Goal: Information Seeking & Learning: Learn about a topic

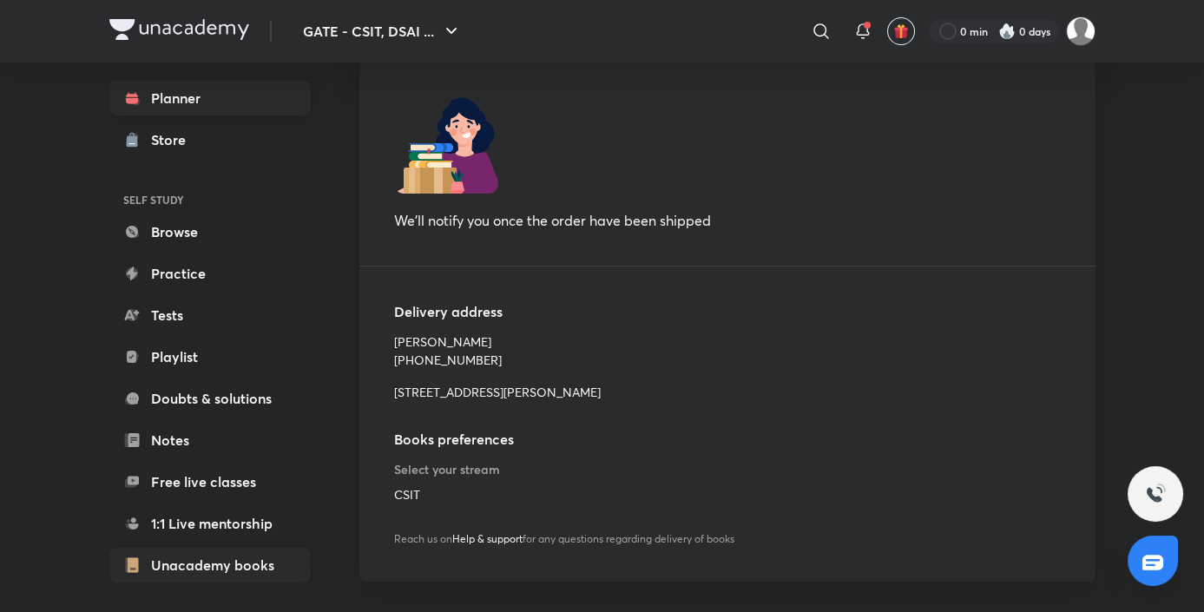
scroll to position [265, 0]
click at [183, 33] on img at bounding box center [179, 29] width 140 height 21
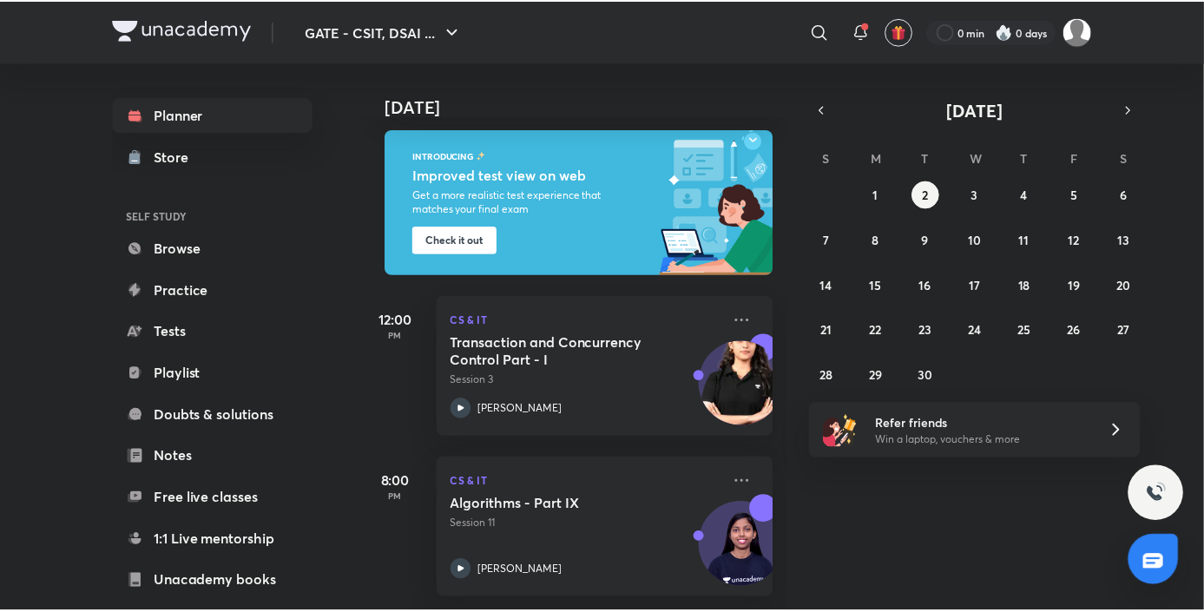
scroll to position [101, 0]
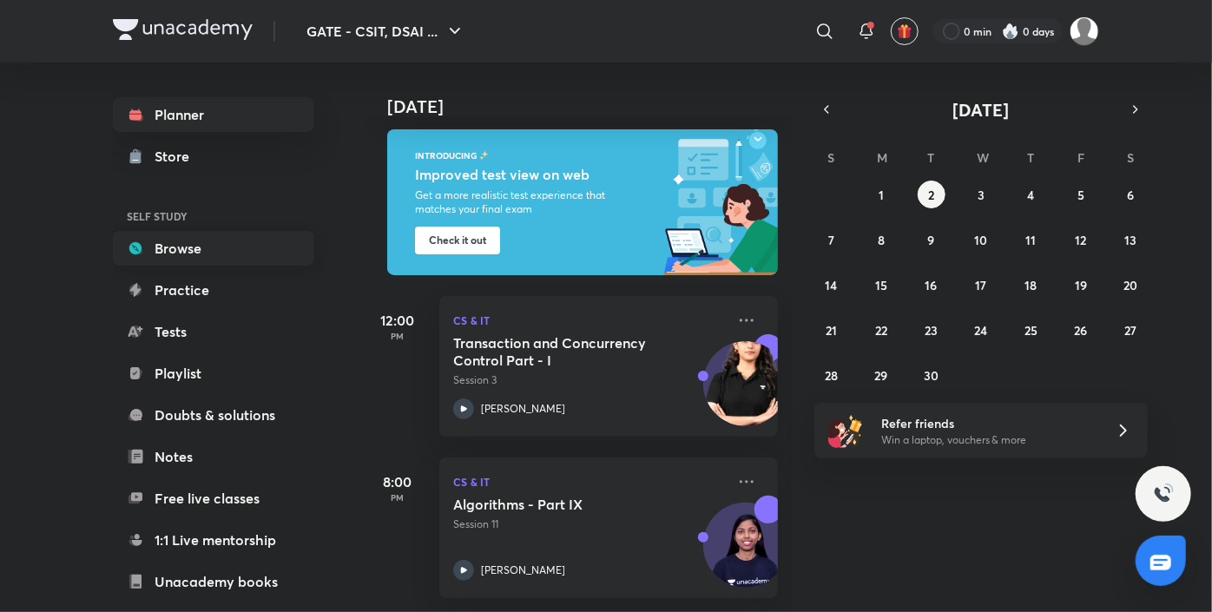
click at [199, 255] on link "Browse" at bounding box center [213, 248] width 201 height 35
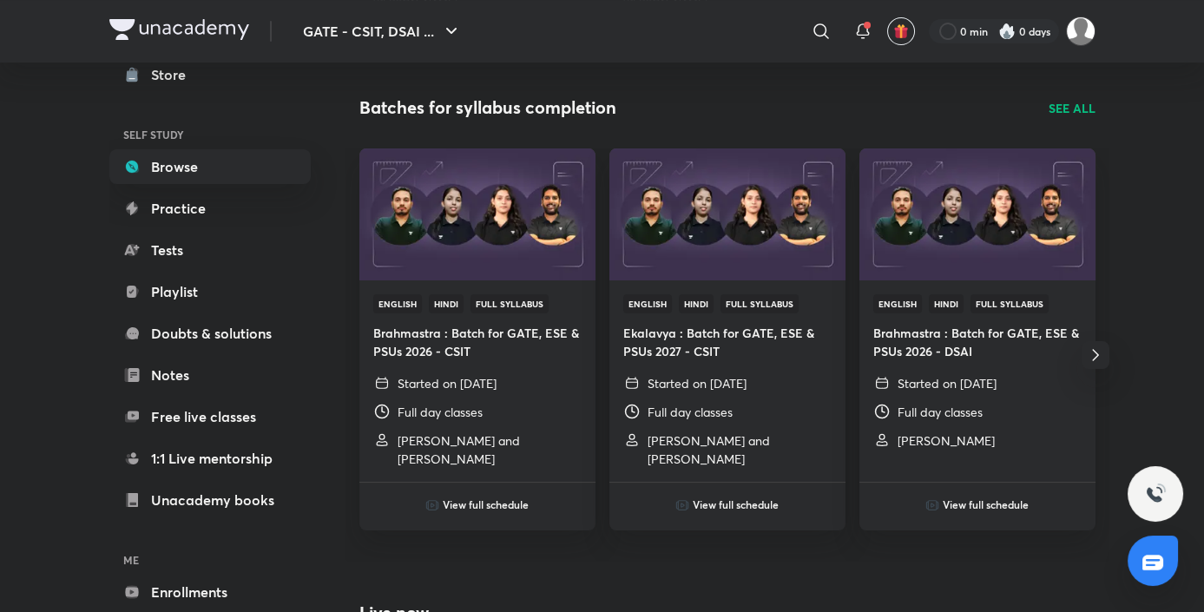
scroll to position [561, 0]
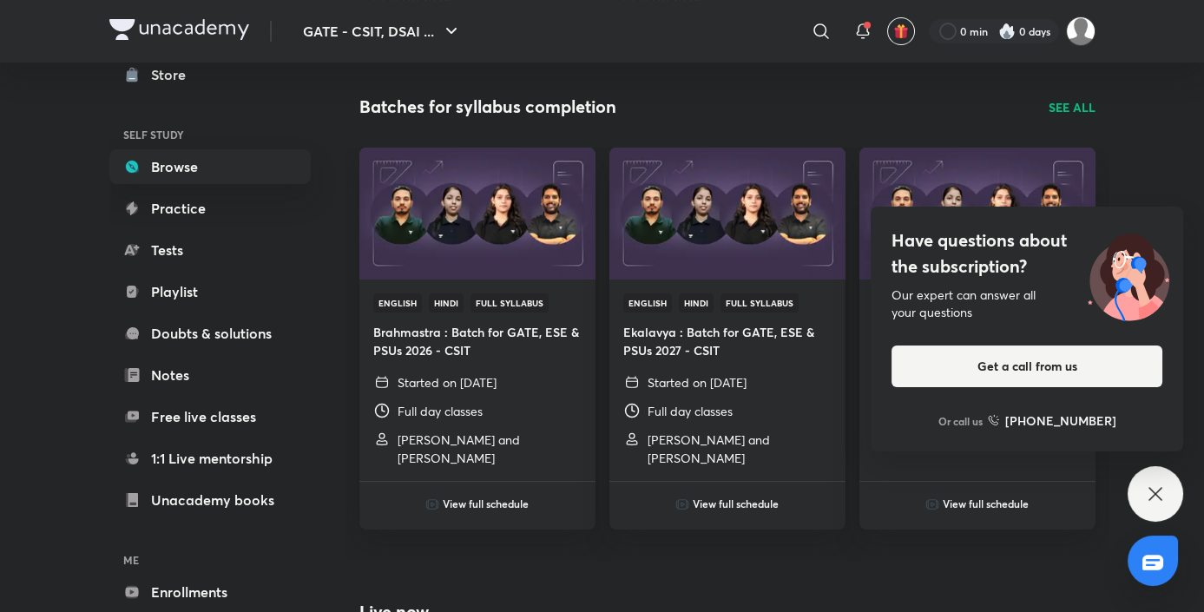
click at [1155, 490] on icon at bounding box center [1155, 494] width 21 height 21
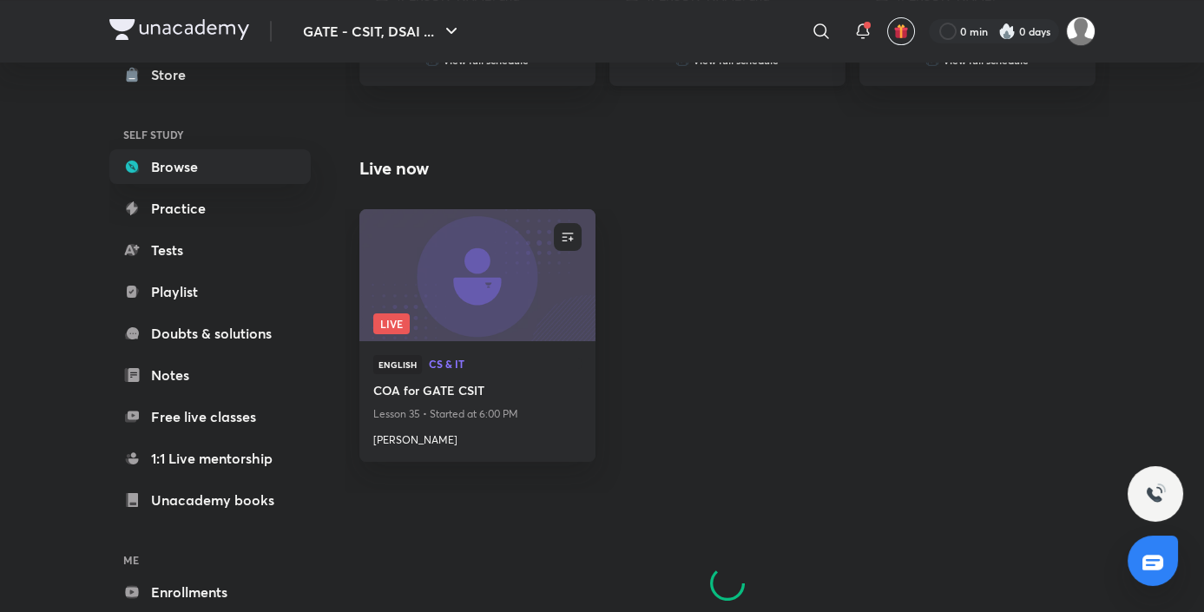
scroll to position [1005, 0]
click at [212, 373] on link "Notes" at bounding box center [209, 375] width 201 height 35
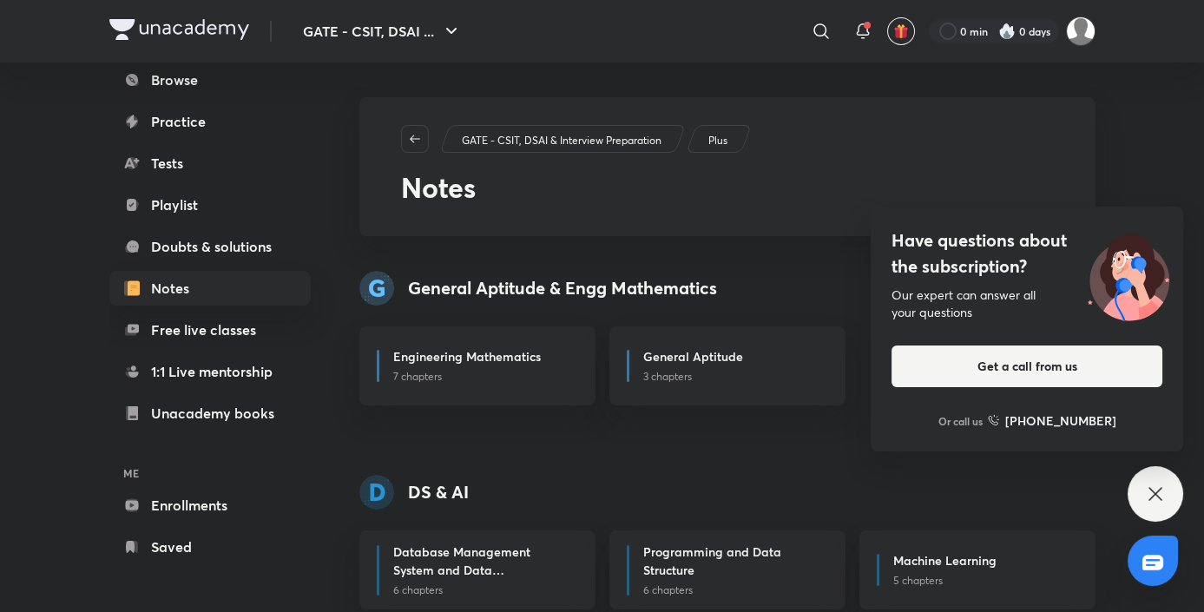
click at [1149, 495] on icon at bounding box center [1155, 494] width 21 height 21
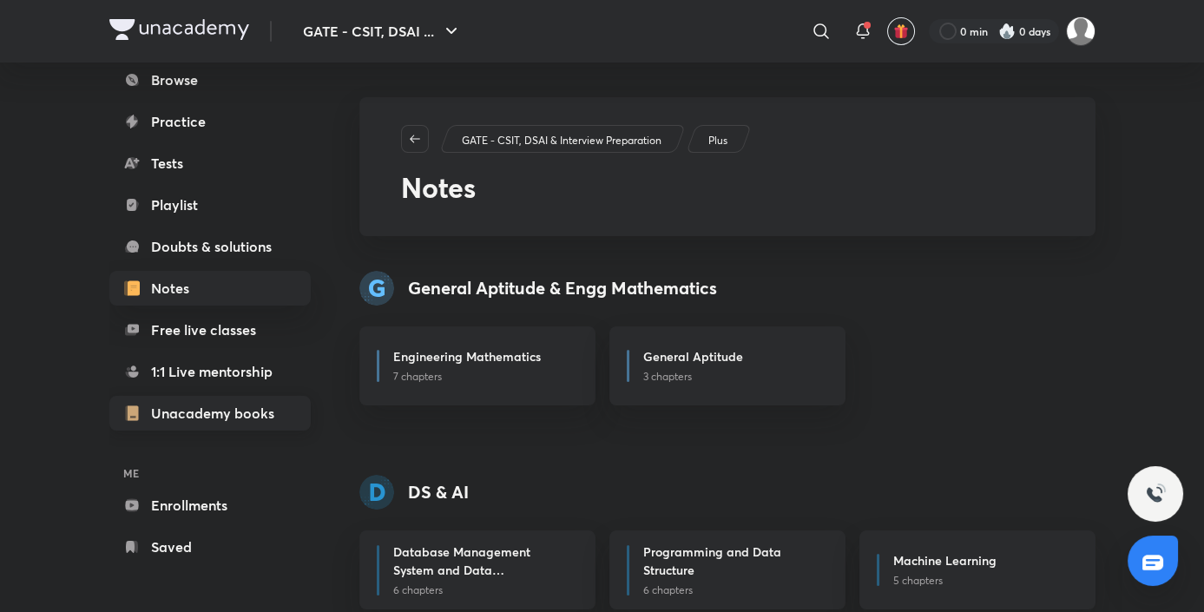
click at [234, 415] on link "Unacademy books" at bounding box center [209, 413] width 201 height 35
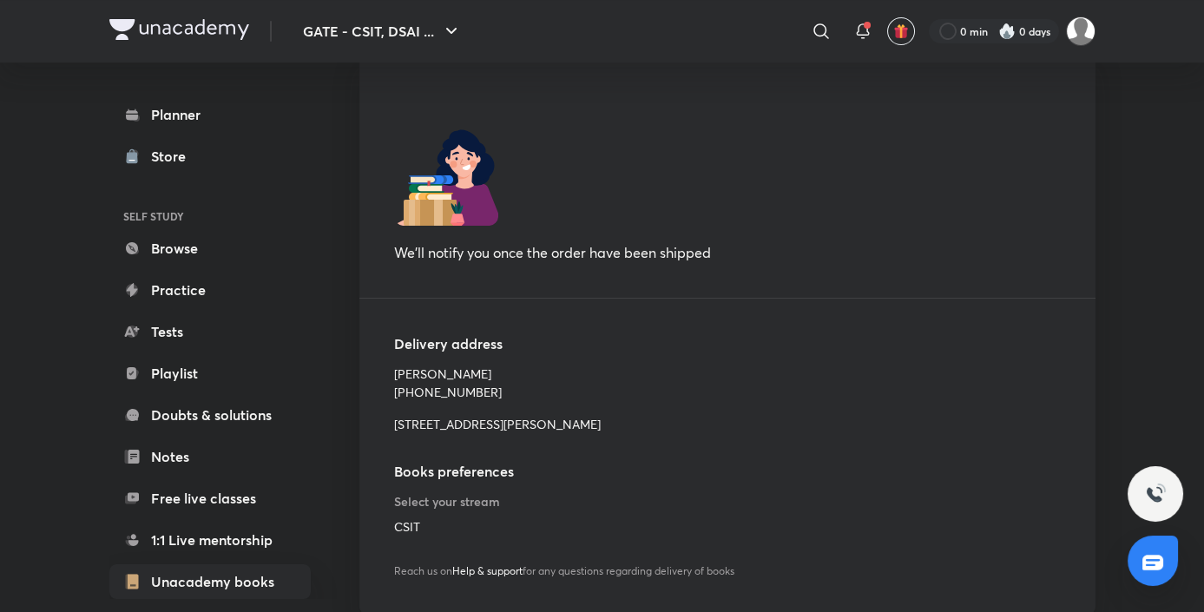
scroll to position [265, 0]
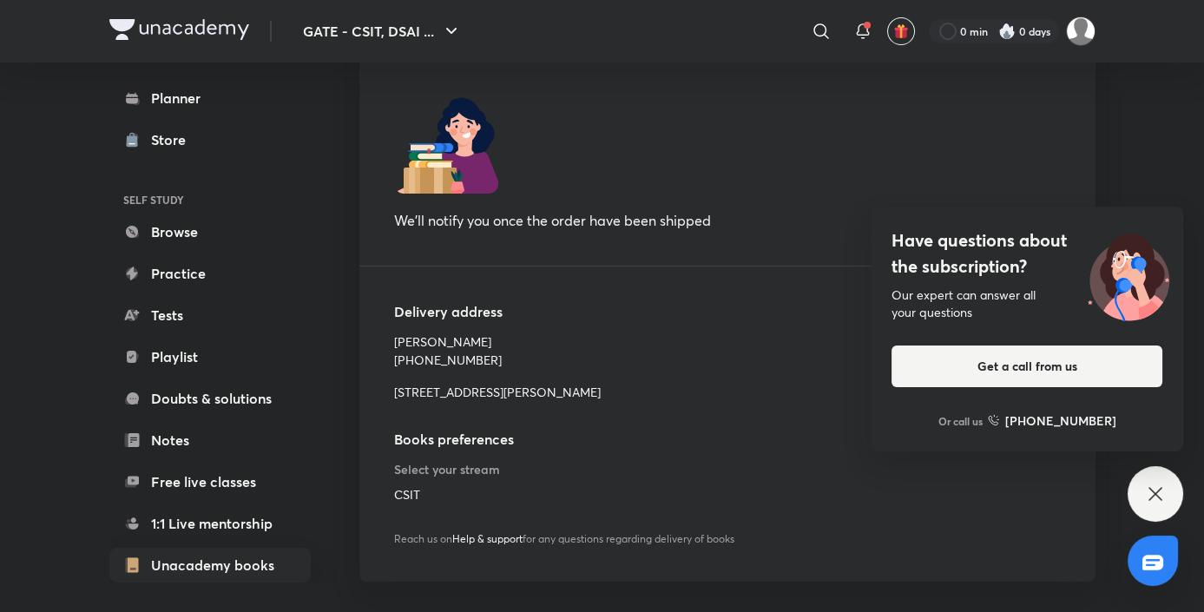
click at [1156, 504] on icon at bounding box center [1155, 494] width 21 height 21
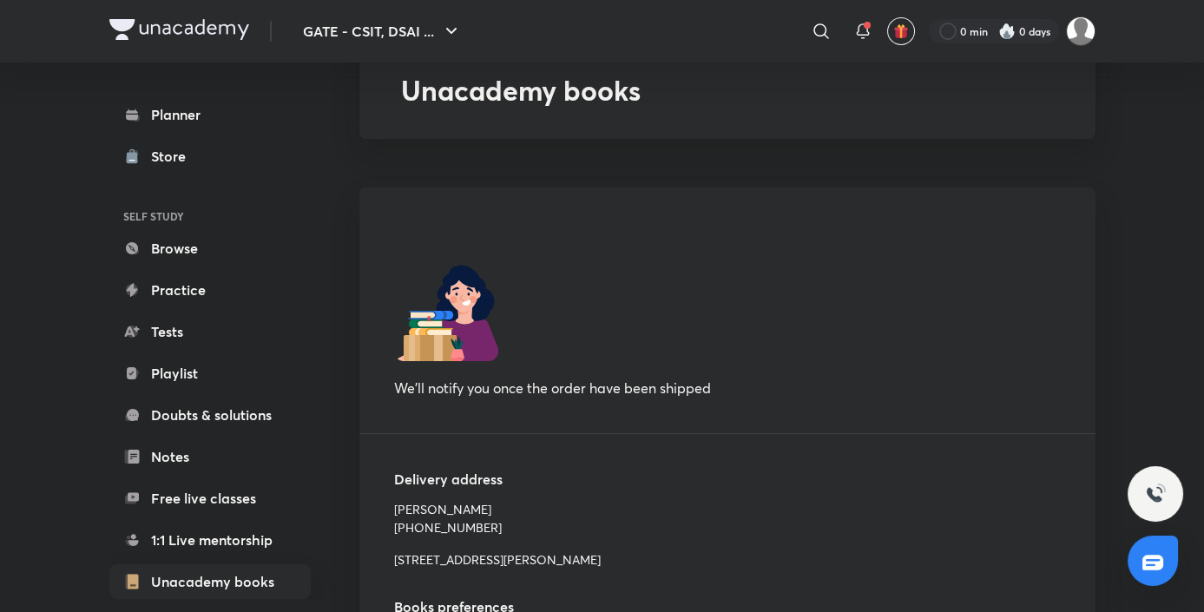
scroll to position [0, 0]
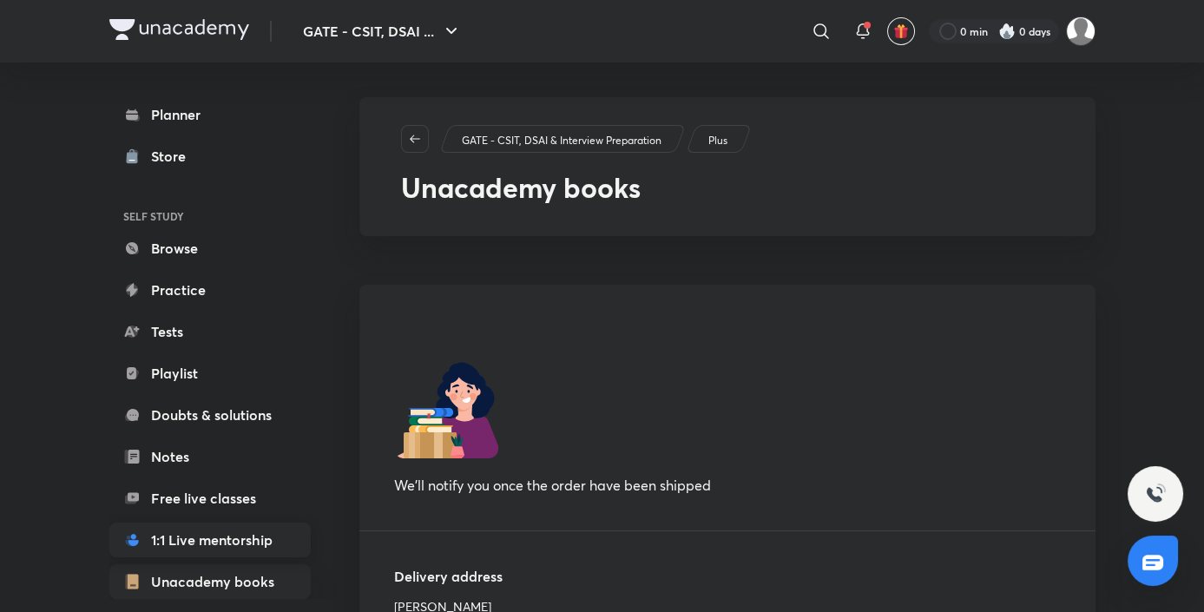
click at [186, 535] on link "1:1 Live mentorship" at bounding box center [209, 540] width 201 height 35
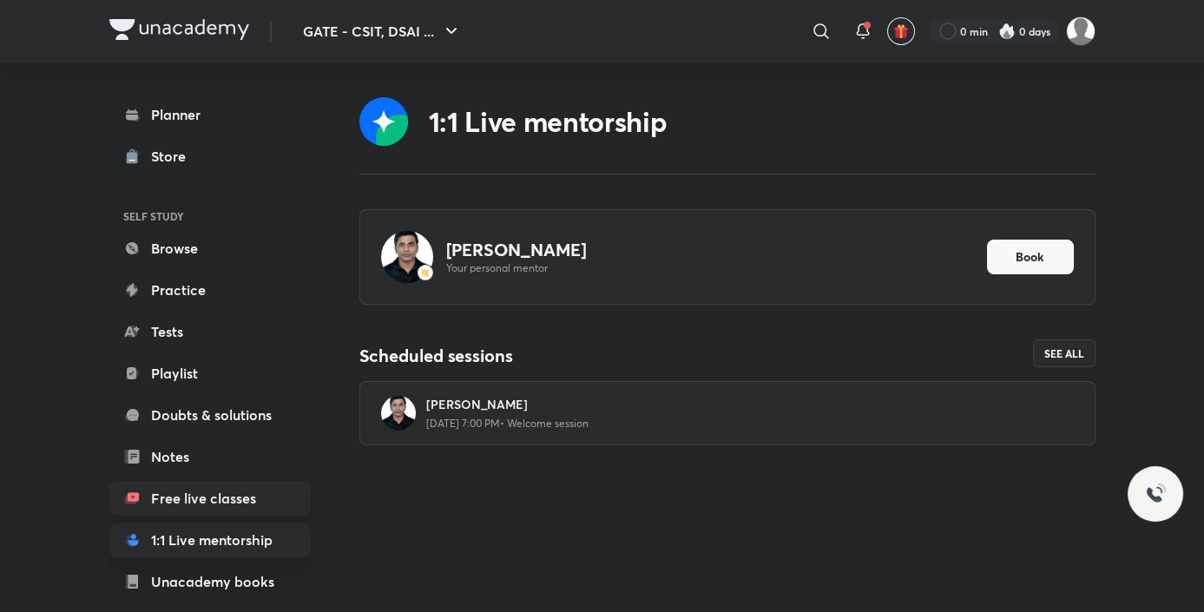
click at [206, 491] on link "Free live classes" at bounding box center [209, 498] width 201 height 35
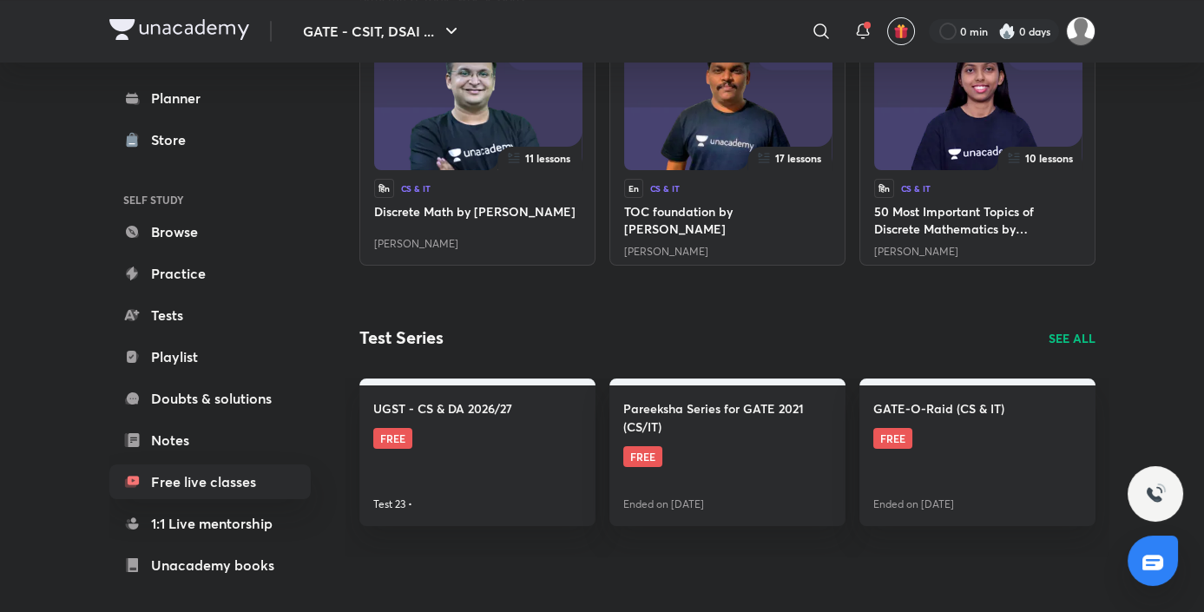
scroll to position [746, 0]
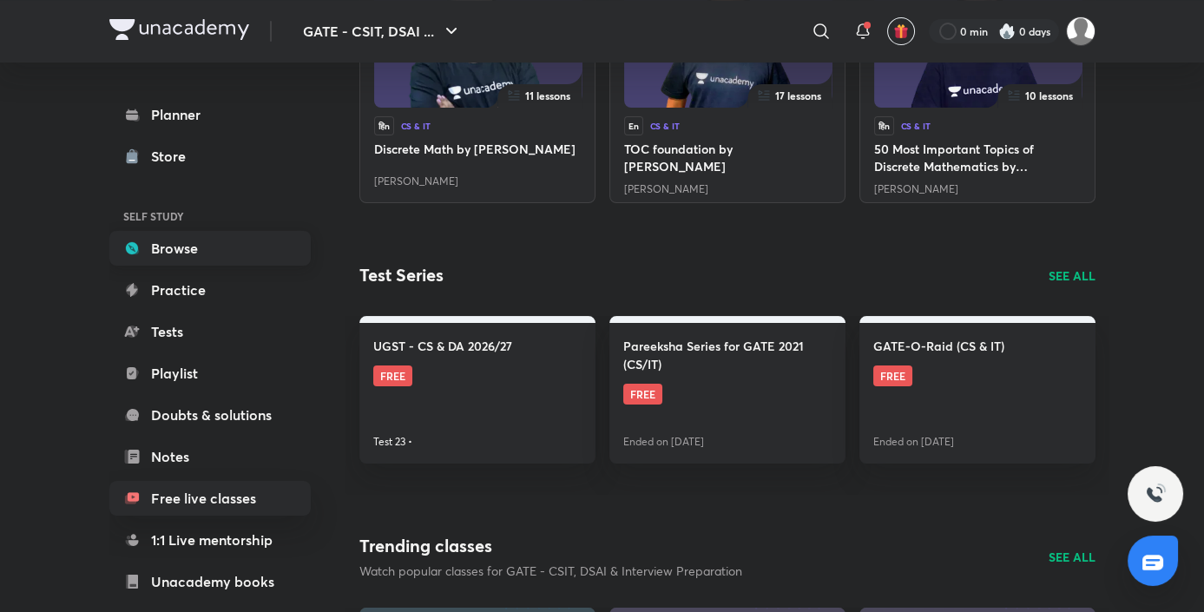
click at [206, 240] on link "Browse" at bounding box center [209, 248] width 201 height 35
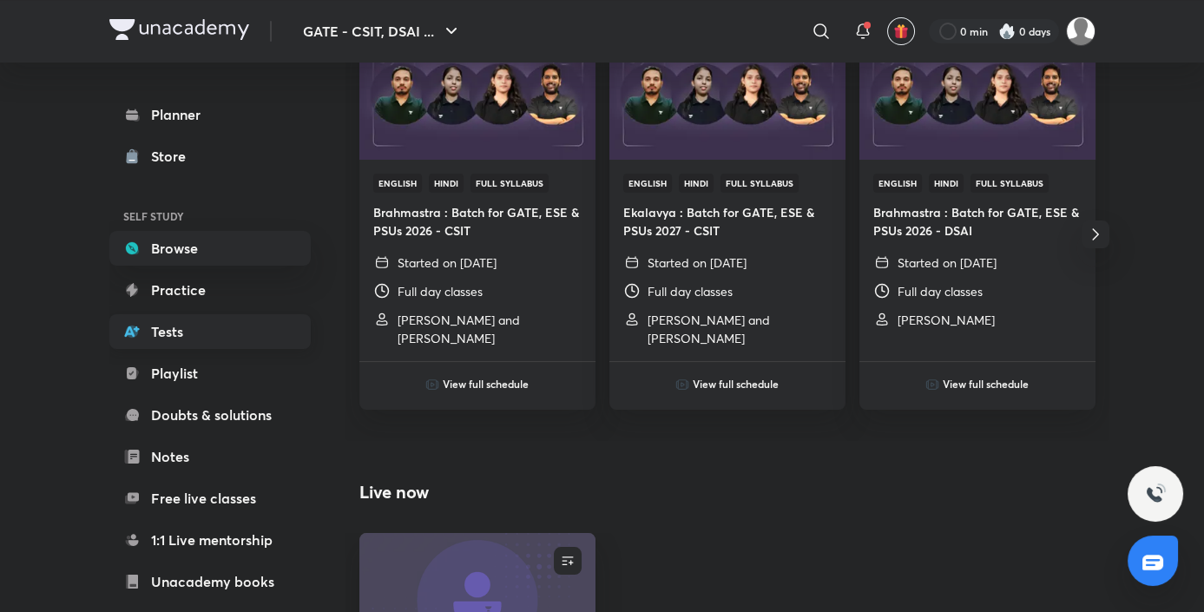
scroll to position [678, 0]
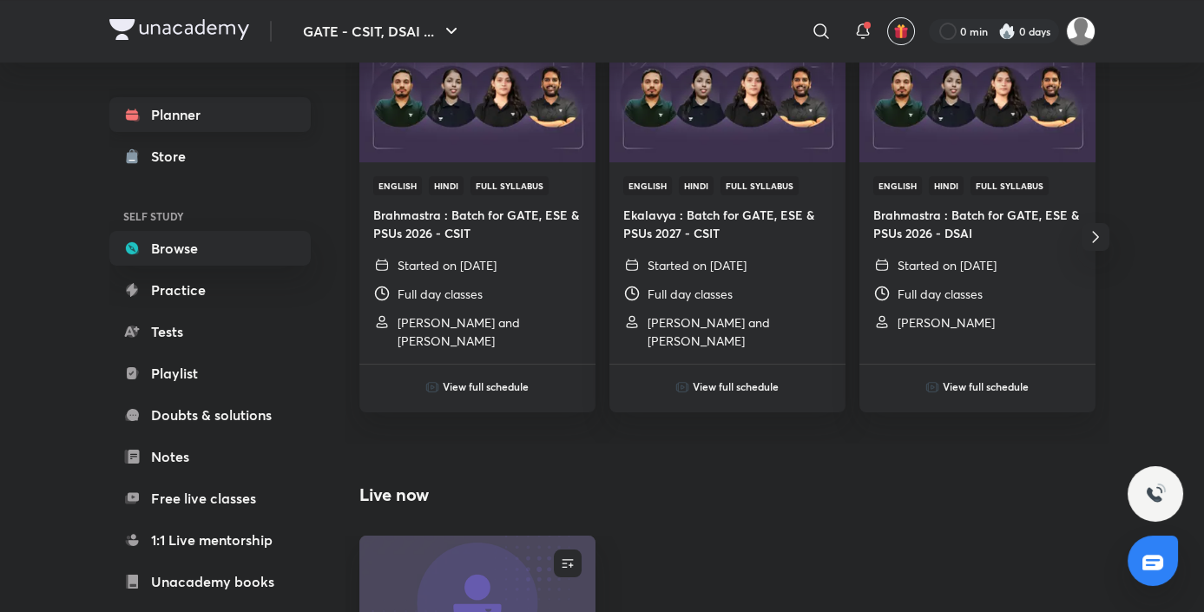
click at [201, 121] on link "Planner" at bounding box center [209, 114] width 201 height 35
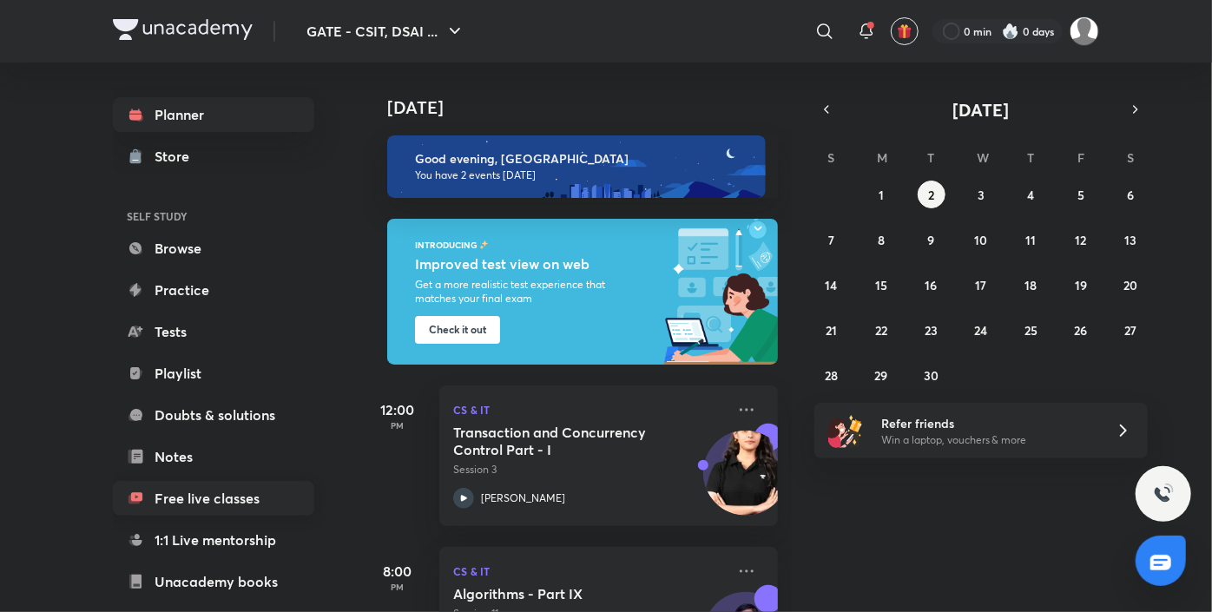
click at [203, 502] on link "Free live classes" at bounding box center [213, 498] width 201 height 35
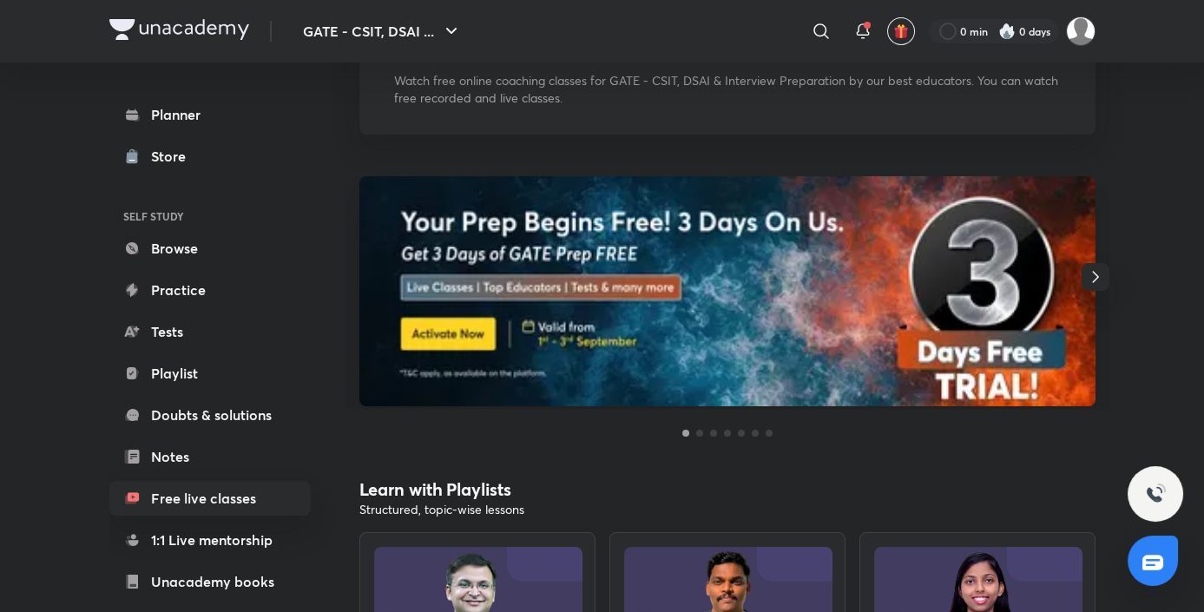
scroll to position [173, 0]
click at [1100, 278] on icon "button" at bounding box center [1095, 276] width 21 height 21
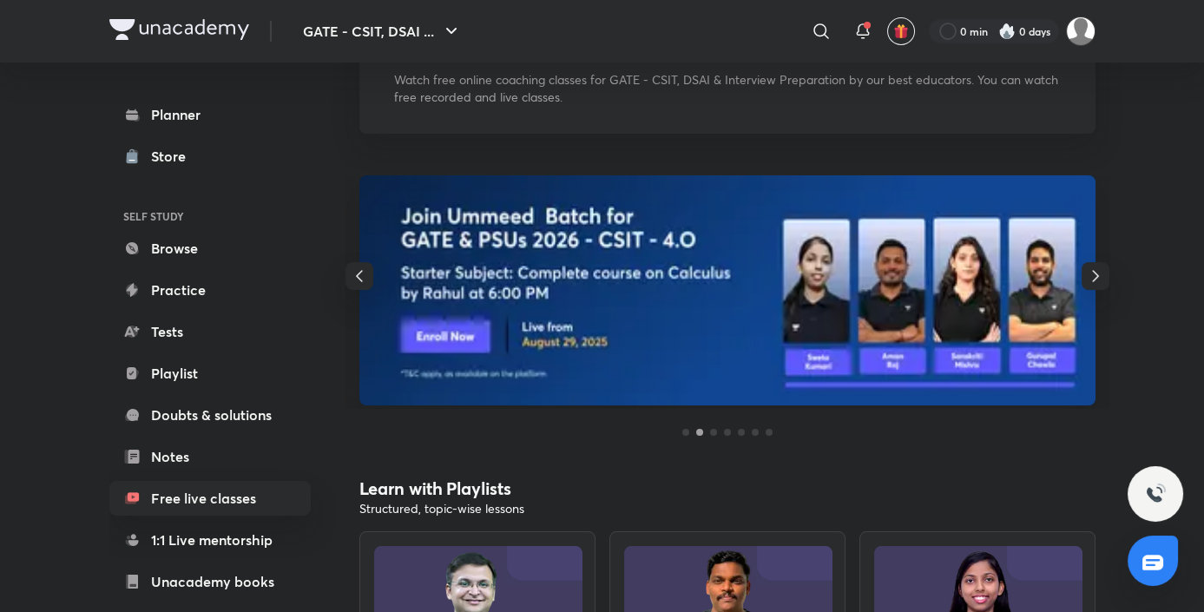
click at [1097, 280] on icon "button" at bounding box center [1095, 276] width 21 height 21
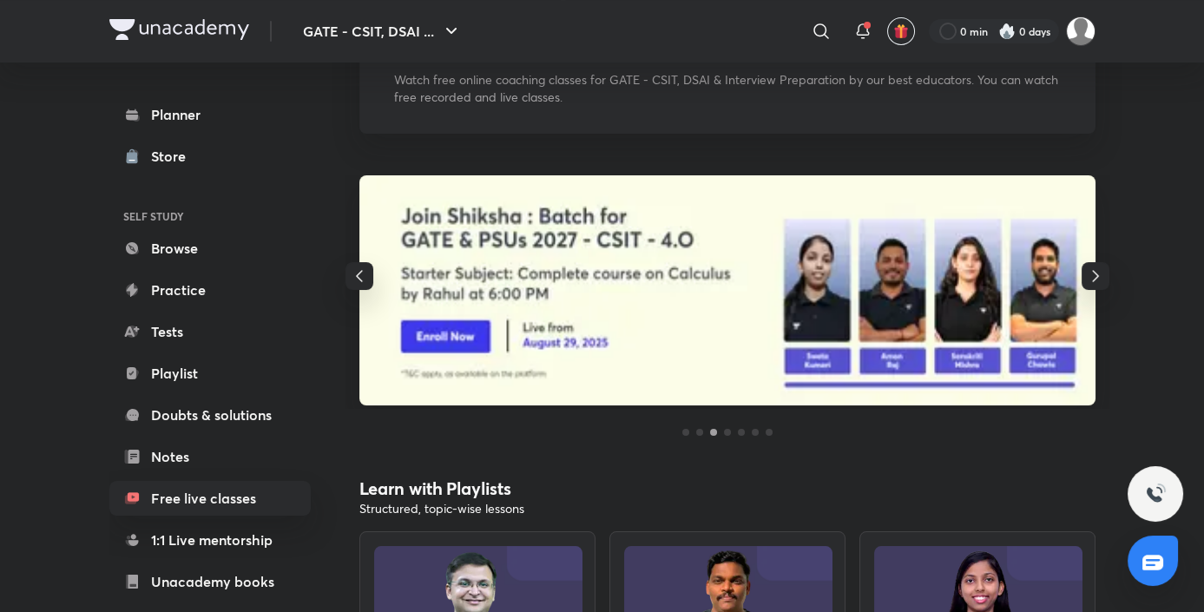
click at [1097, 280] on icon "button" at bounding box center [1095, 276] width 21 height 21
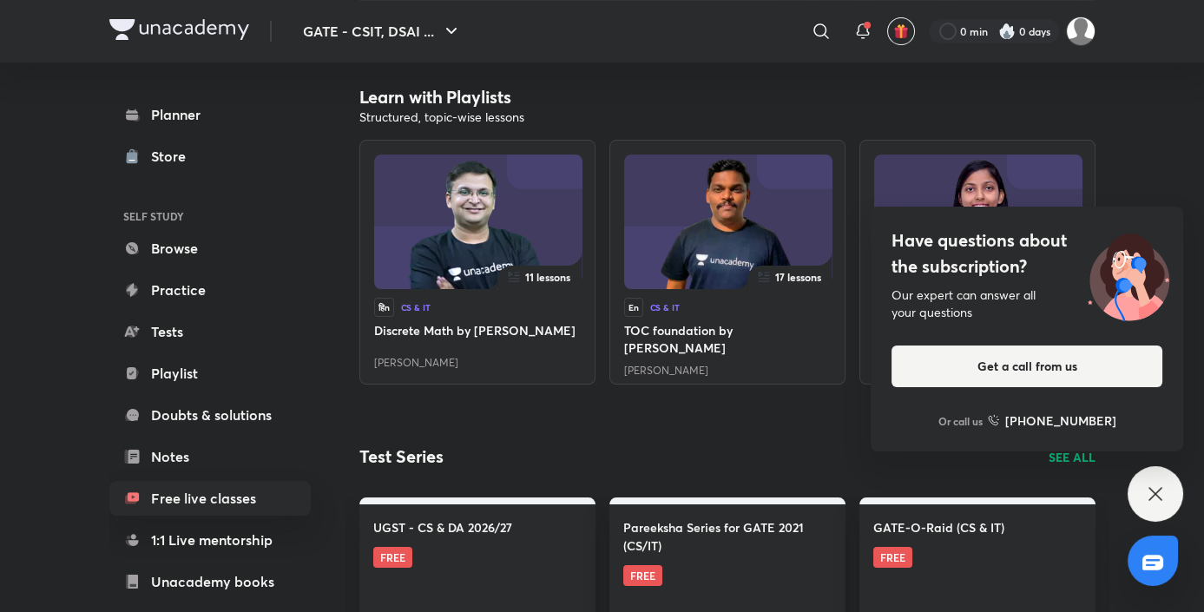
scroll to position [563, 0]
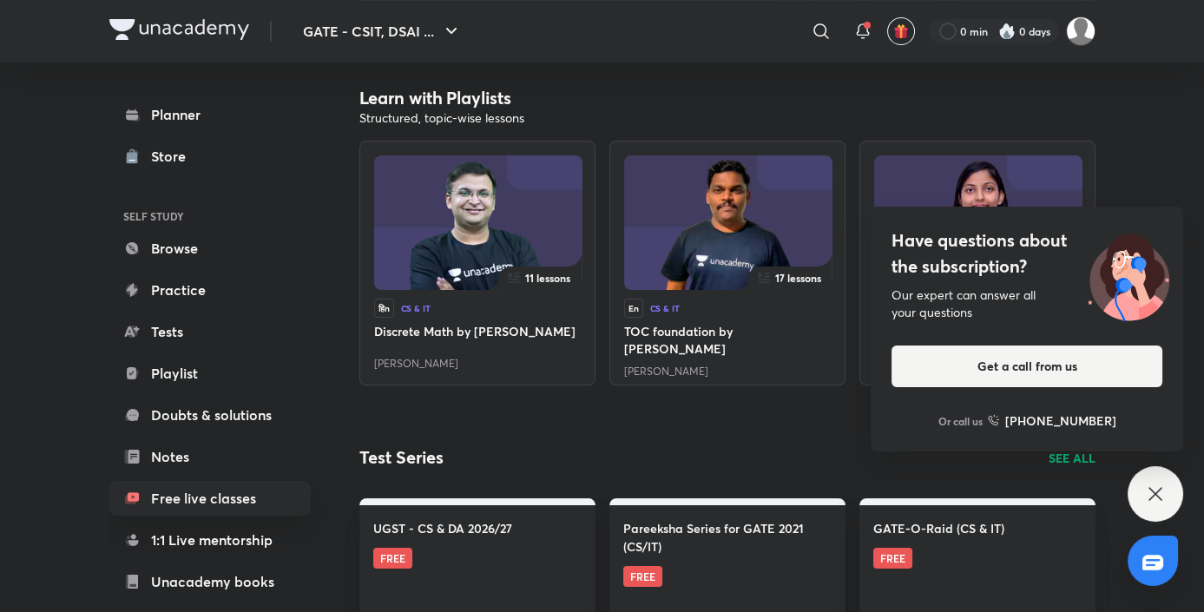
click at [1145, 485] on icon at bounding box center [1155, 494] width 21 height 21
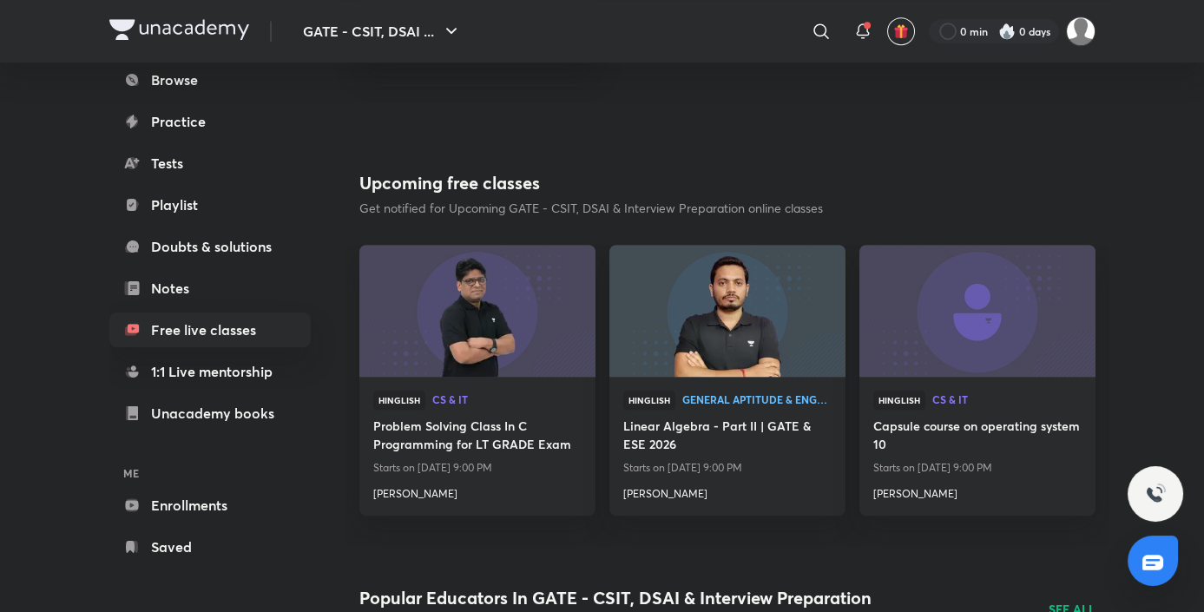
scroll to position [1844, 0]
click at [206, 215] on link "Playlist" at bounding box center [209, 205] width 201 height 35
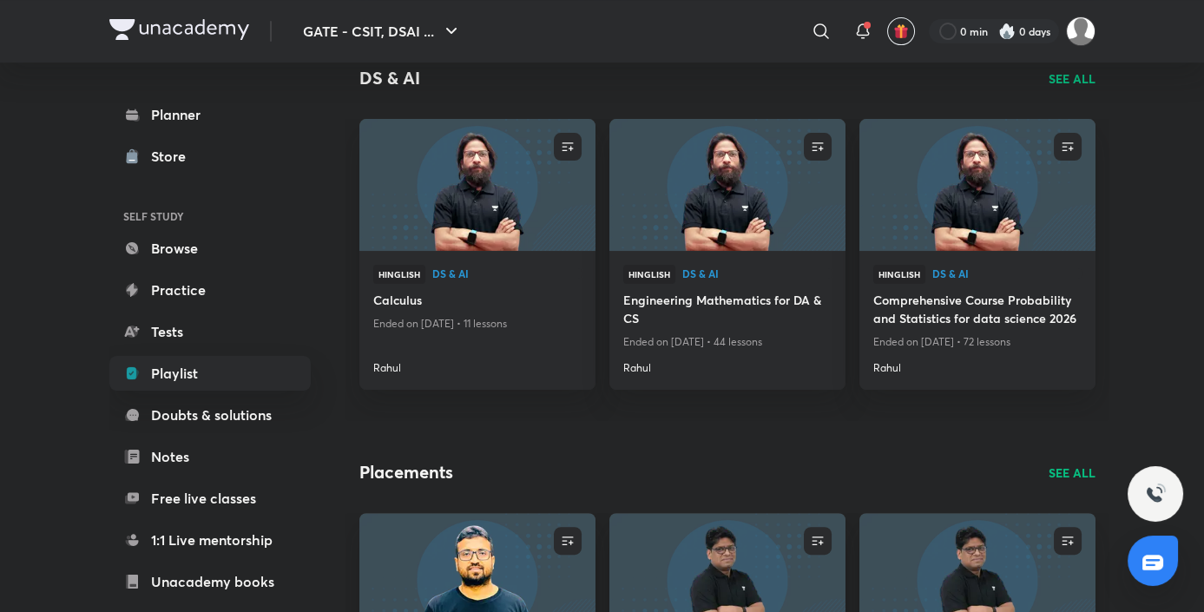
scroll to position [1202, 0]
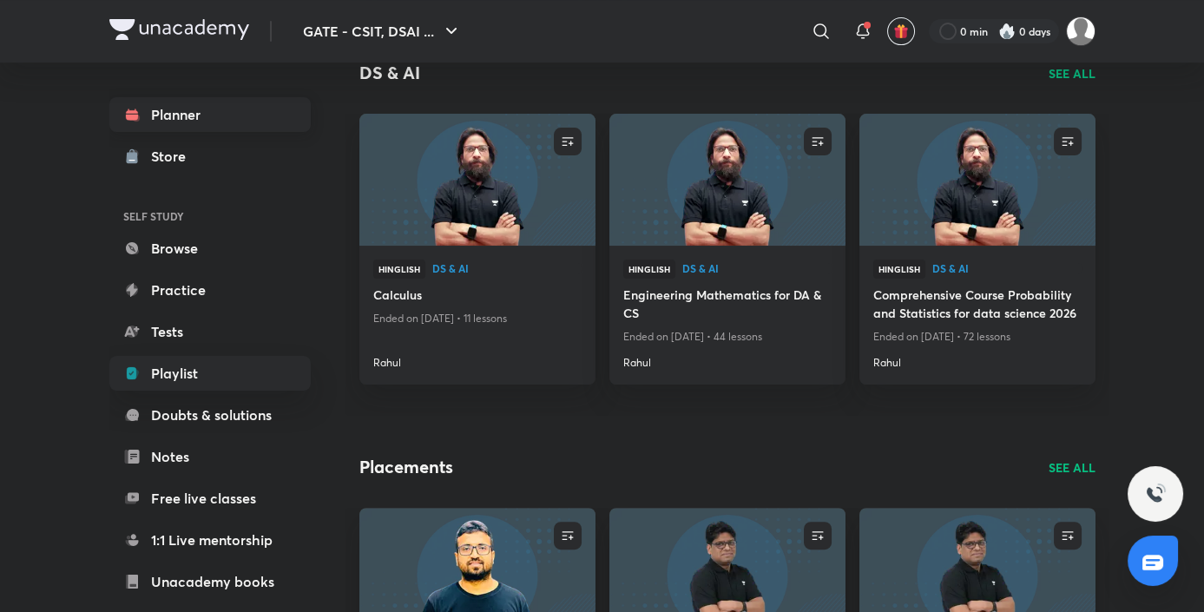
click at [202, 115] on link "Planner" at bounding box center [209, 114] width 201 height 35
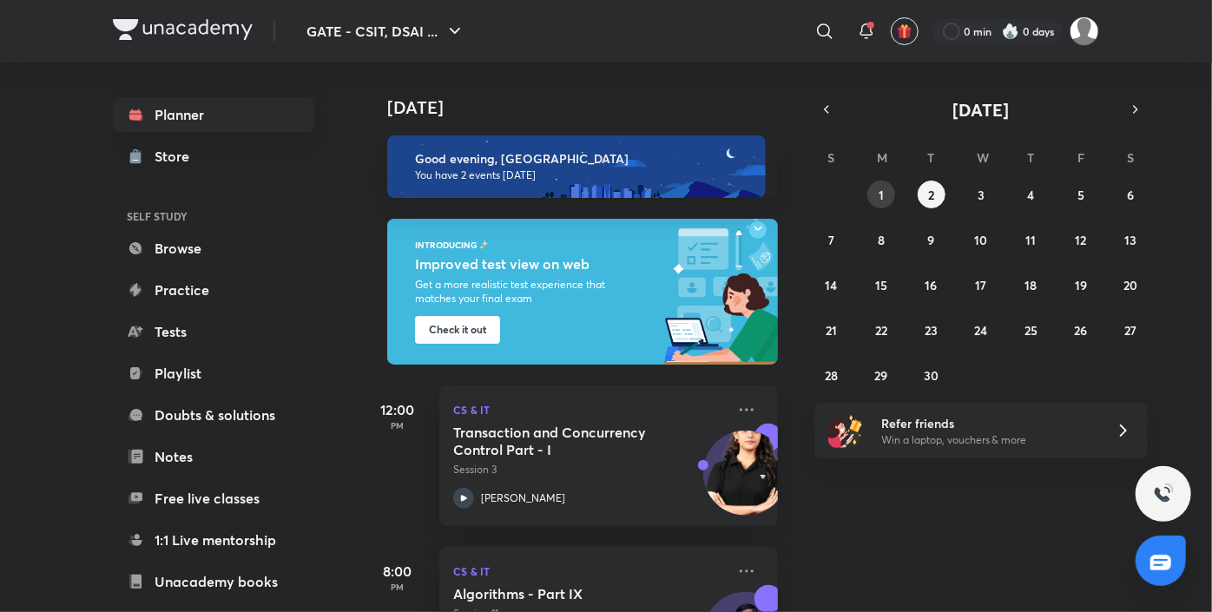
click at [879, 197] on abbr "1" at bounding box center [881, 195] width 5 height 16
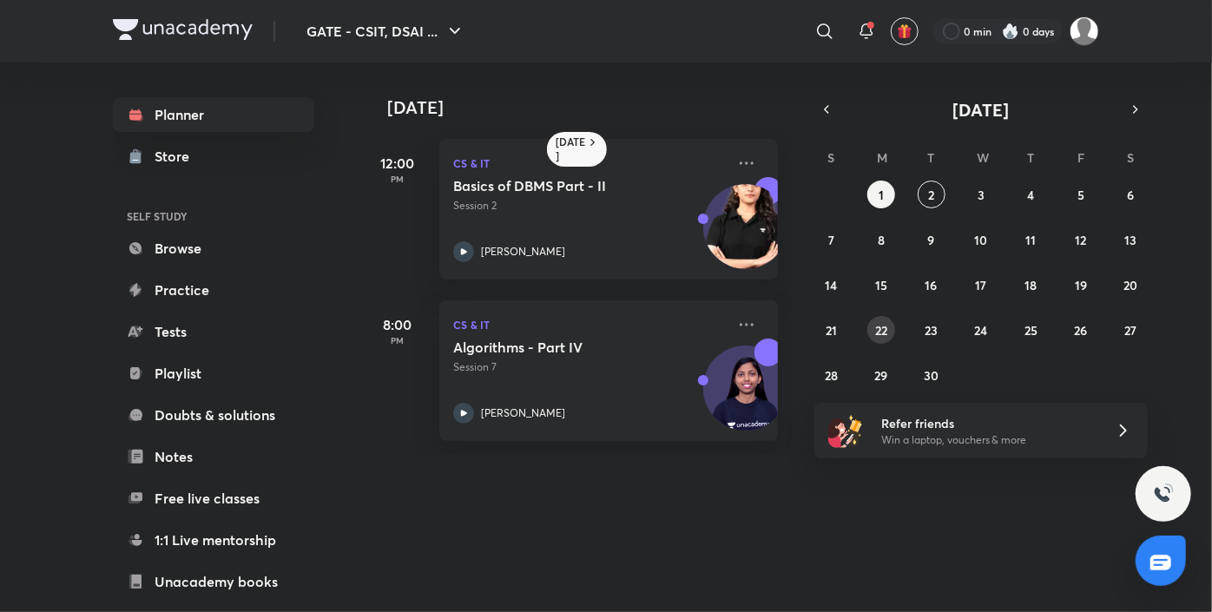
click at [867, 332] on button "22" at bounding box center [881, 330] width 28 height 28
click at [825, 334] on button "21" at bounding box center [832, 330] width 28 height 28
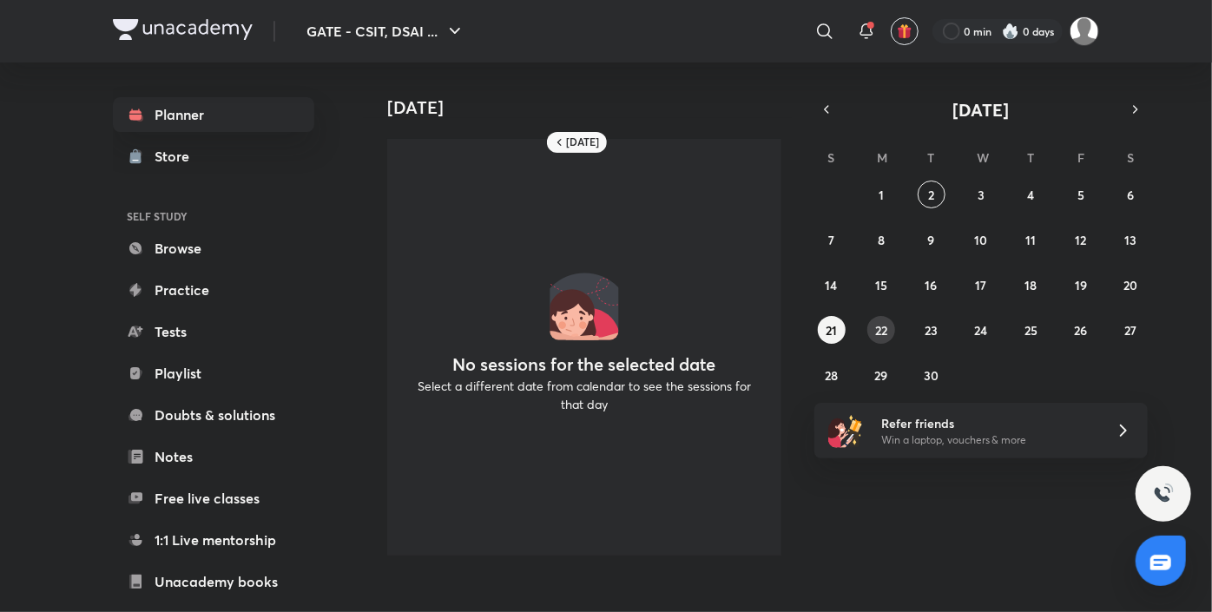
click at [884, 333] on abbr "22" at bounding box center [881, 330] width 12 height 16
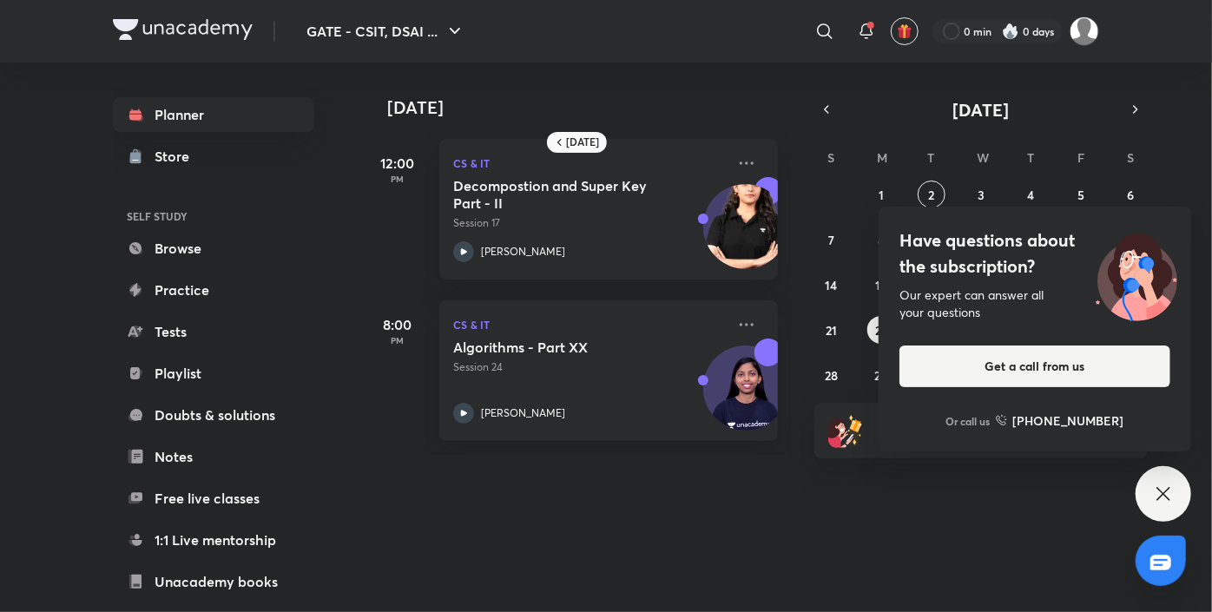
click at [1166, 500] on icon at bounding box center [1163, 494] width 21 height 21
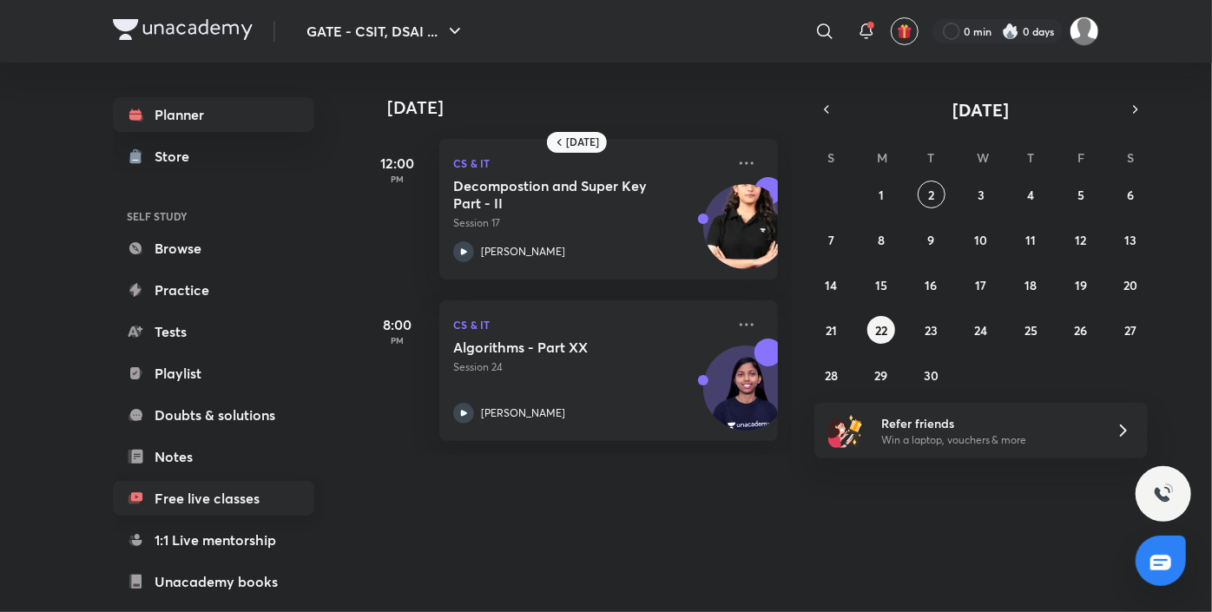
click at [247, 512] on link "Free live classes" at bounding box center [213, 498] width 201 height 35
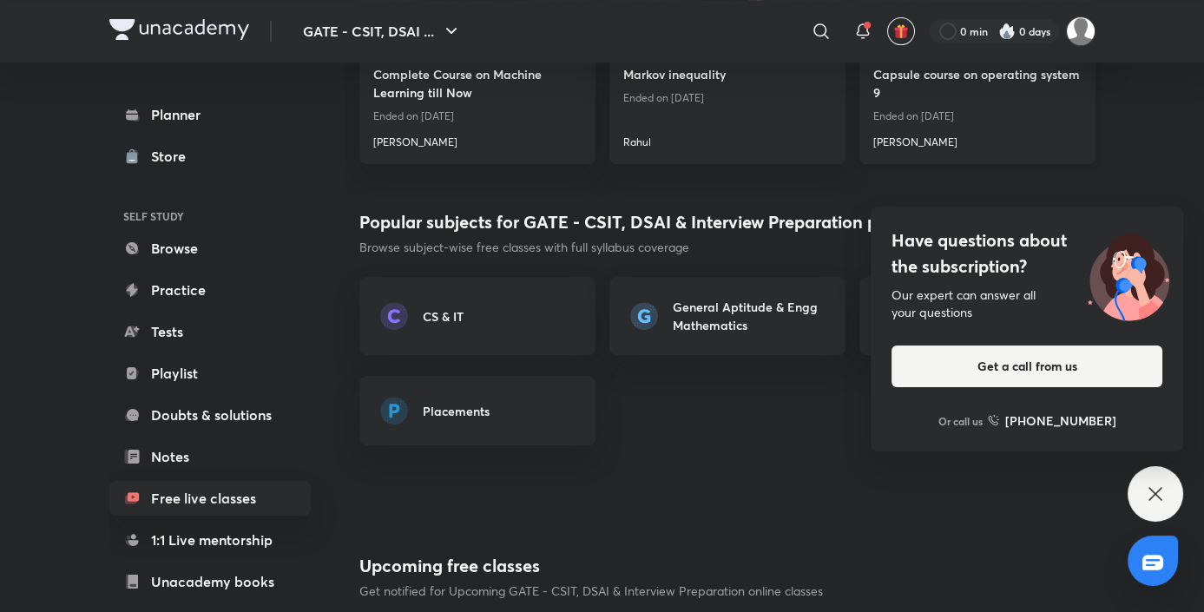
scroll to position [1460, 0]
click at [513, 314] on div "CS & IT" at bounding box center [491, 316] width 165 height 18
click at [1143, 489] on div "Have questions about the subscription? Our expert can answer all your questions…" at bounding box center [1156, 494] width 56 height 56
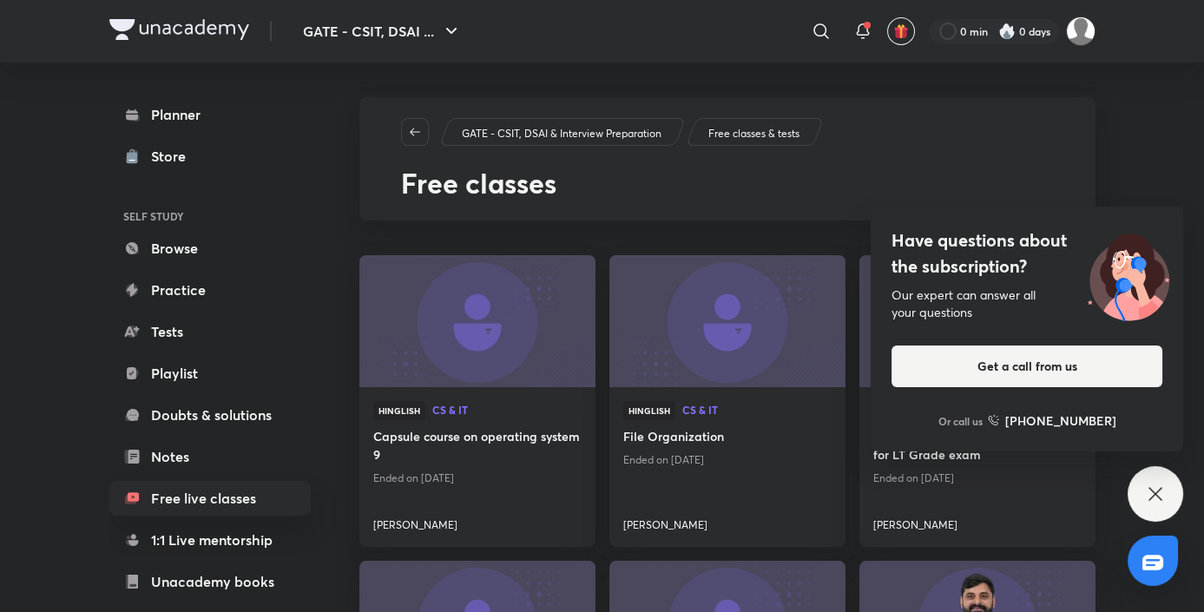
click at [1160, 497] on icon at bounding box center [1155, 494] width 21 height 21
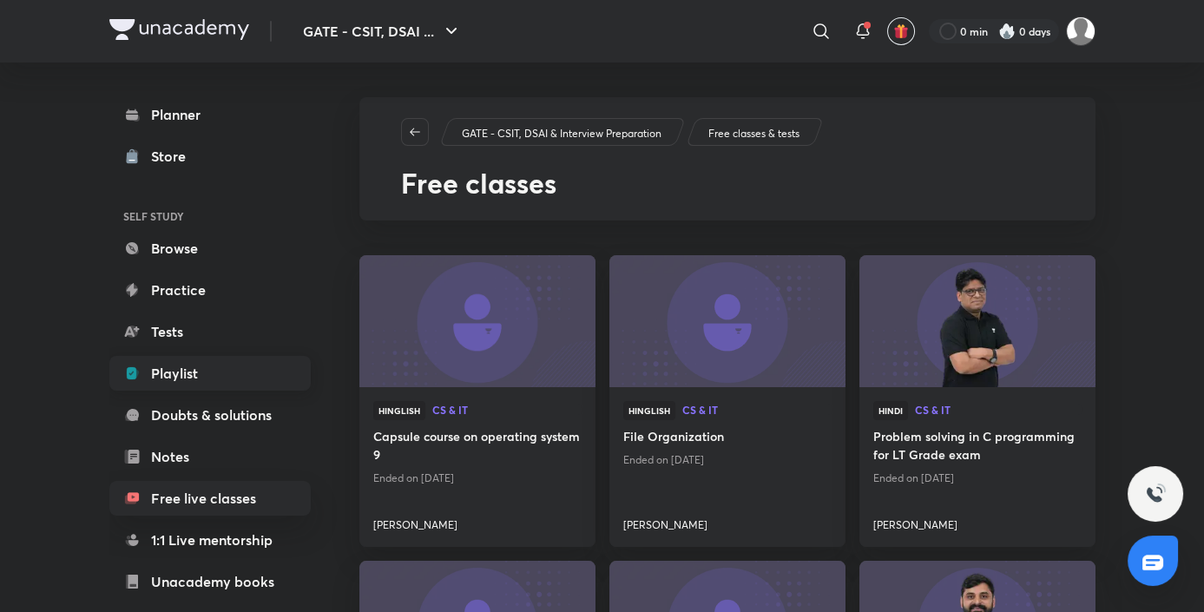
click at [214, 372] on link "Playlist" at bounding box center [209, 373] width 201 height 35
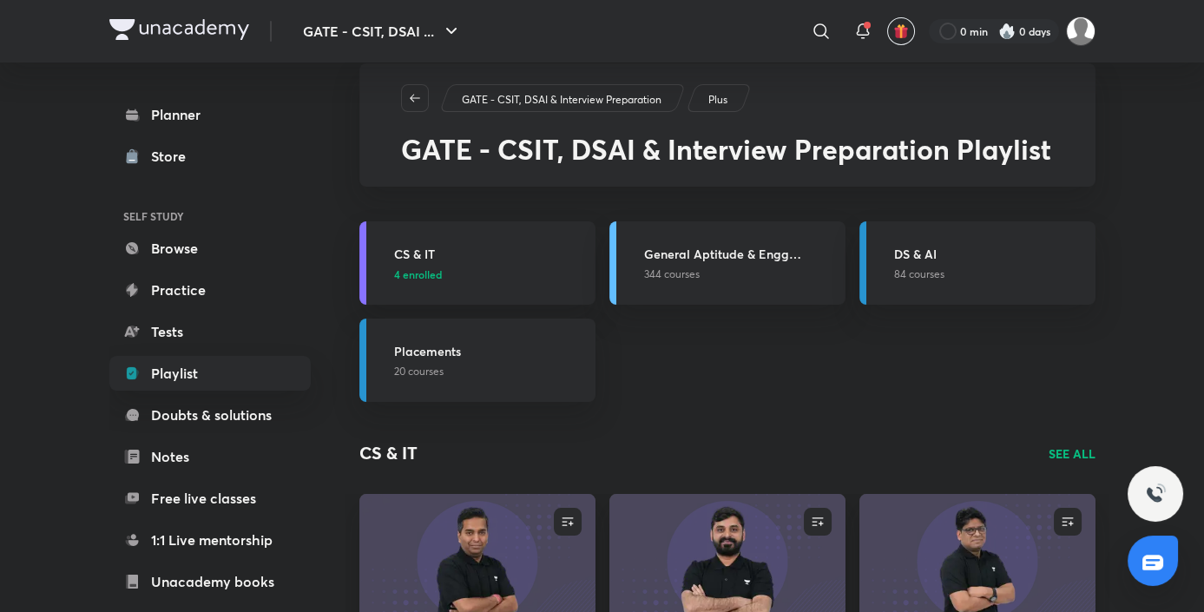
scroll to position [35, 0]
click at [490, 274] on p "4 enrolled" at bounding box center [489, 274] width 191 height 16
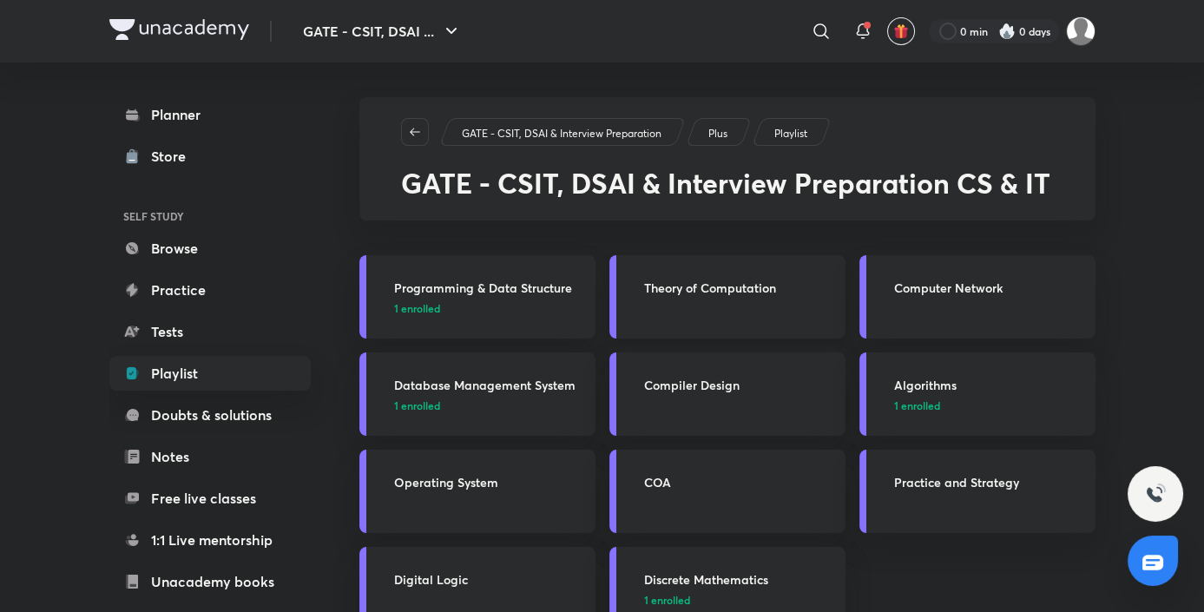
click at [733, 290] on h3 "Theory of Computation" at bounding box center [739, 288] width 191 height 18
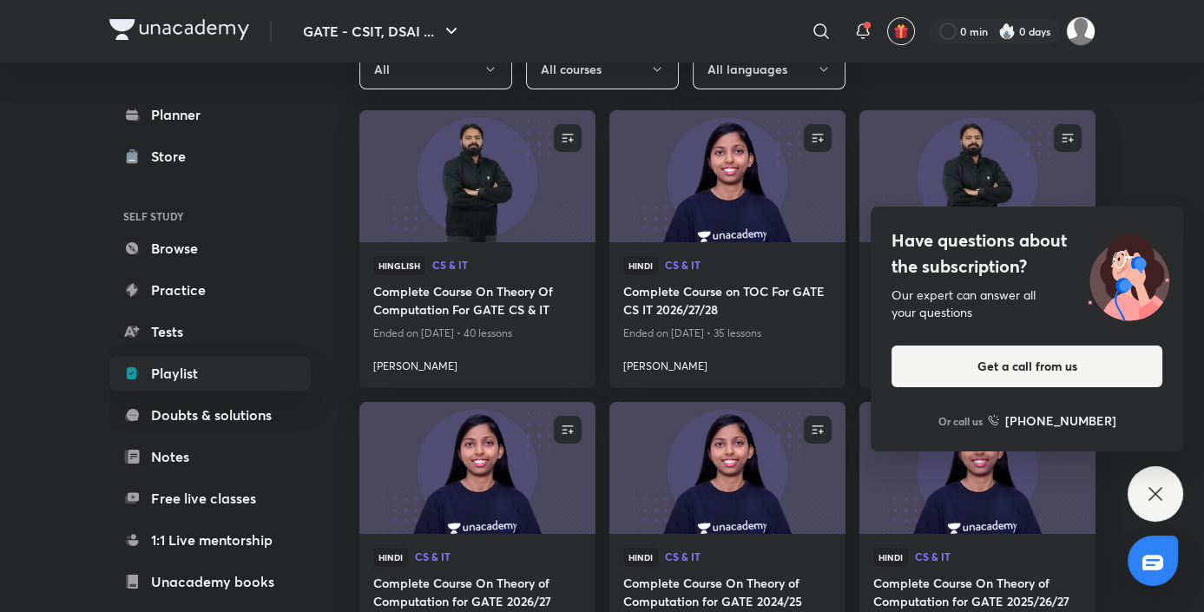
scroll to position [621, 0]
click at [1149, 487] on icon at bounding box center [1155, 494] width 21 height 21
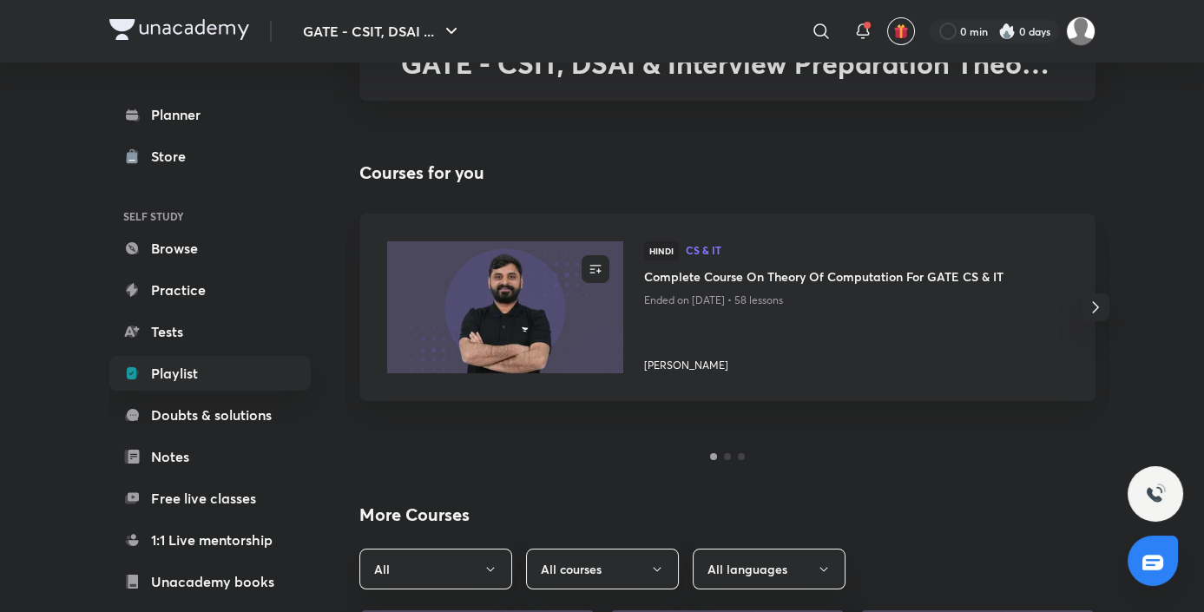
scroll to position [125, 0]
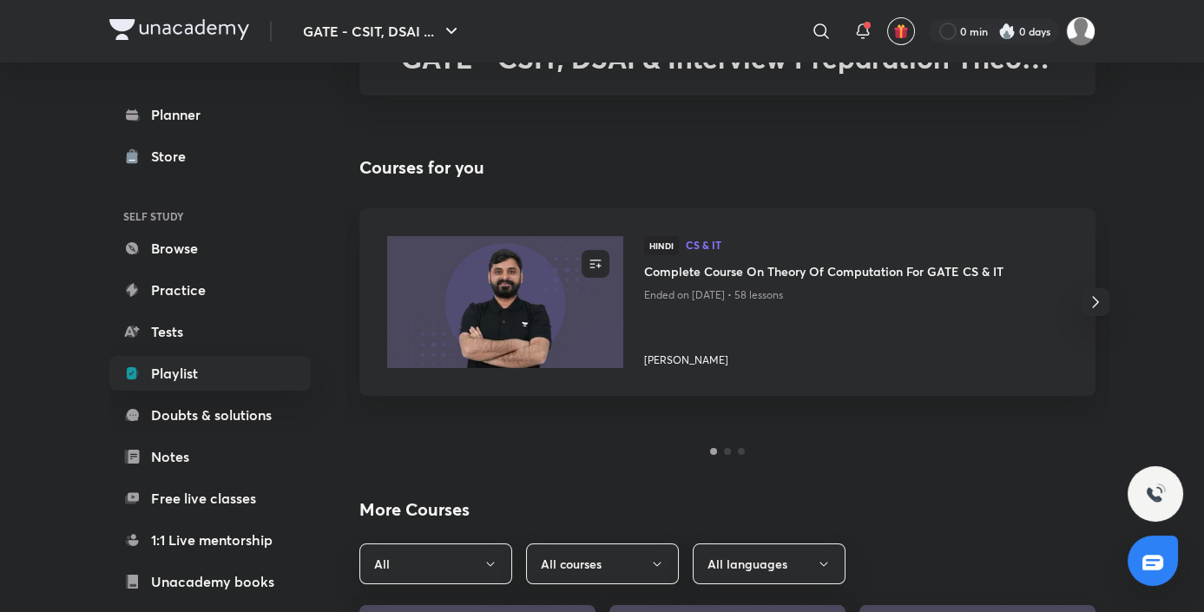
click at [1101, 297] on icon "button" at bounding box center [1095, 302] width 21 height 21
click at [1094, 301] on icon "button" at bounding box center [1095, 302] width 21 height 21
click at [352, 302] on icon "button" at bounding box center [359, 302] width 21 height 21
click at [742, 272] on h4 "Complete Course On Theory Of Computation For GATE CS & IT" at bounding box center [842, 273] width 396 height 22
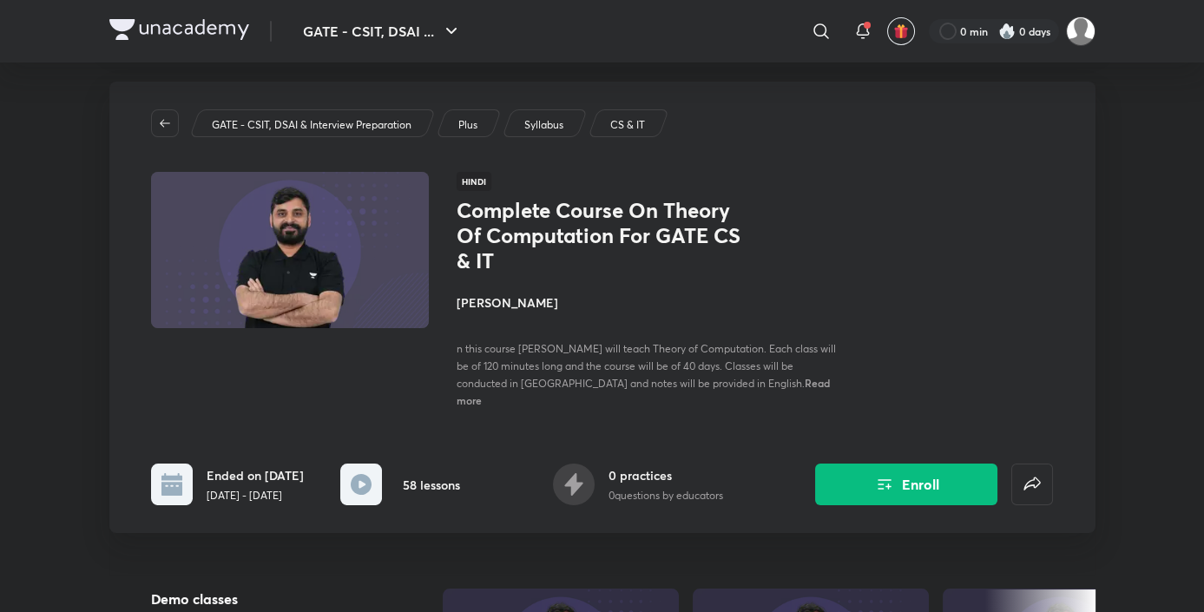
scroll to position [17, 0]
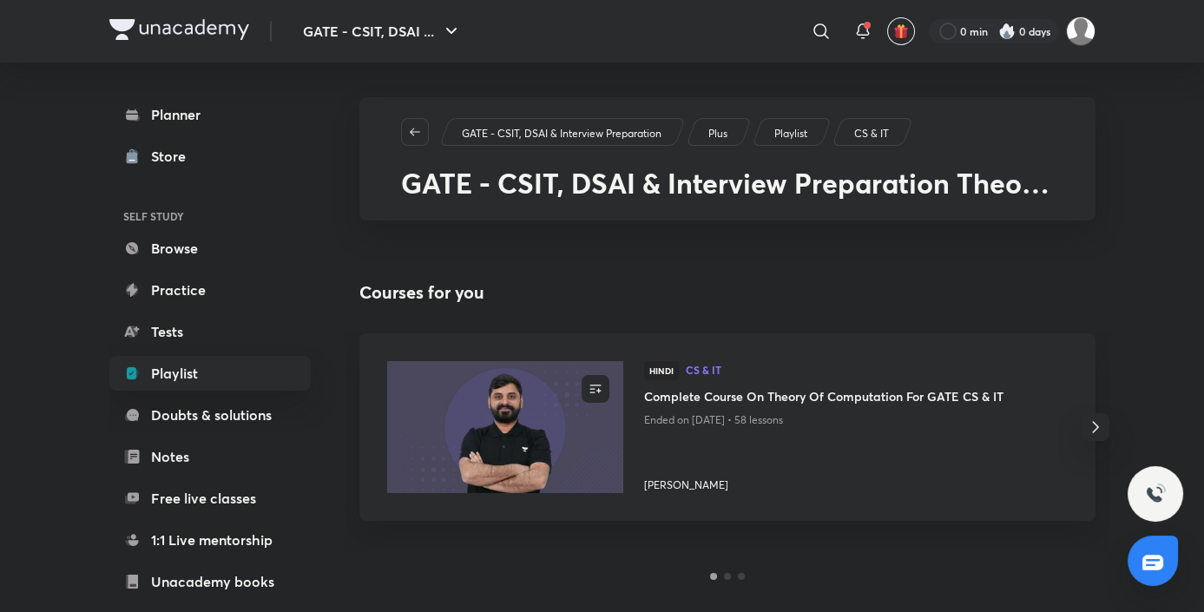
click at [787, 132] on p "Playlist" at bounding box center [790, 134] width 33 height 16
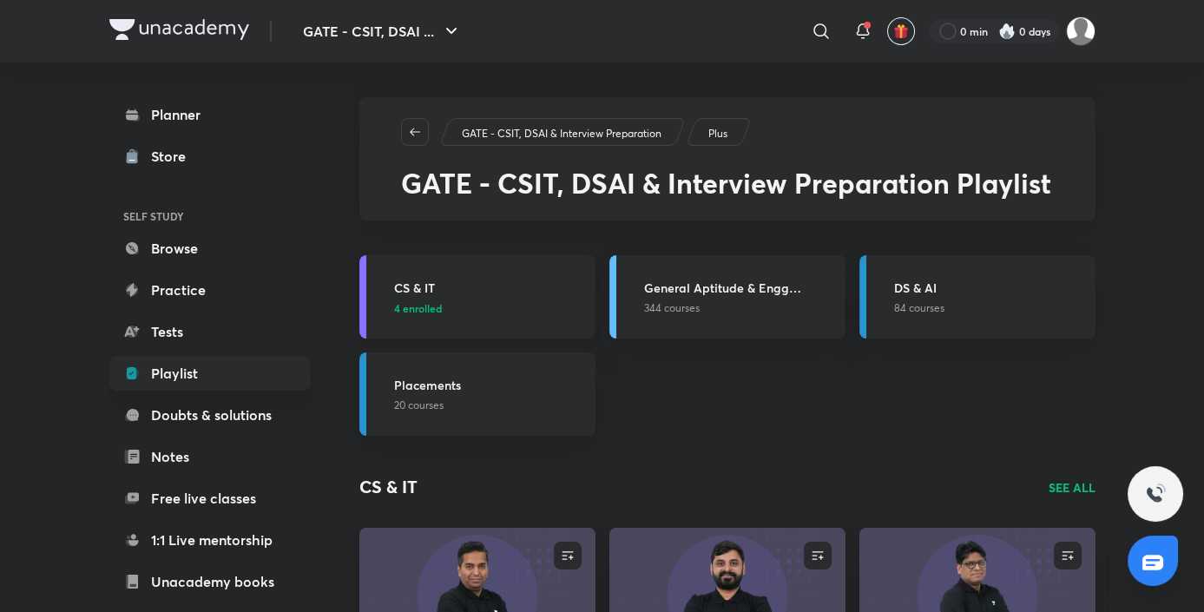
click at [514, 311] on p "4 enrolled" at bounding box center [489, 308] width 191 height 16
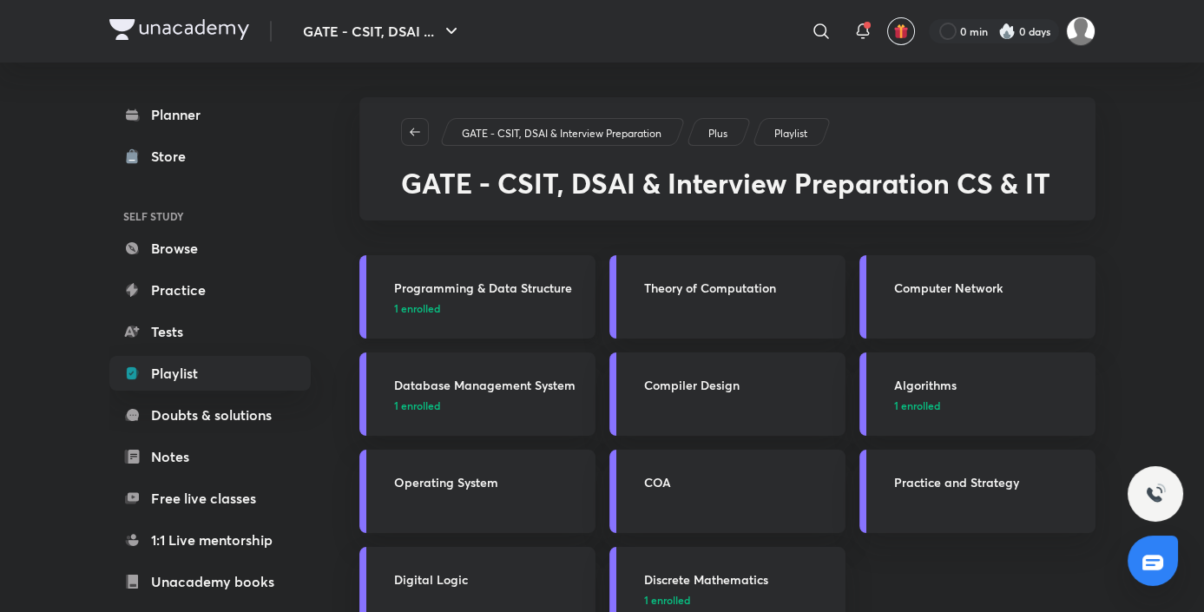
click at [497, 307] on p "1 enrolled" at bounding box center [489, 308] width 191 height 16
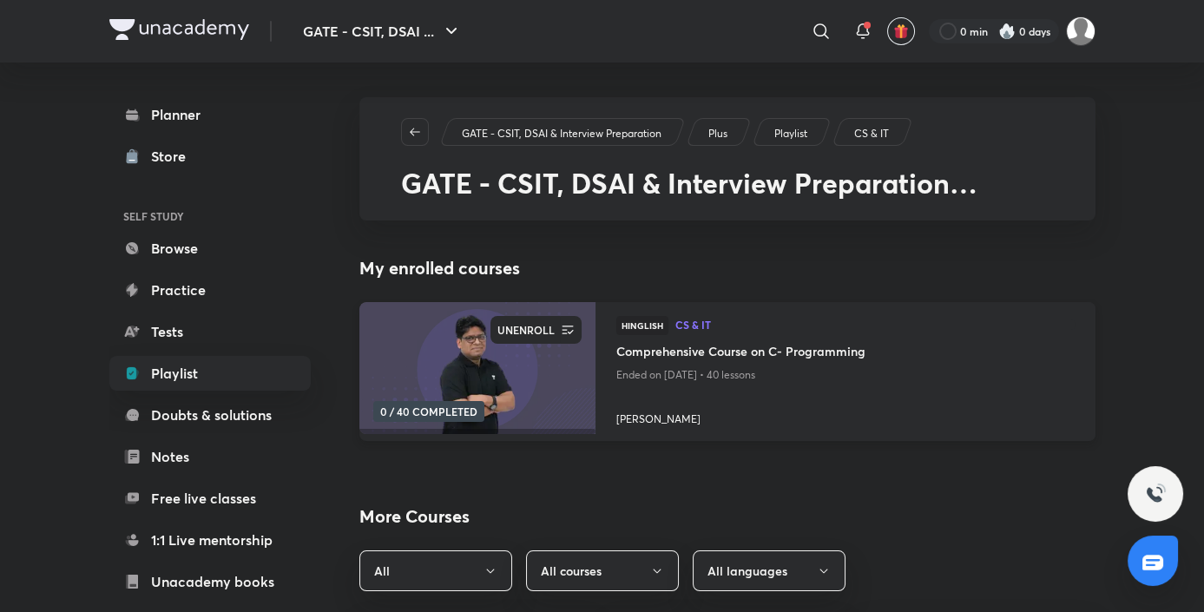
click at [564, 331] on icon "button" at bounding box center [567, 329] width 17 height 17
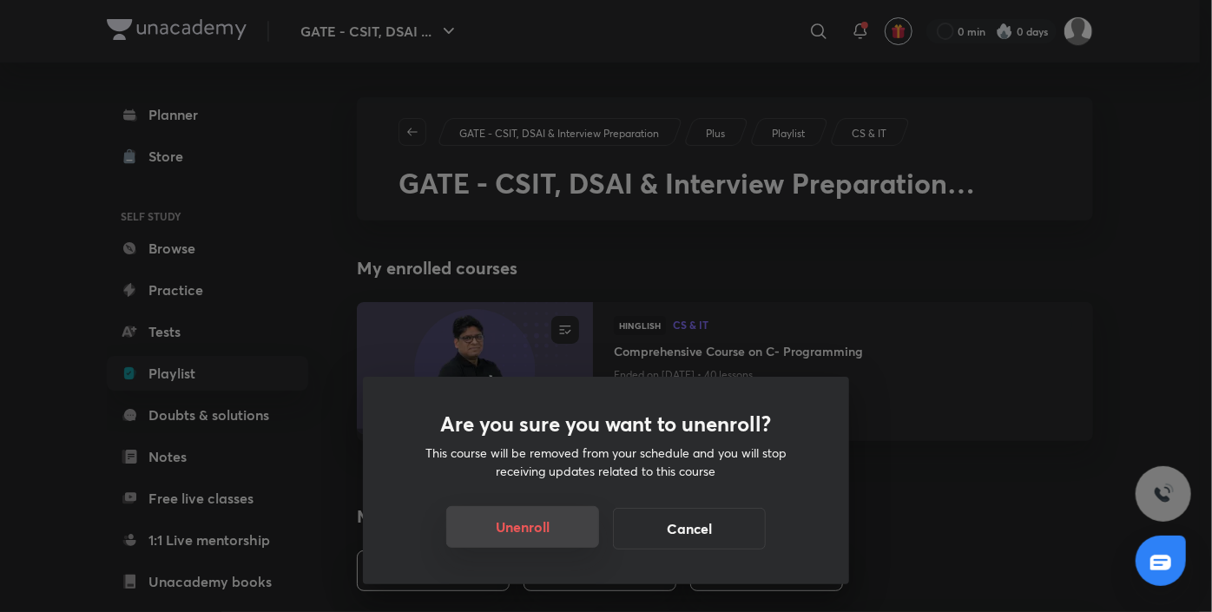
click at [545, 526] on button "Unenroll" at bounding box center [522, 527] width 153 height 42
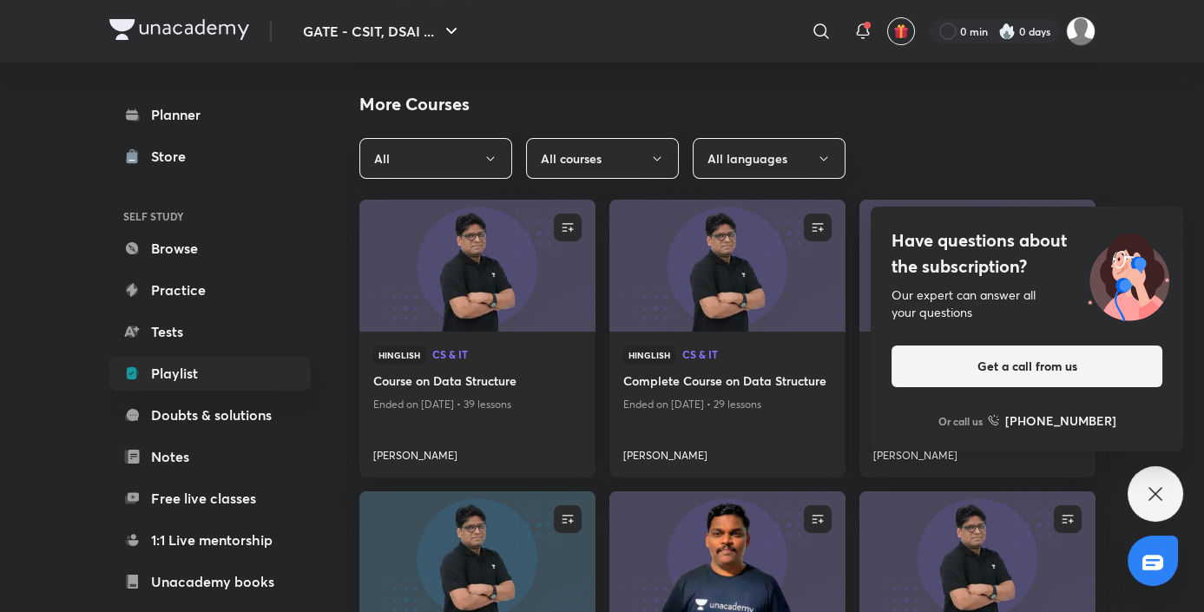
scroll to position [417, 0]
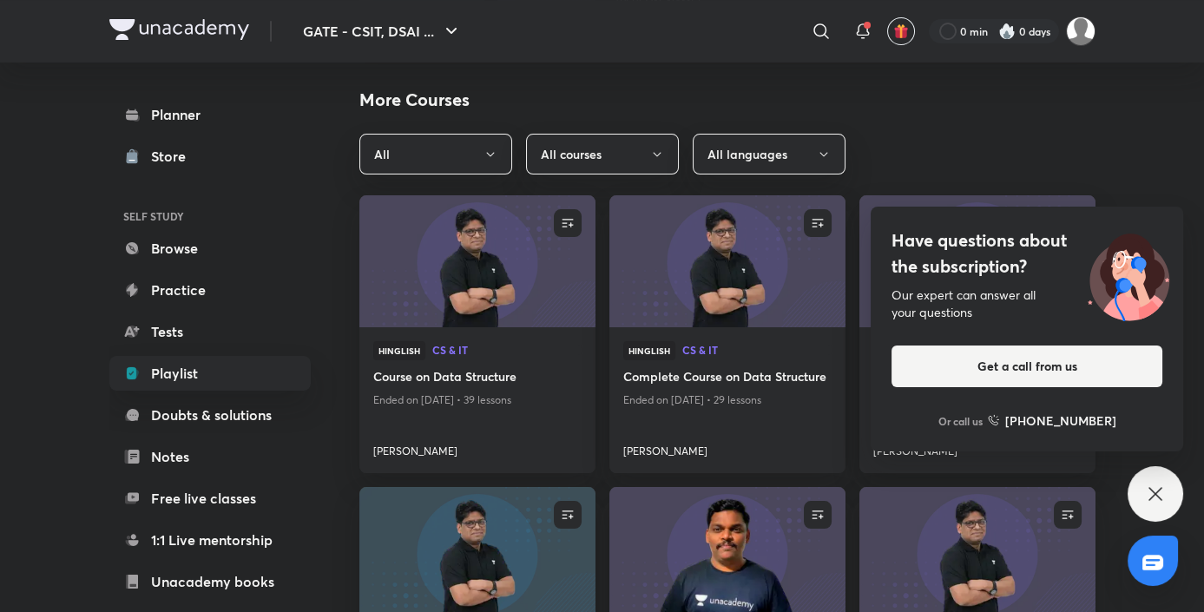
click at [1154, 503] on icon at bounding box center [1155, 494] width 21 height 21
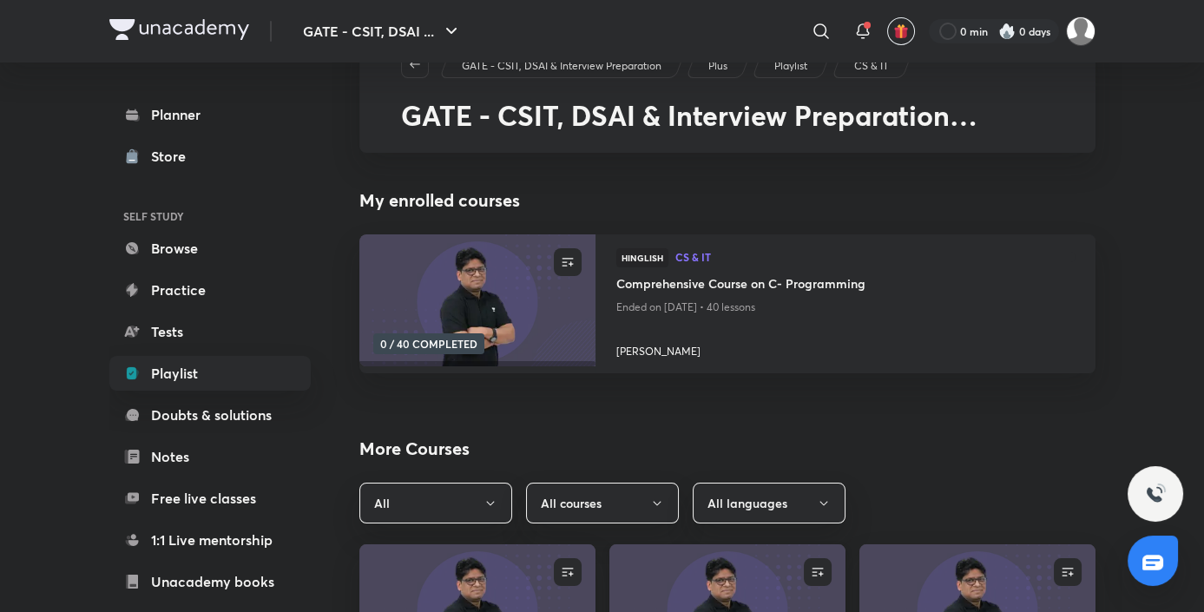
scroll to position [0, 0]
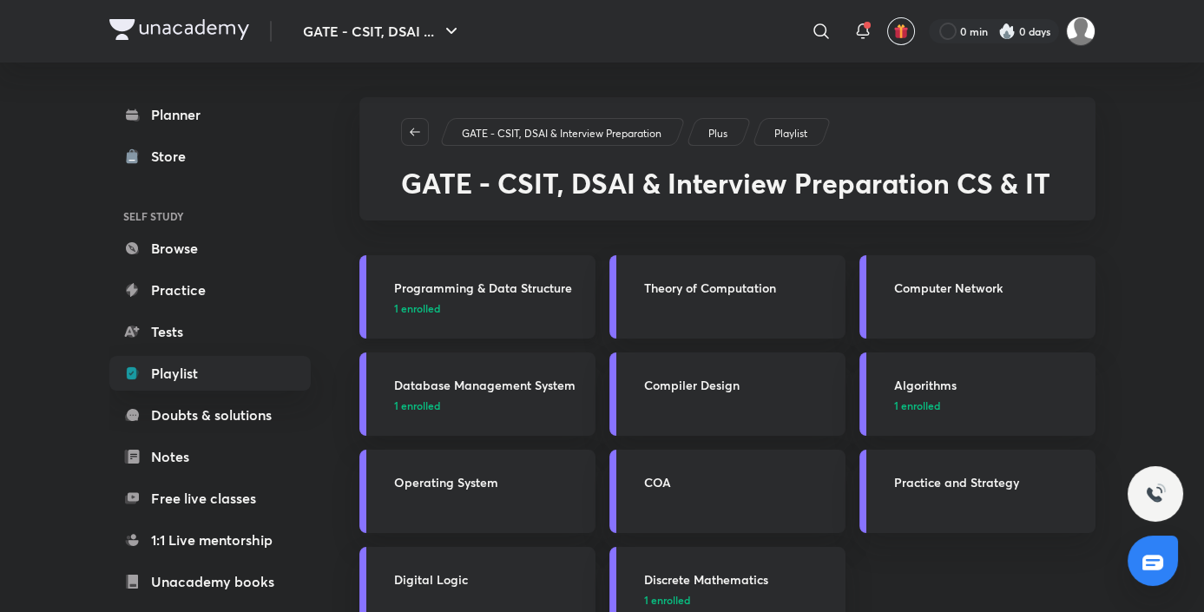
click at [491, 316] on link "Programming & Data Structure 1 enrolled" at bounding box center [477, 296] width 236 height 83
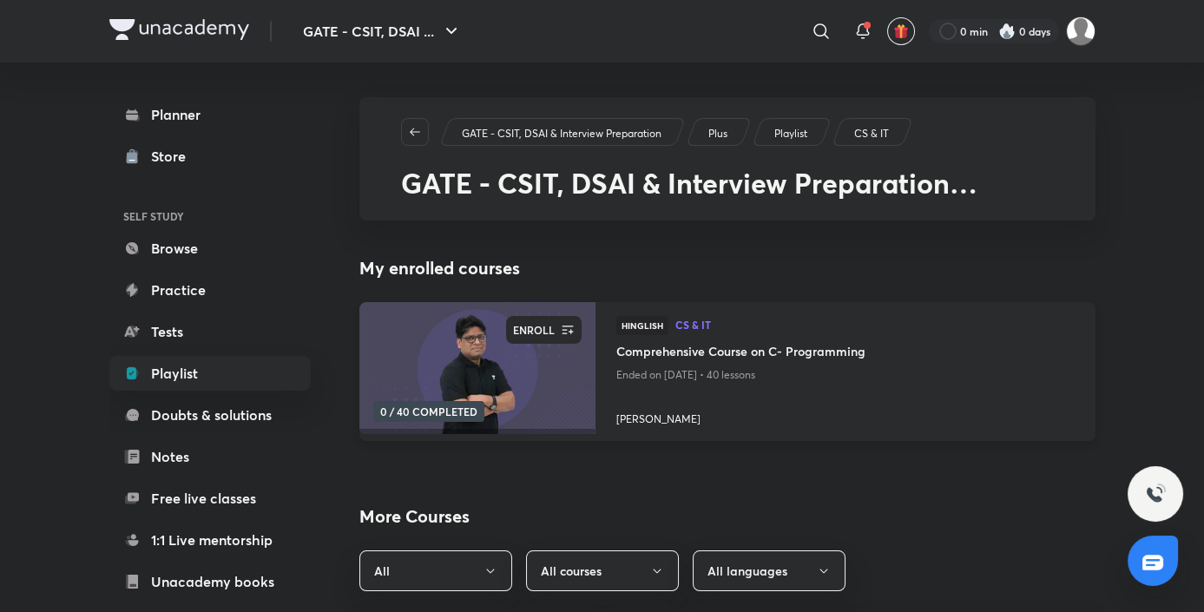
click at [570, 330] on icon "button" at bounding box center [567, 329] width 17 height 17
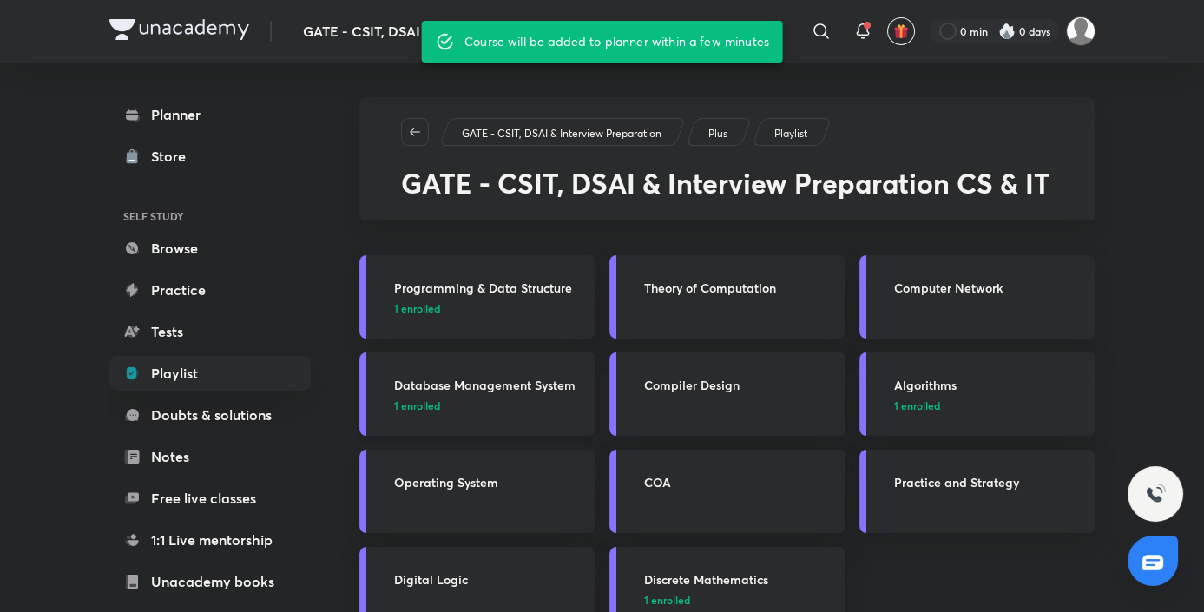
click at [475, 398] on p "1 enrolled" at bounding box center [489, 406] width 191 height 16
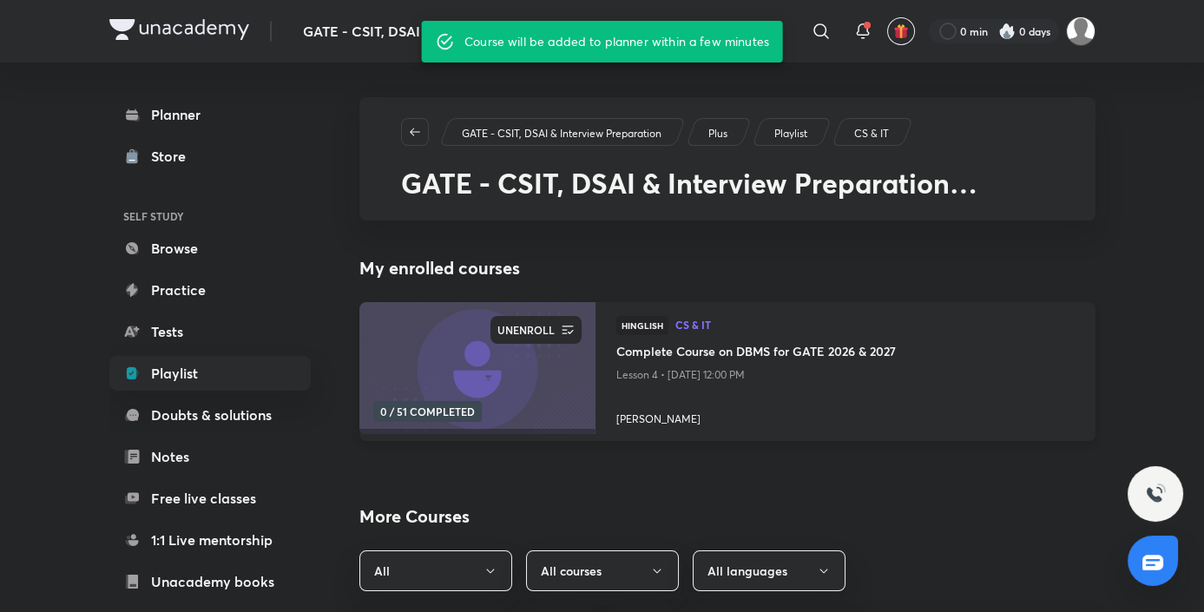
click at [570, 326] on icon "button" at bounding box center [567, 330] width 11 height 9
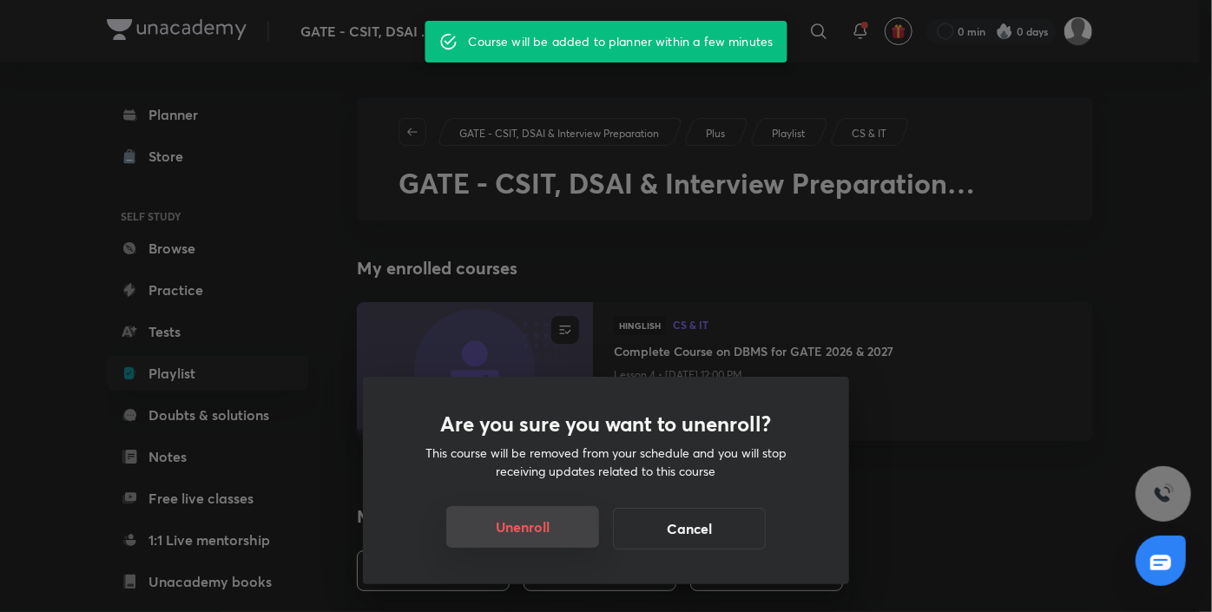
click at [529, 529] on button "Unenroll" at bounding box center [522, 527] width 153 height 42
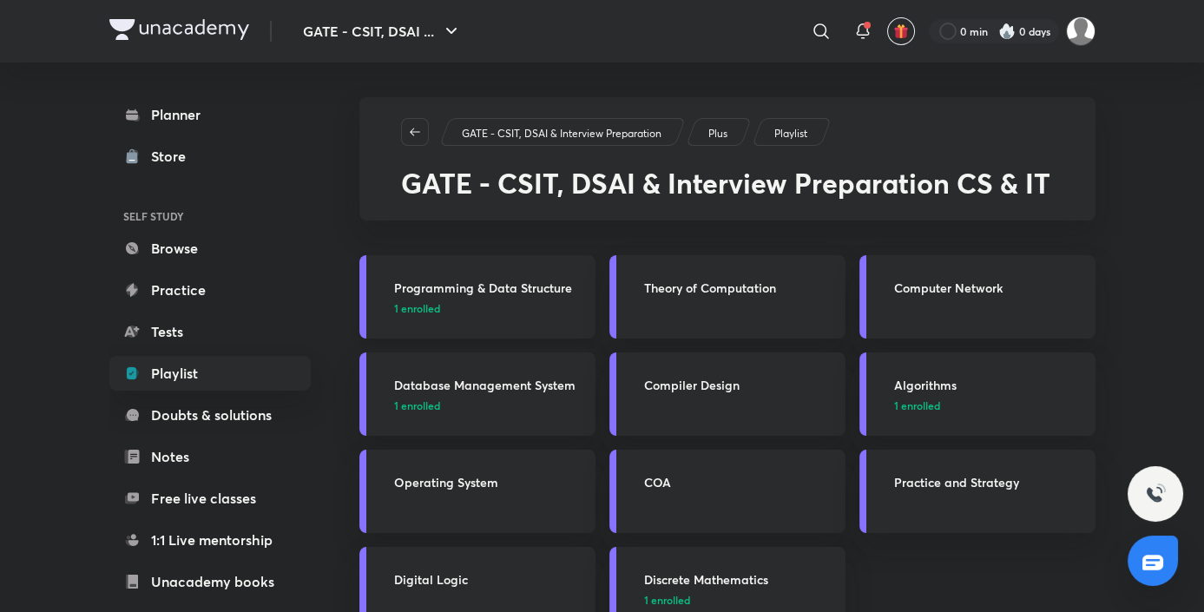
click at [480, 300] on p "1 enrolled" at bounding box center [489, 308] width 191 height 16
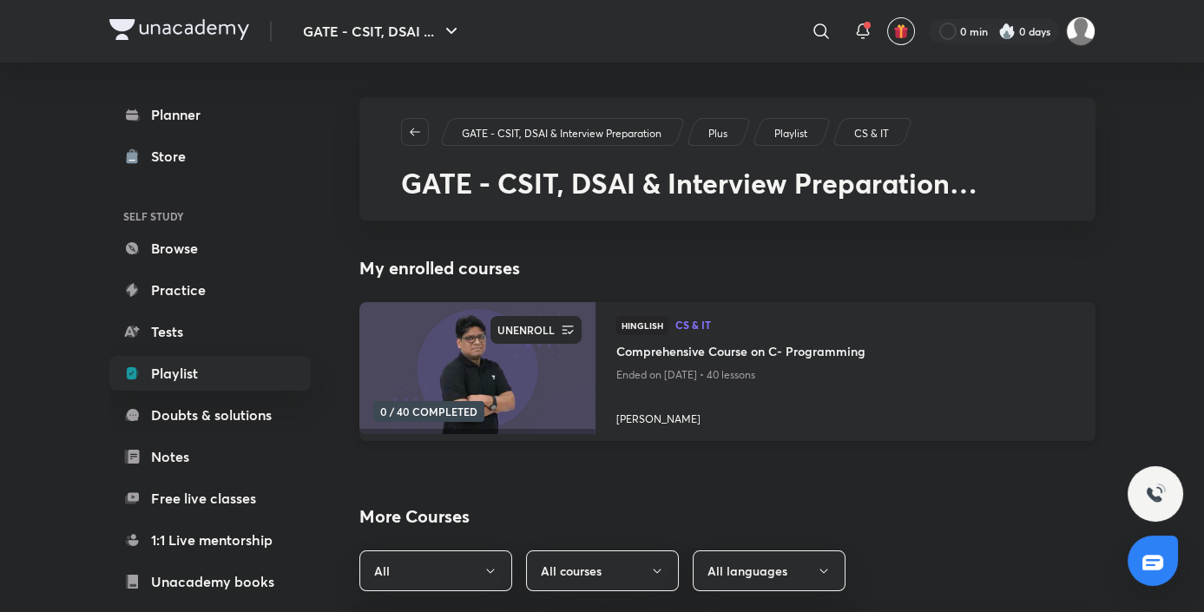
click at [570, 333] on icon "button" at bounding box center [567, 330] width 11 height 9
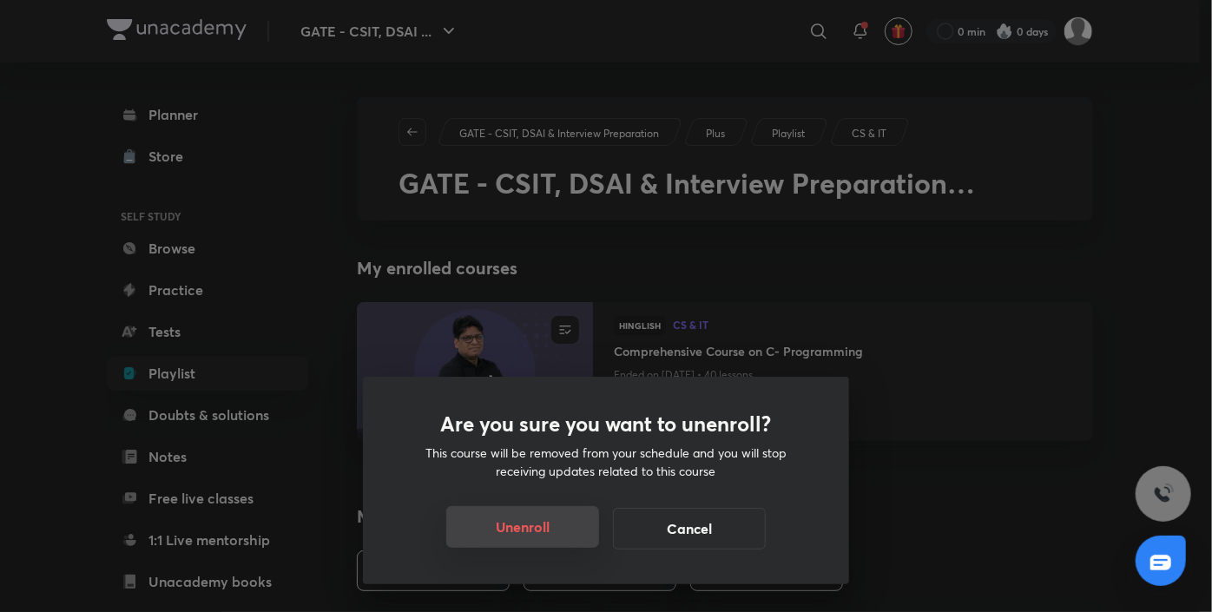
click at [517, 540] on button "Unenroll" at bounding box center [522, 527] width 153 height 42
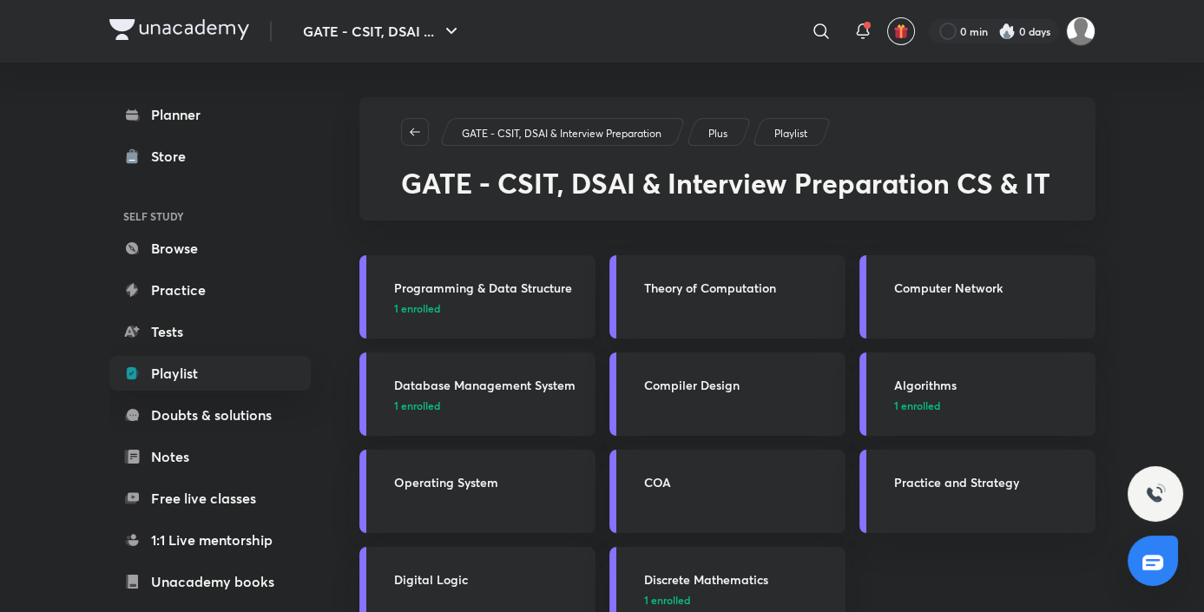
click at [456, 302] on p "1 enrolled" at bounding box center [489, 308] width 191 height 16
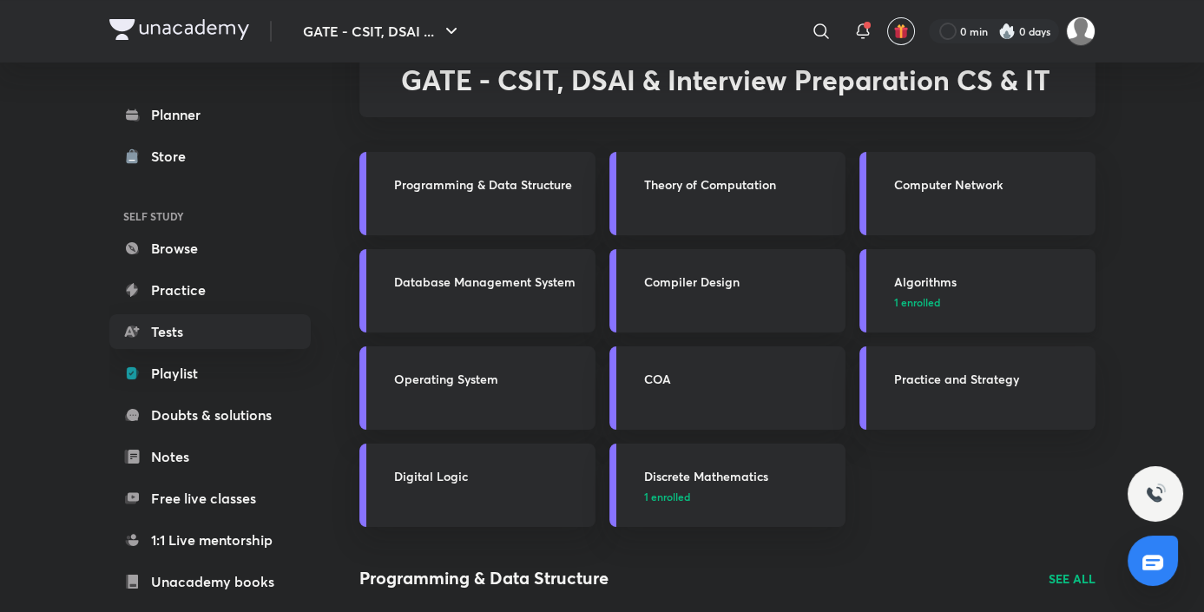
scroll to position [103, 0]
click at [991, 308] on p "1 enrolled" at bounding box center [989, 302] width 191 height 16
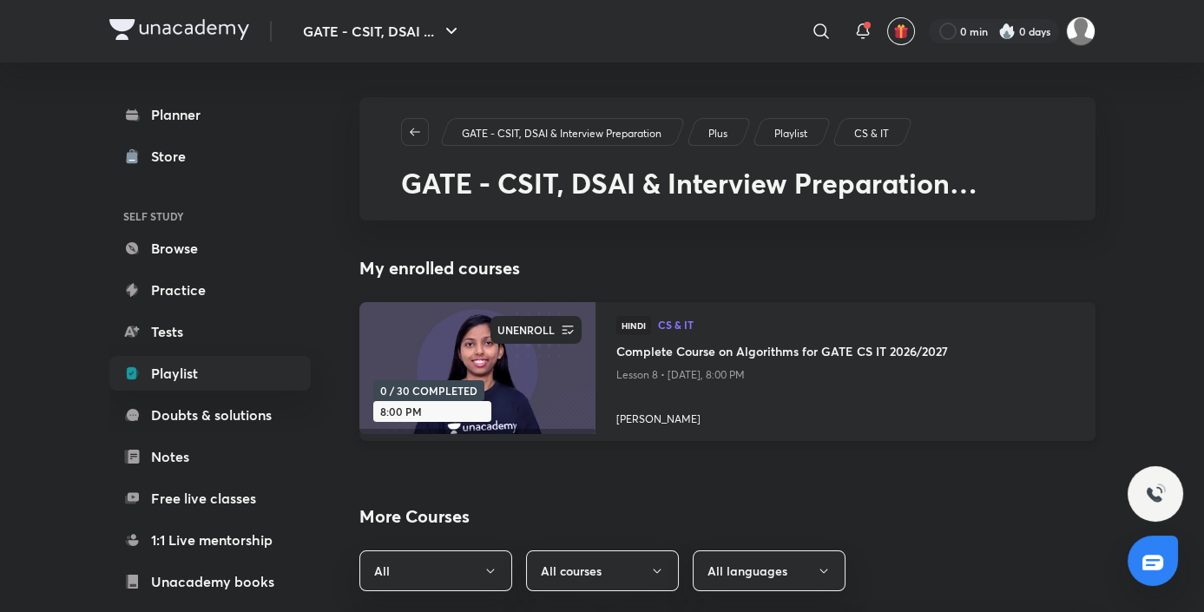
click at [572, 333] on icon "button" at bounding box center [567, 329] width 17 height 17
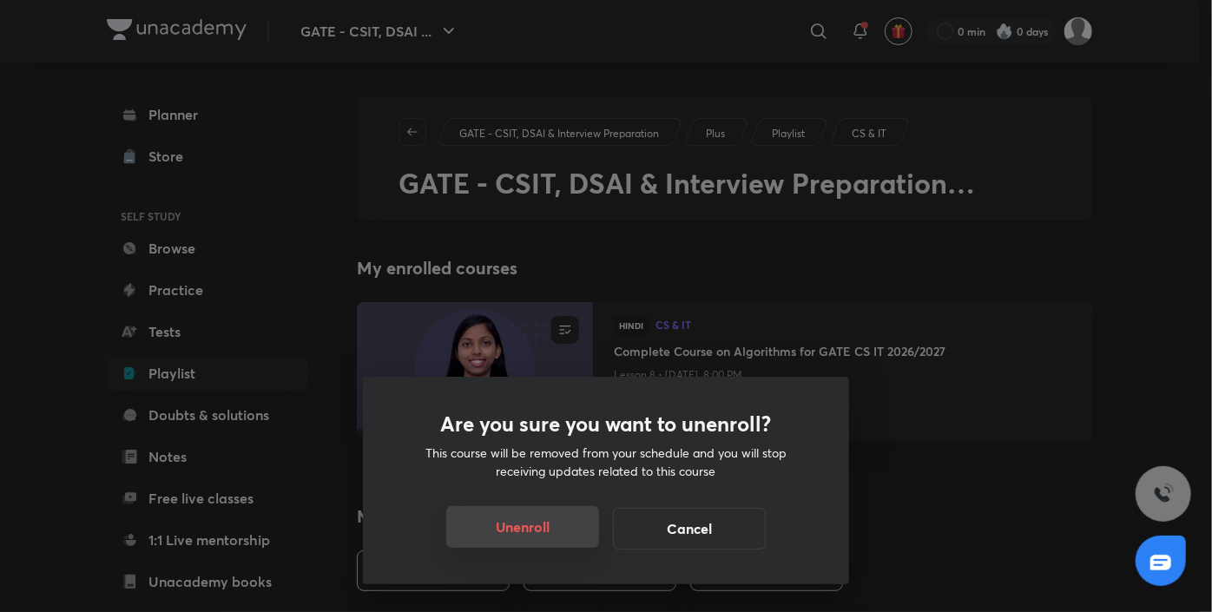
click at [537, 519] on button "Unenroll" at bounding box center [522, 527] width 153 height 42
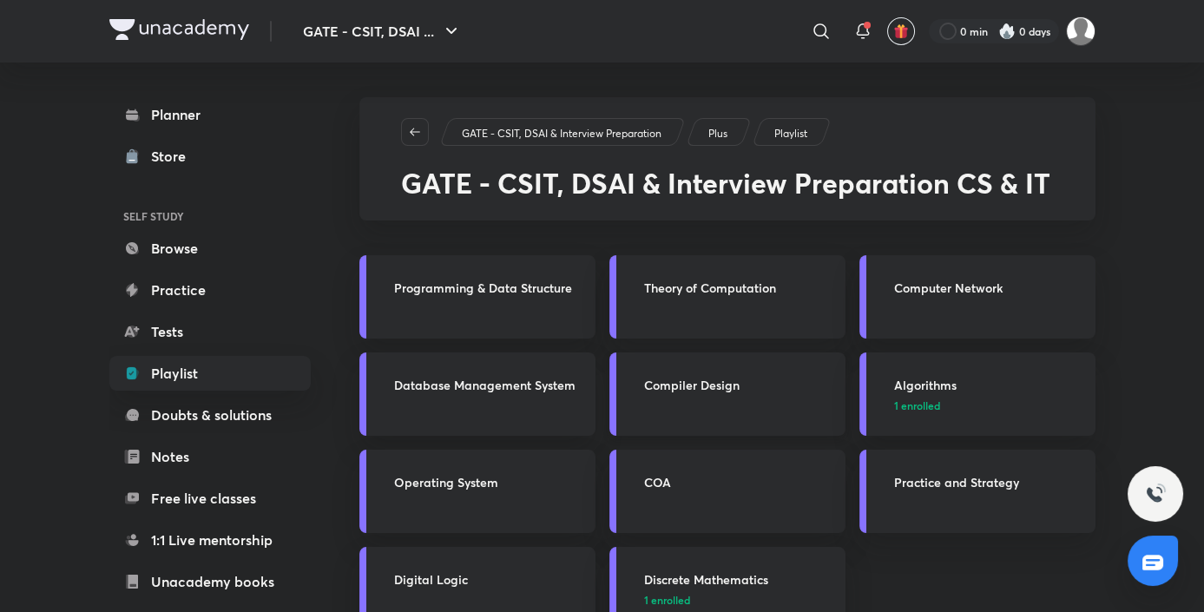
scroll to position [113, 0]
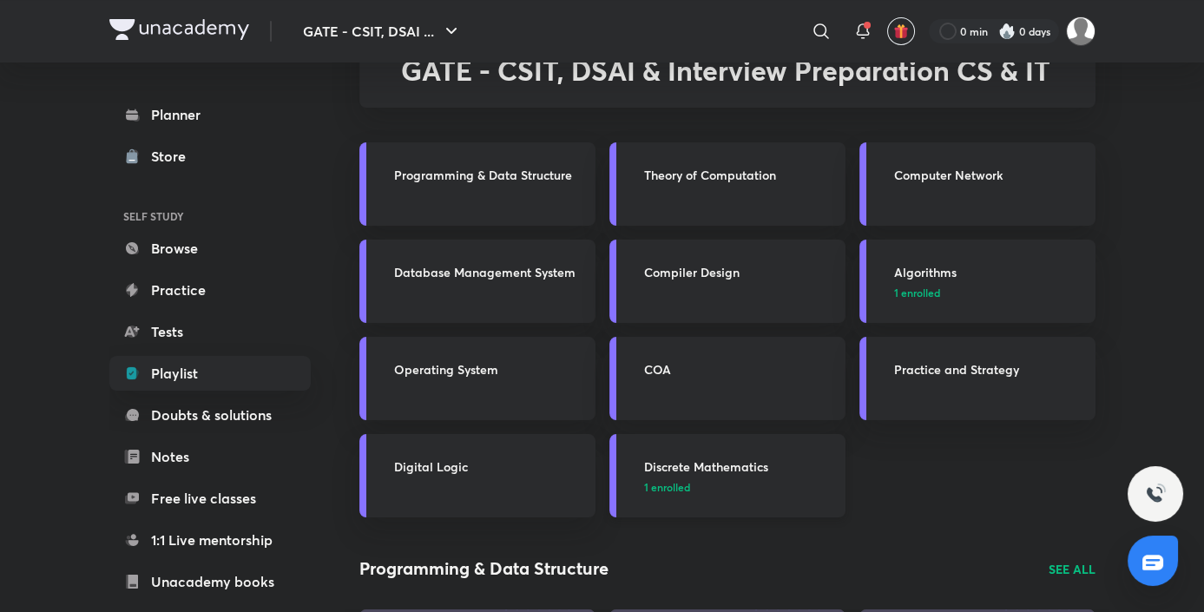
click at [725, 496] on link "Discrete Mathematics 1 enrolled" at bounding box center [727, 475] width 236 height 83
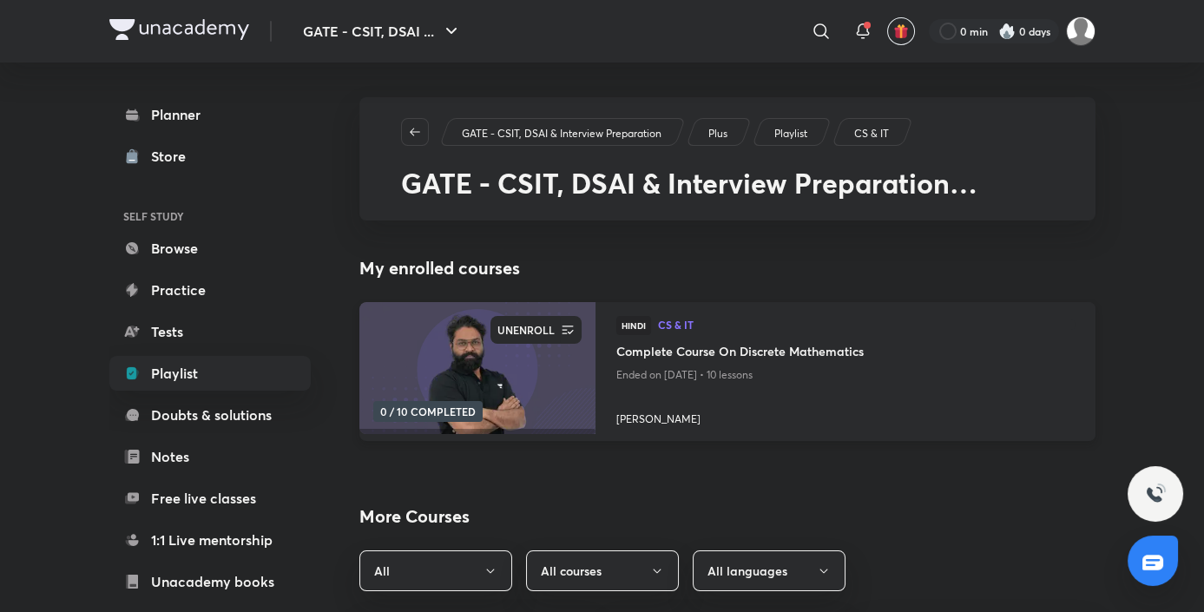
click at [568, 330] on icon "button" at bounding box center [567, 329] width 17 height 17
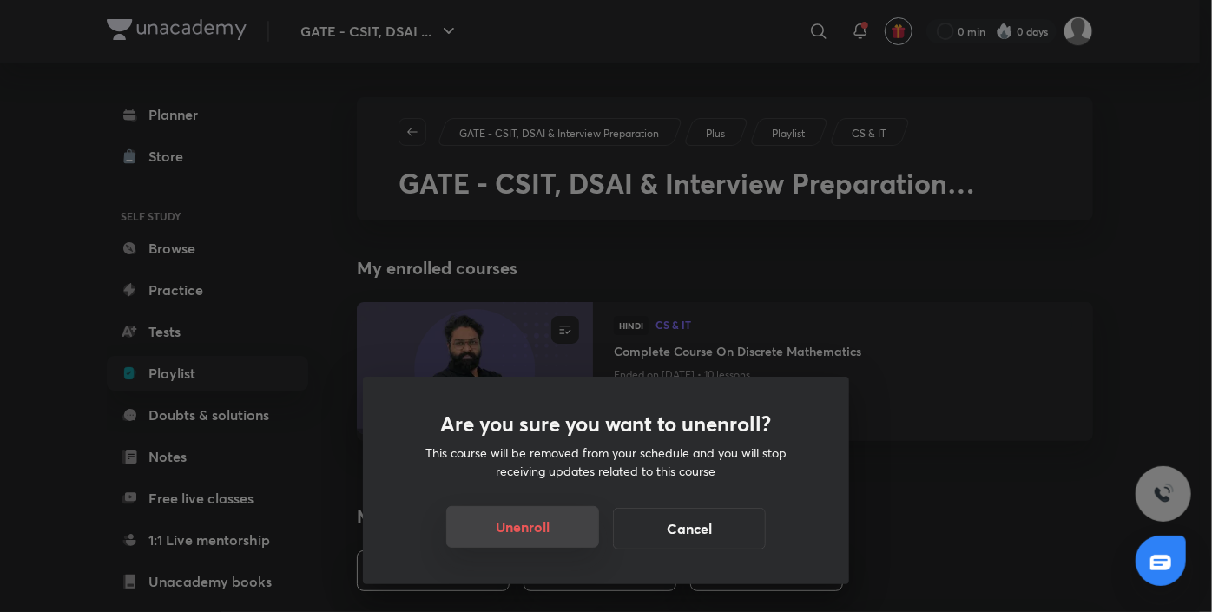
click at [540, 521] on button "Unenroll" at bounding box center [522, 527] width 153 height 42
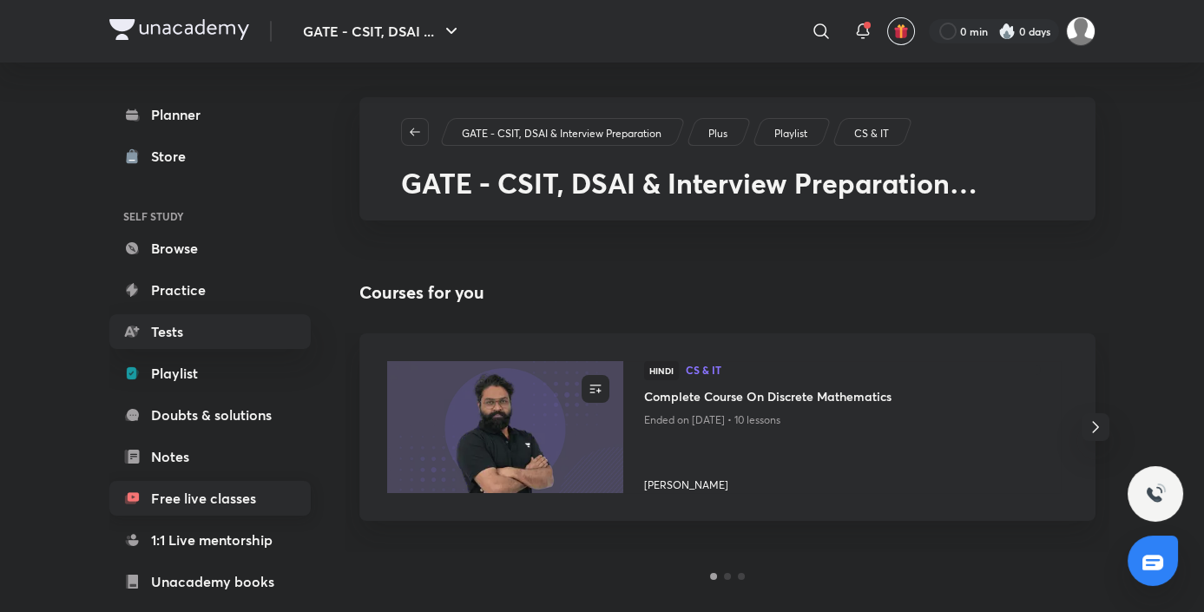
click at [207, 486] on link "Free live classes" at bounding box center [209, 498] width 201 height 35
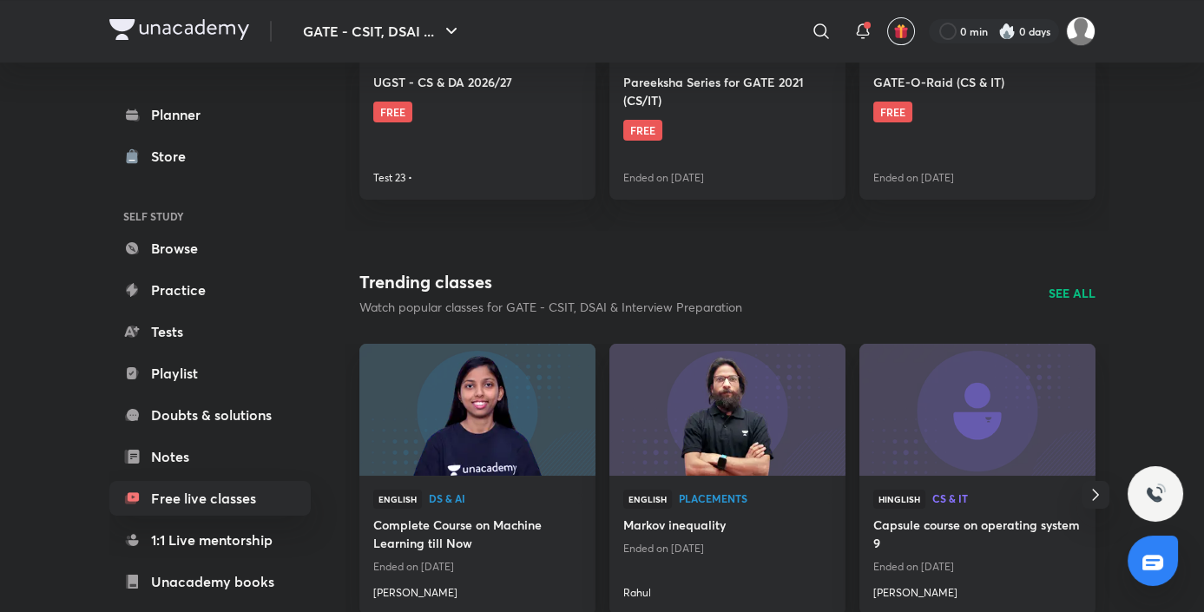
scroll to position [1045, 0]
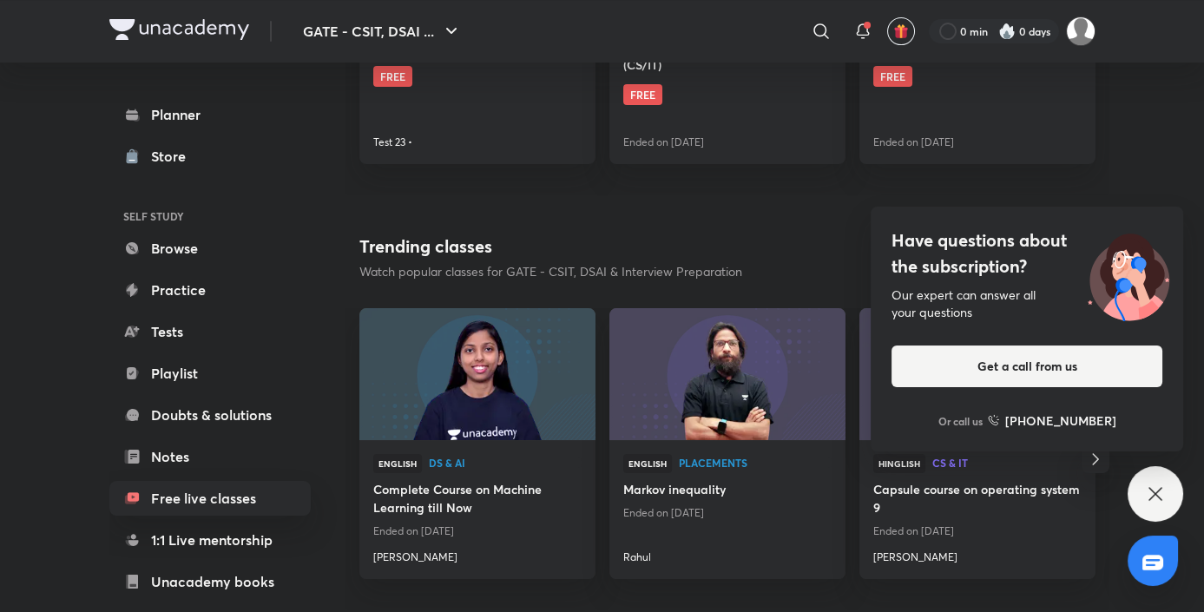
click at [1153, 486] on icon at bounding box center [1155, 494] width 21 height 21
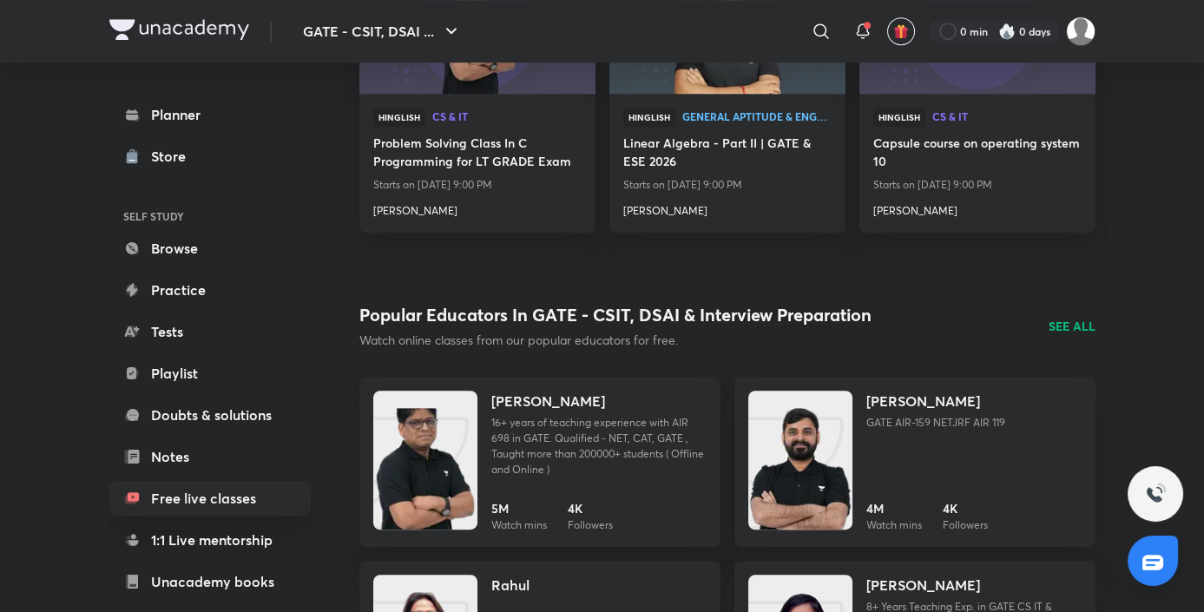
scroll to position [2110, 0]
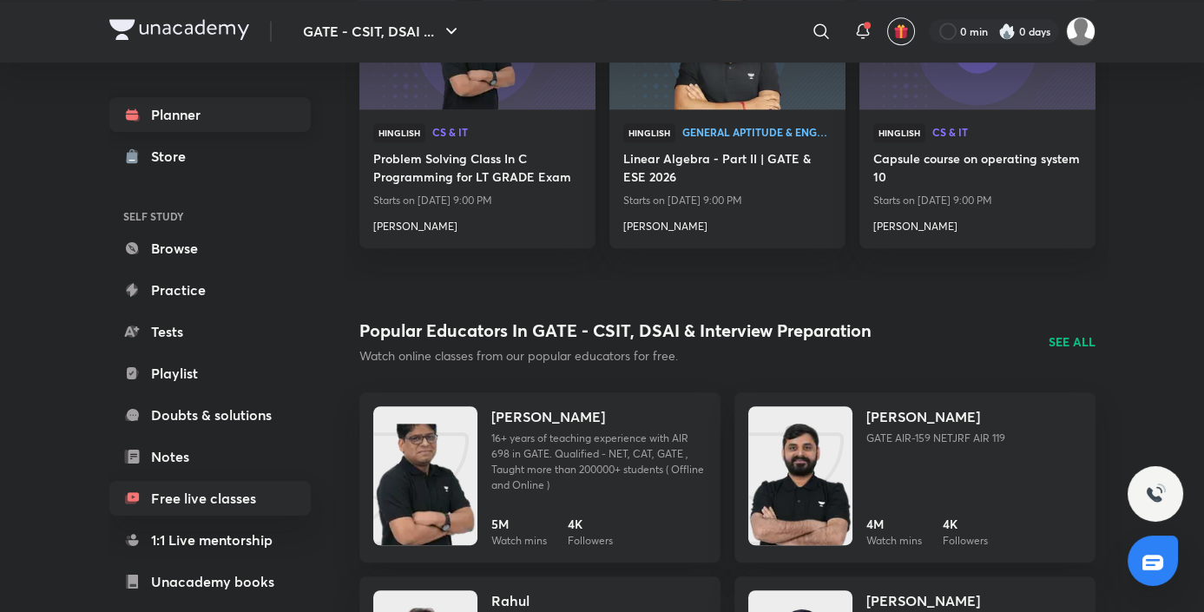
click at [194, 129] on link "Planner" at bounding box center [209, 114] width 201 height 35
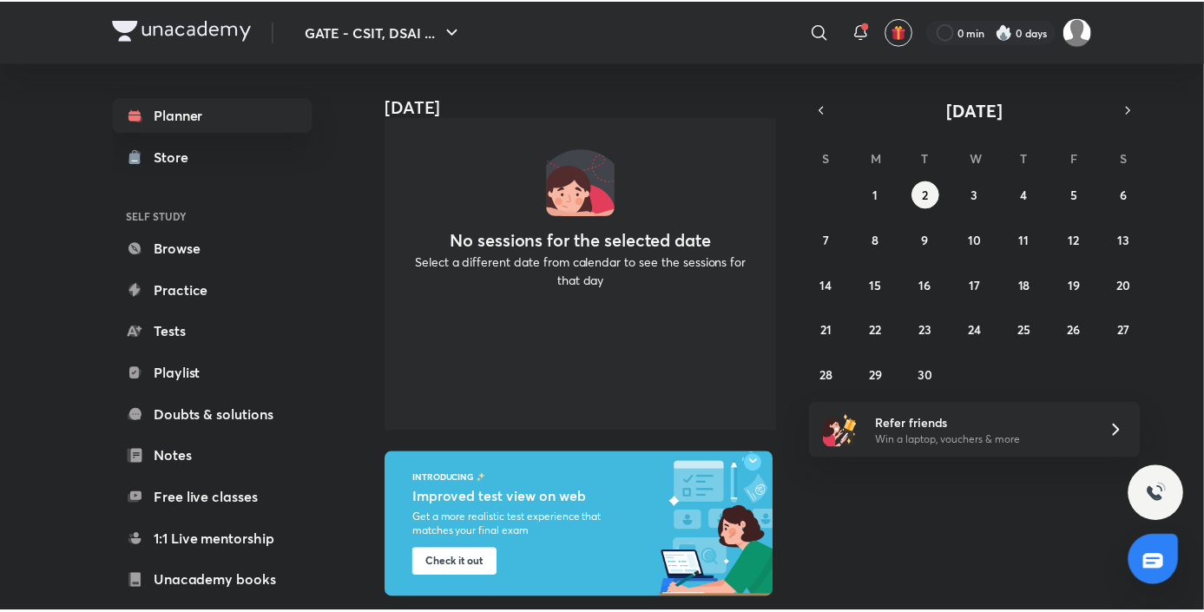
scroll to position [135, 0]
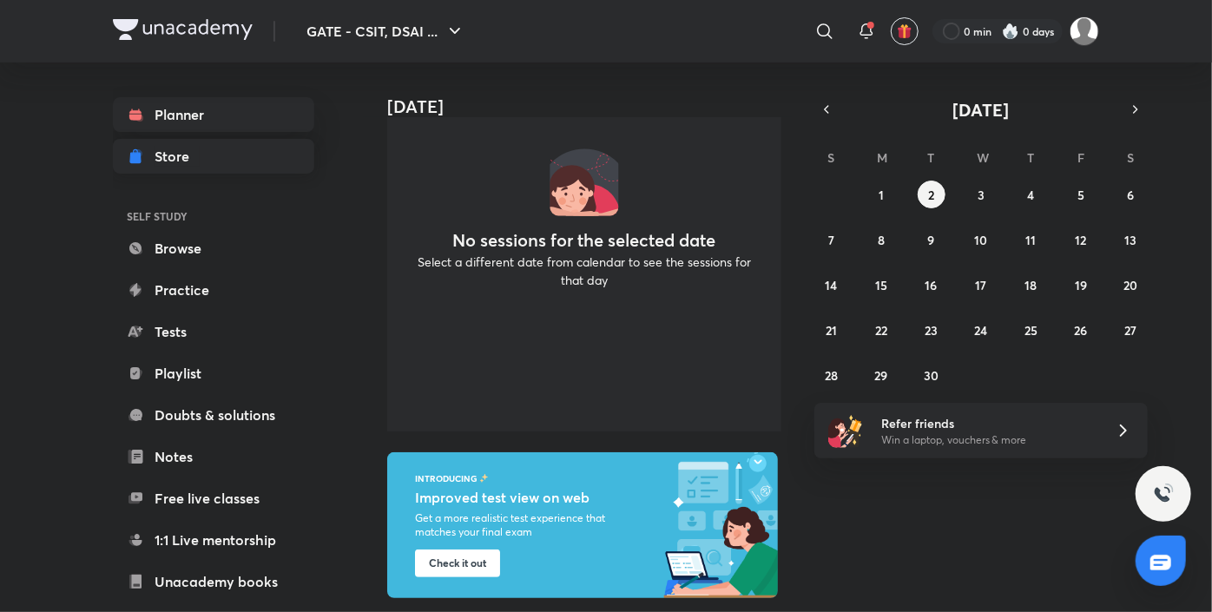
click at [189, 155] on div "Store" at bounding box center [177, 156] width 45 height 21
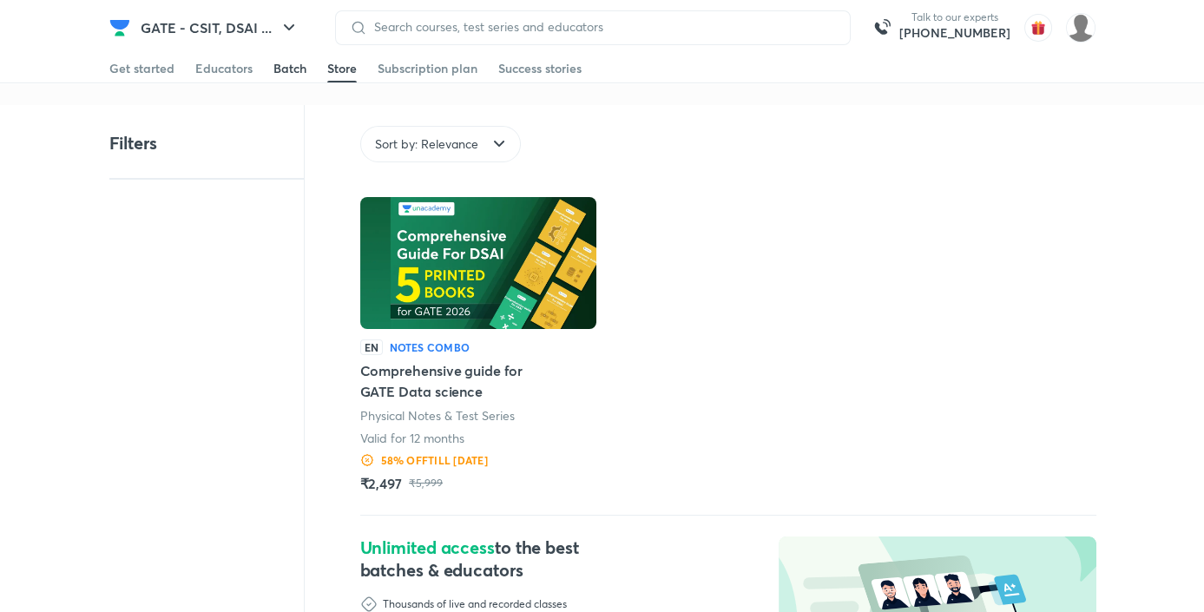
click at [280, 70] on div "Batch" at bounding box center [289, 68] width 33 height 17
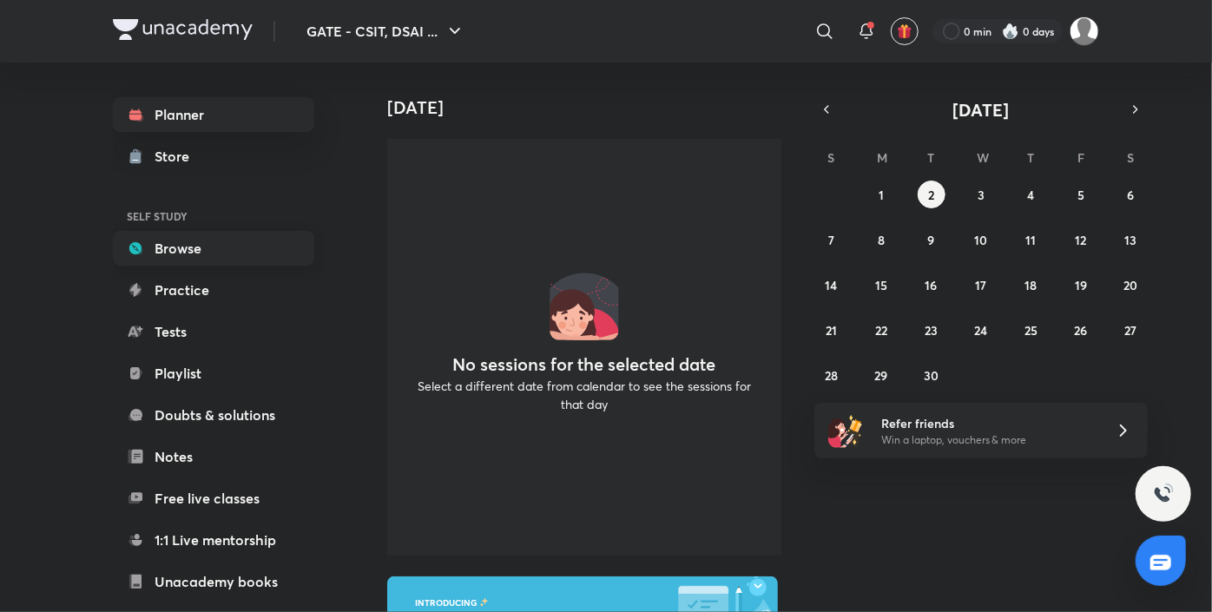
click at [215, 263] on link "Browse" at bounding box center [213, 248] width 201 height 35
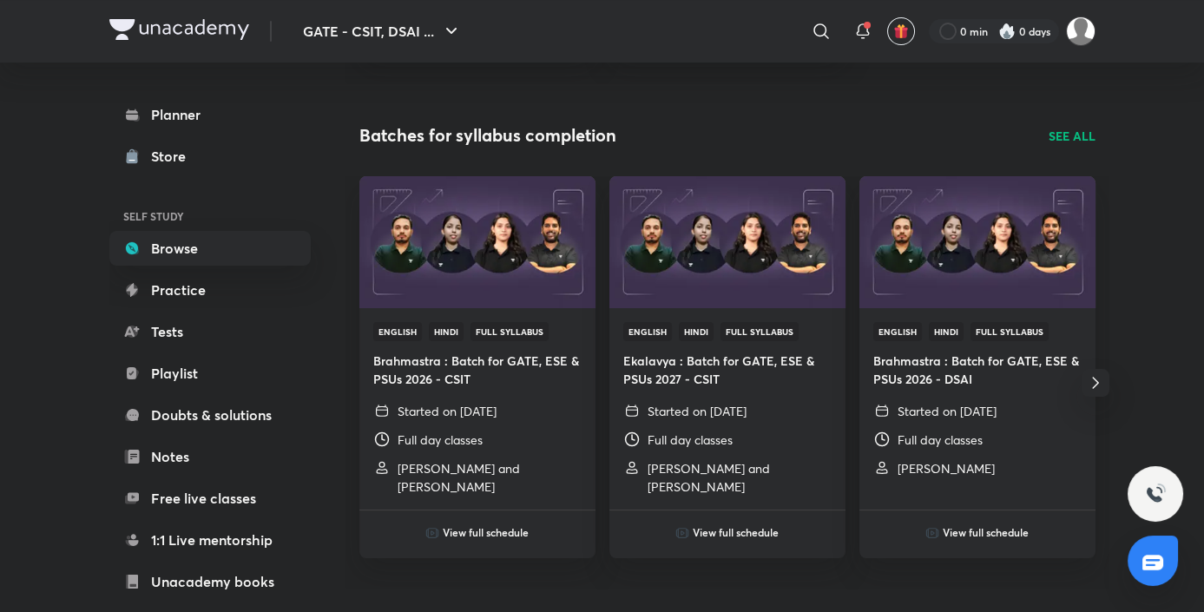
scroll to position [543, 0]
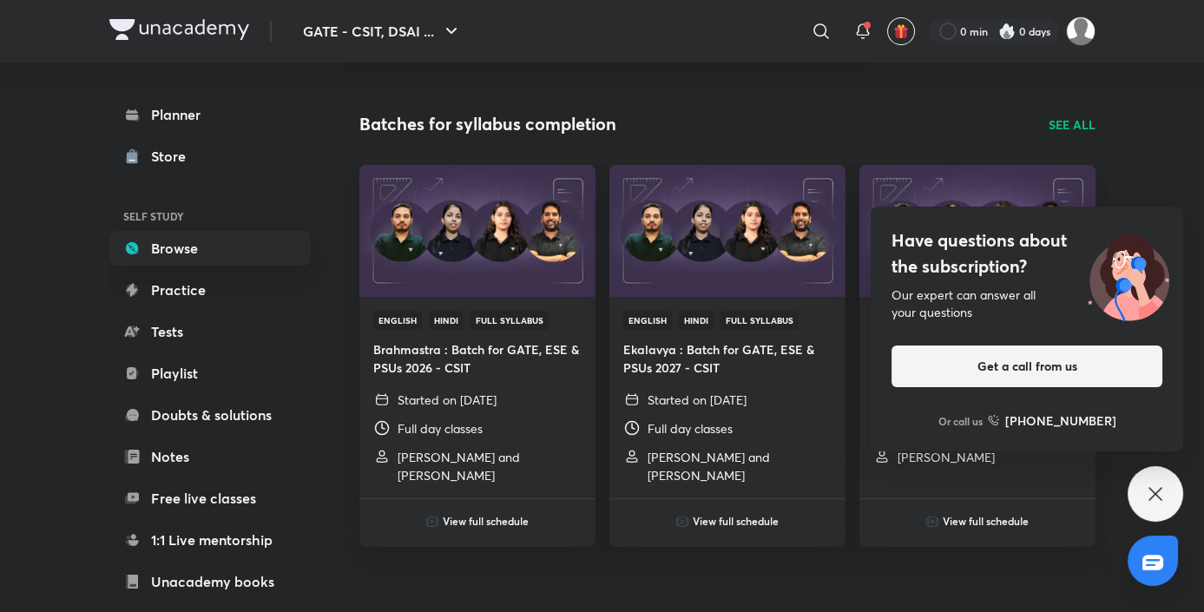
click at [1152, 503] on icon at bounding box center [1155, 494] width 21 height 21
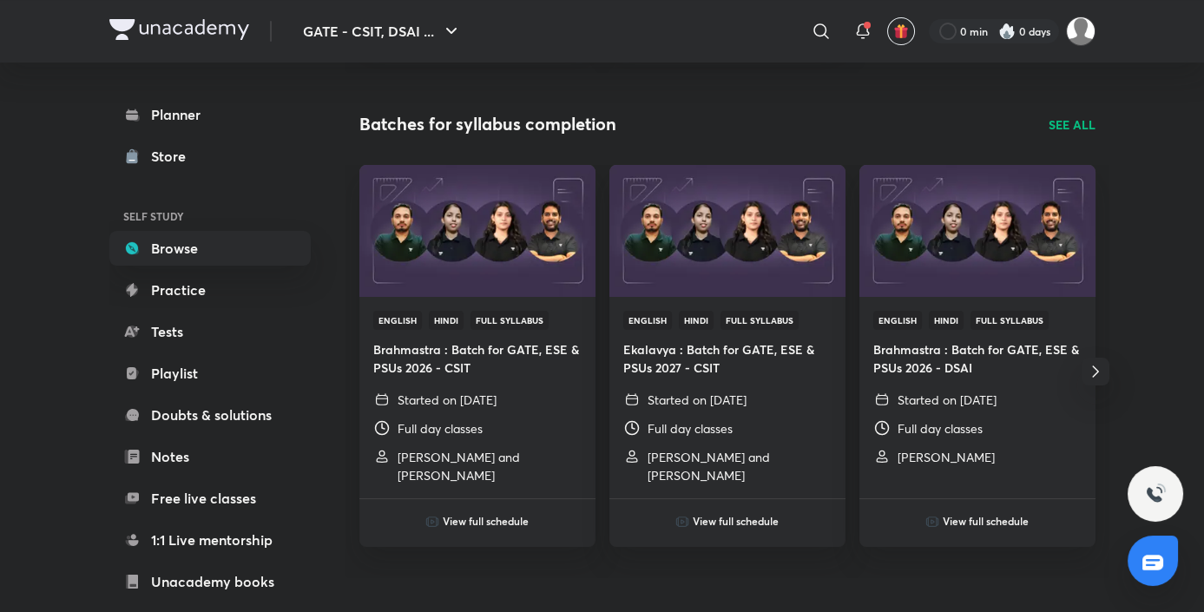
click at [1097, 369] on icon "button" at bounding box center [1095, 371] width 21 height 21
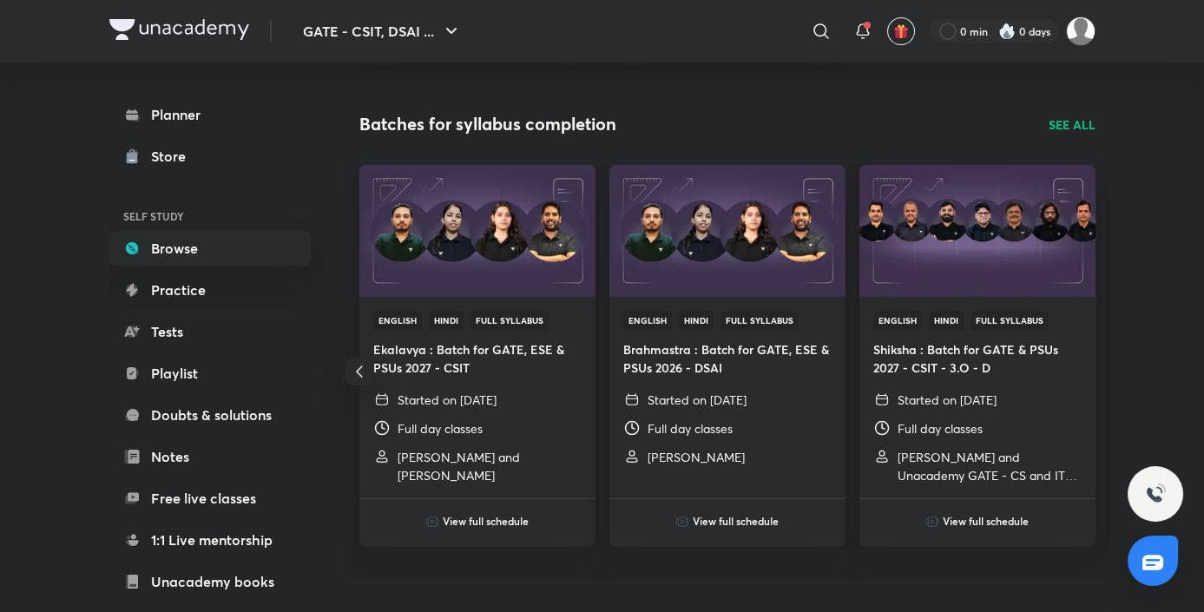
click at [1074, 125] on p "SEE ALL" at bounding box center [1072, 124] width 47 height 18
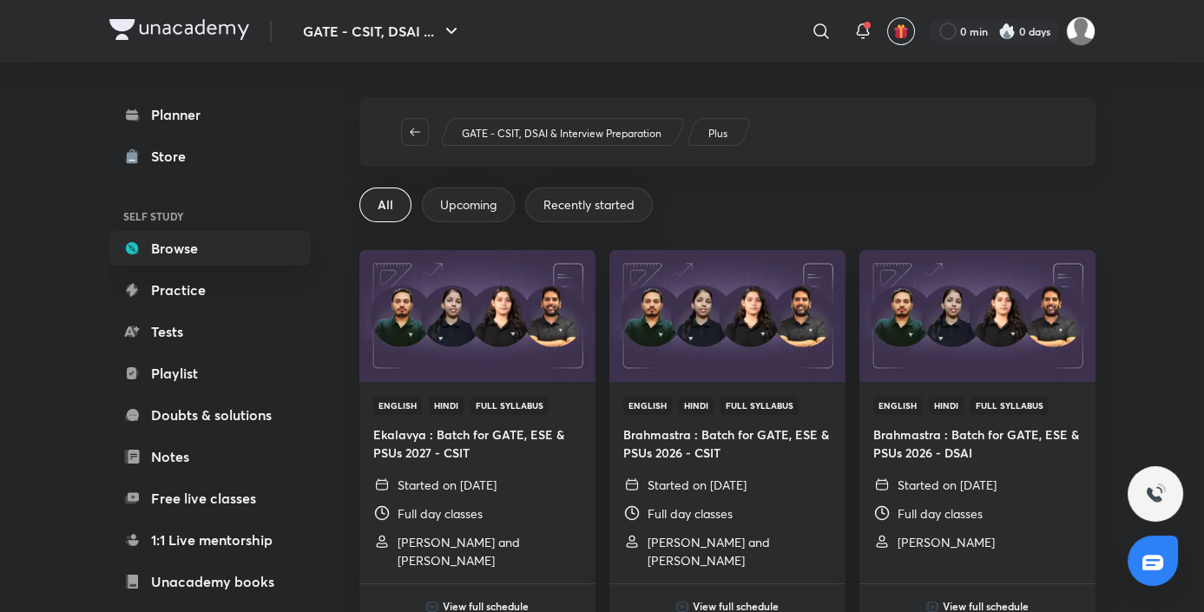
click at [611, 207] on span "Recently started" at bounding box center [588, 204] width 91 height 17
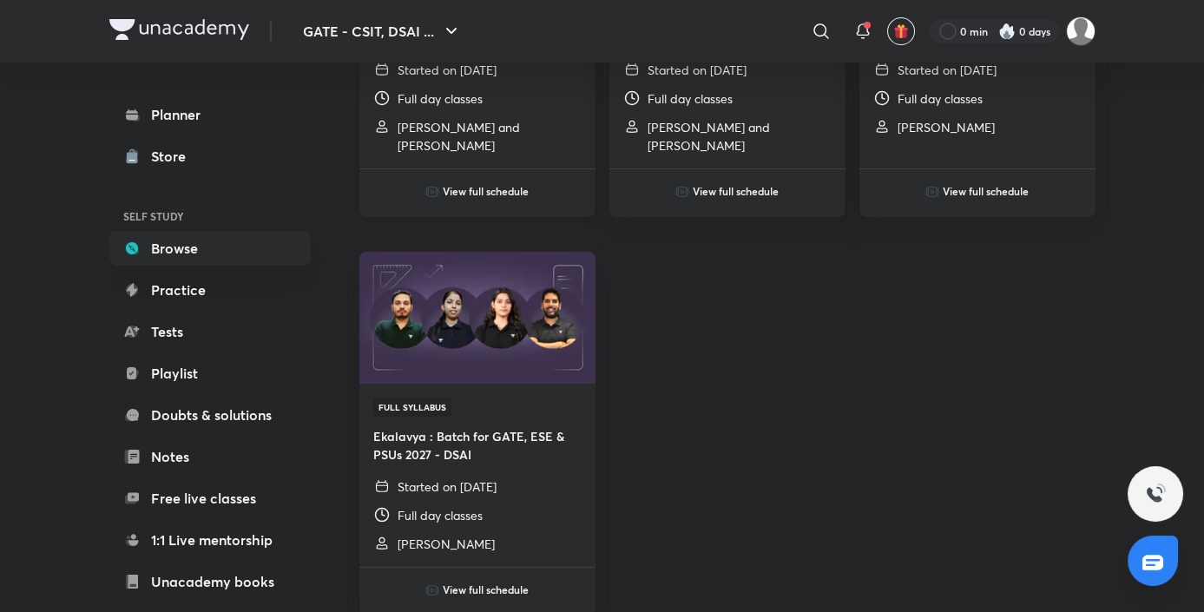
scroll to position [416, 0]
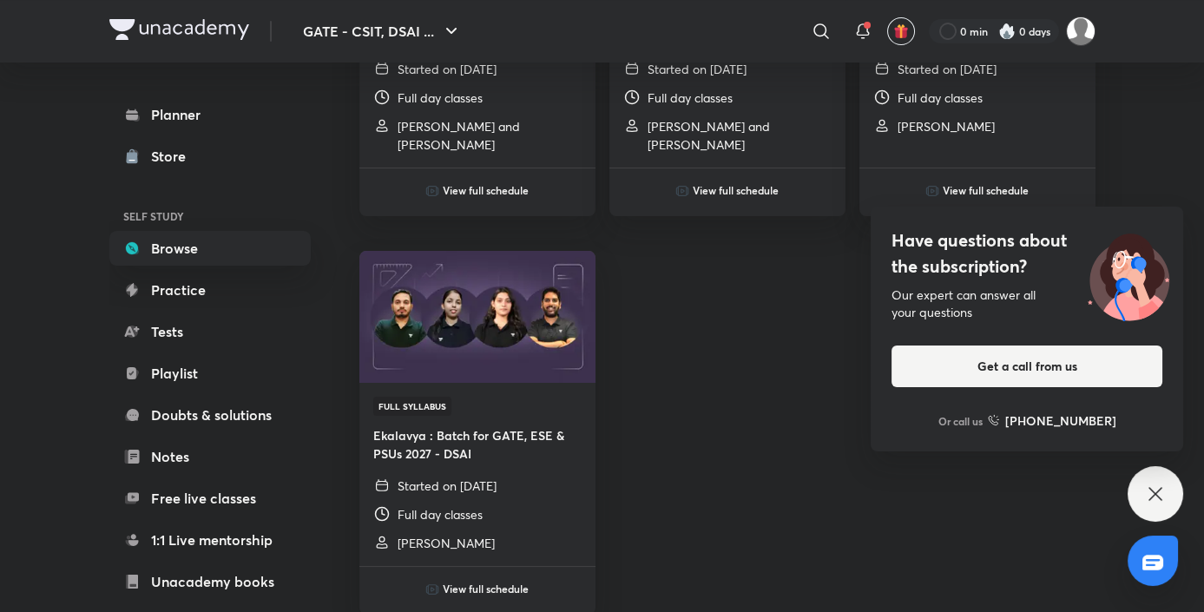
click at [1164, 488] on icon at bounding box center [1155, 494] width 21 height 21
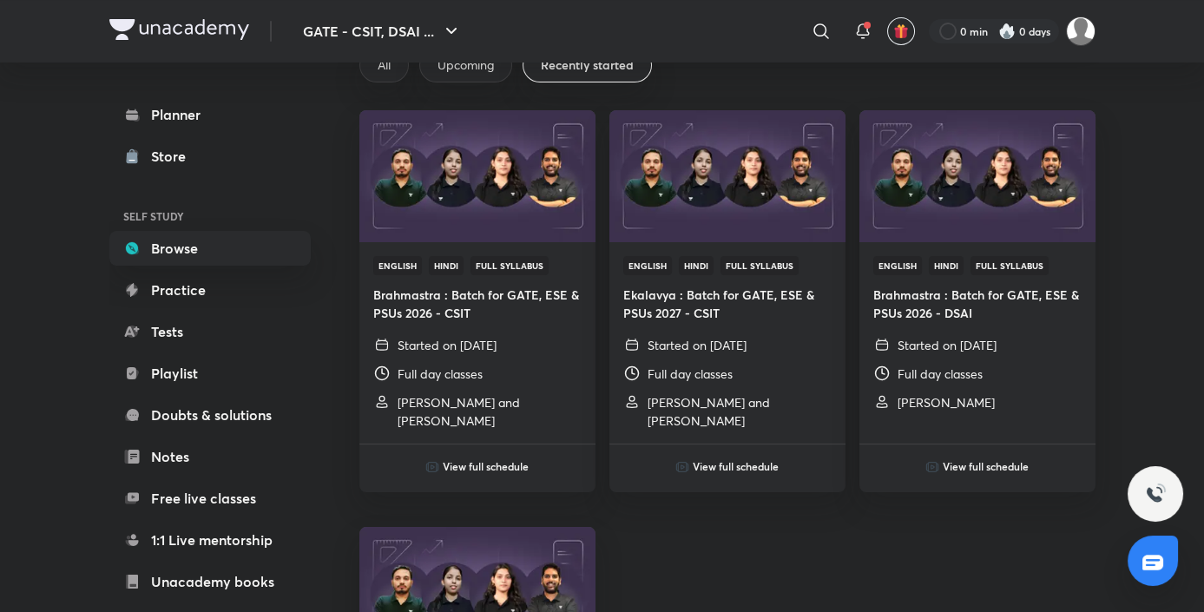
scroll to position [138, 0]
click at [460, 464] on h6 "View full schedule" at bounding box center [486, 468] width 86 height 16
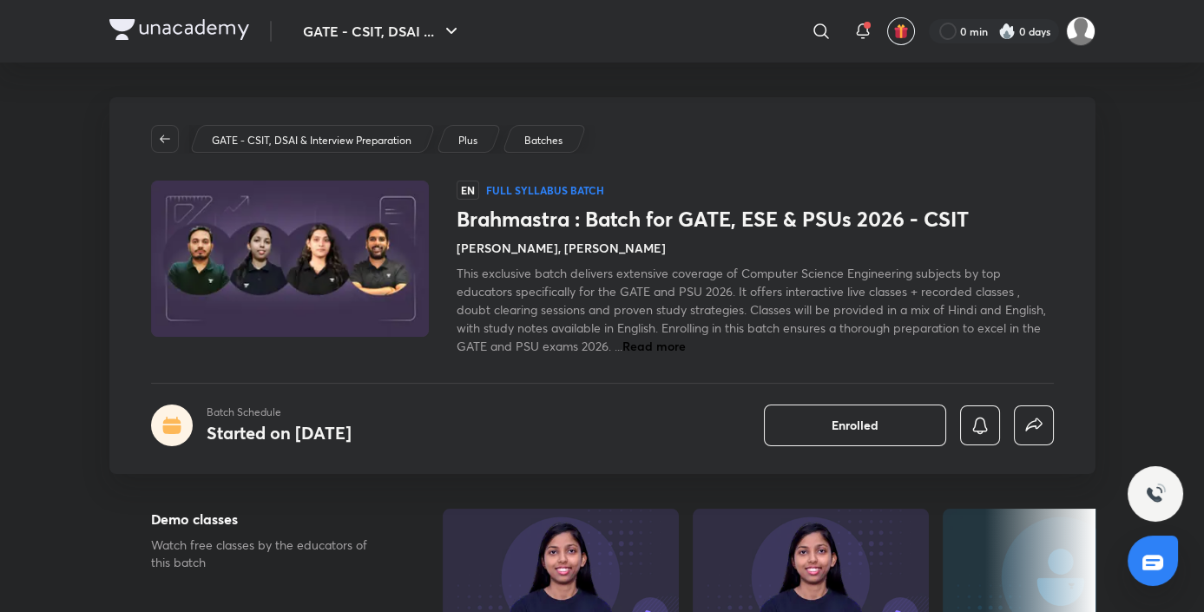
click at [663, 341] on span "Read more" at bounding box center [653, 346] width 63 height 16
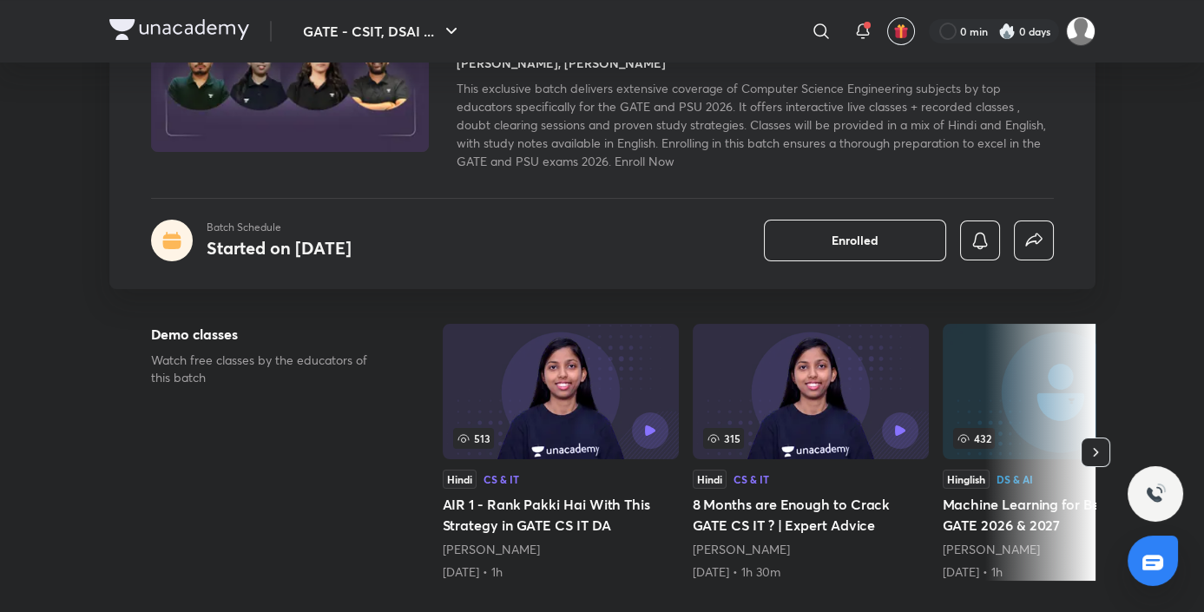
scroll to position [234, 0]
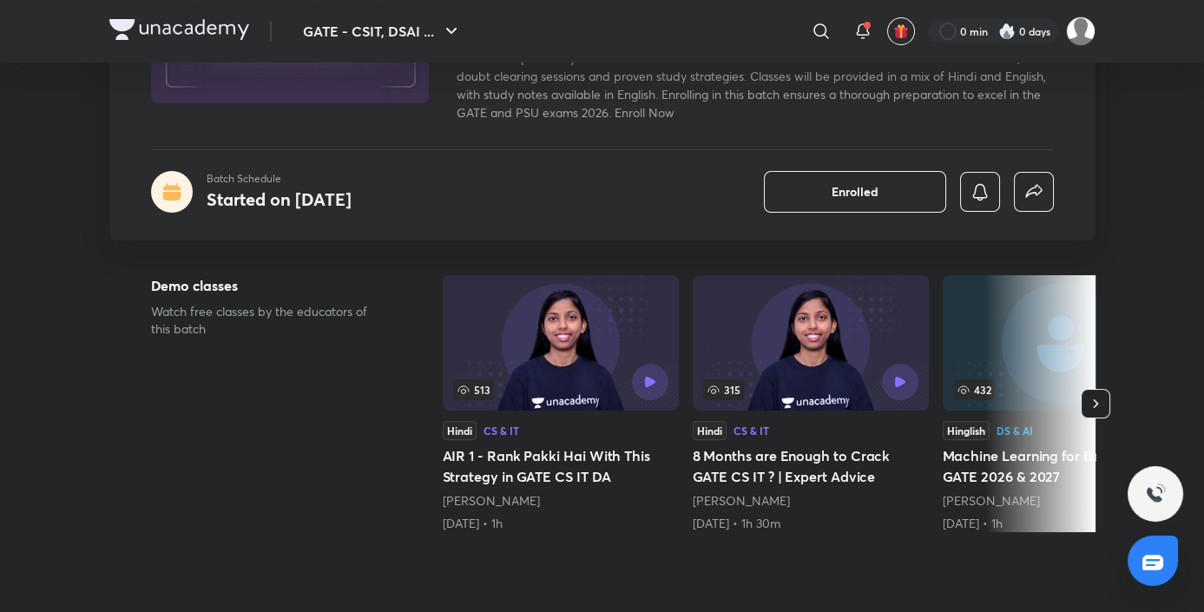
click at [1096, 405] on icon "button" at bounding box center [1095, 403] width 17 height 17
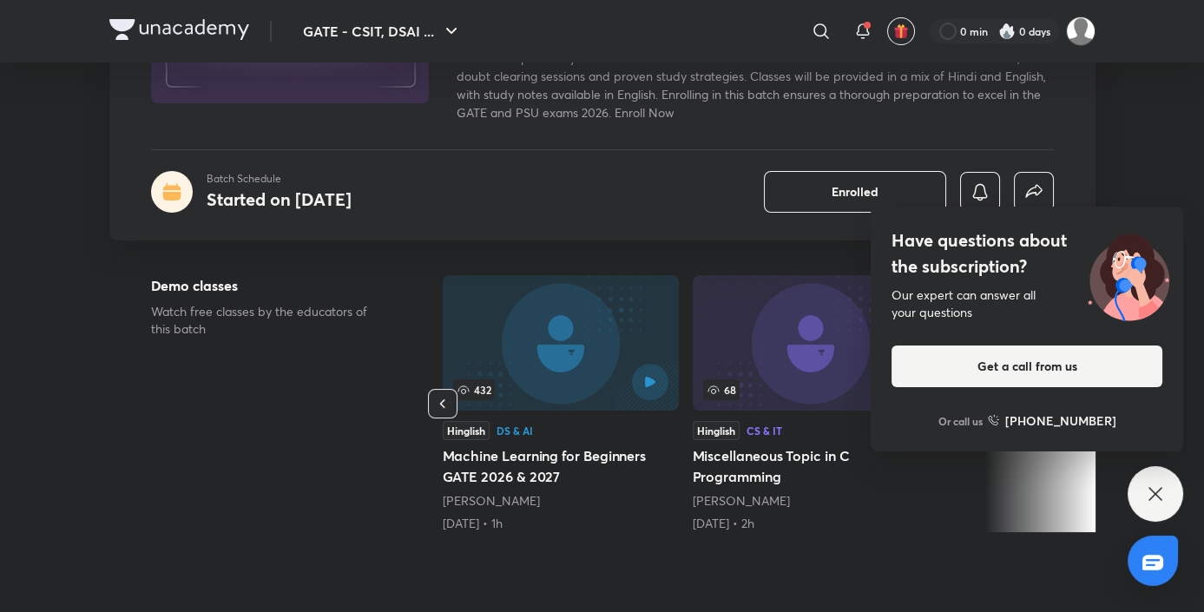
click at [1148, 496] on icon at bounding box center [1155, 494] width 21 height 21
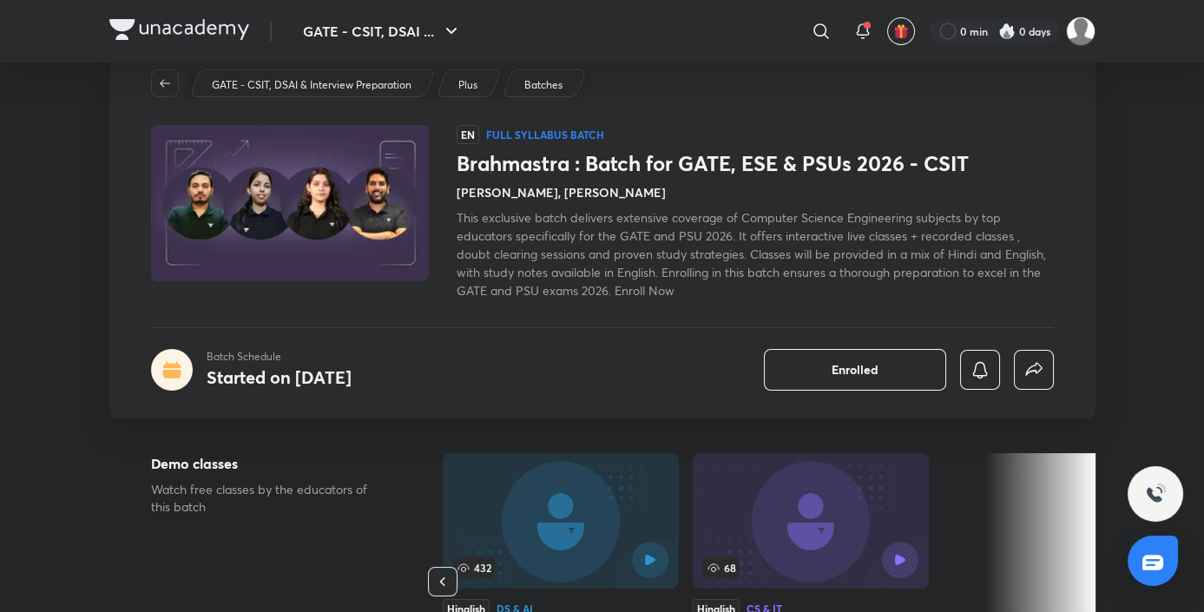
scroll to position [0, 0]
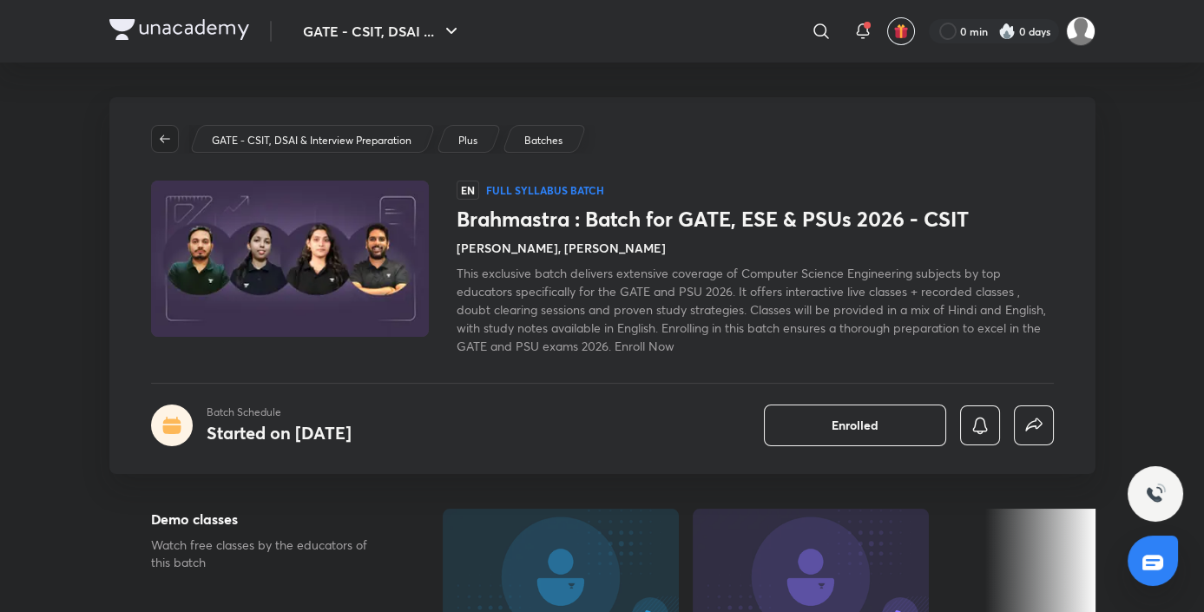
click at [168, 140] on icon "button" at bounding box center [165, 139] width 14 height 14
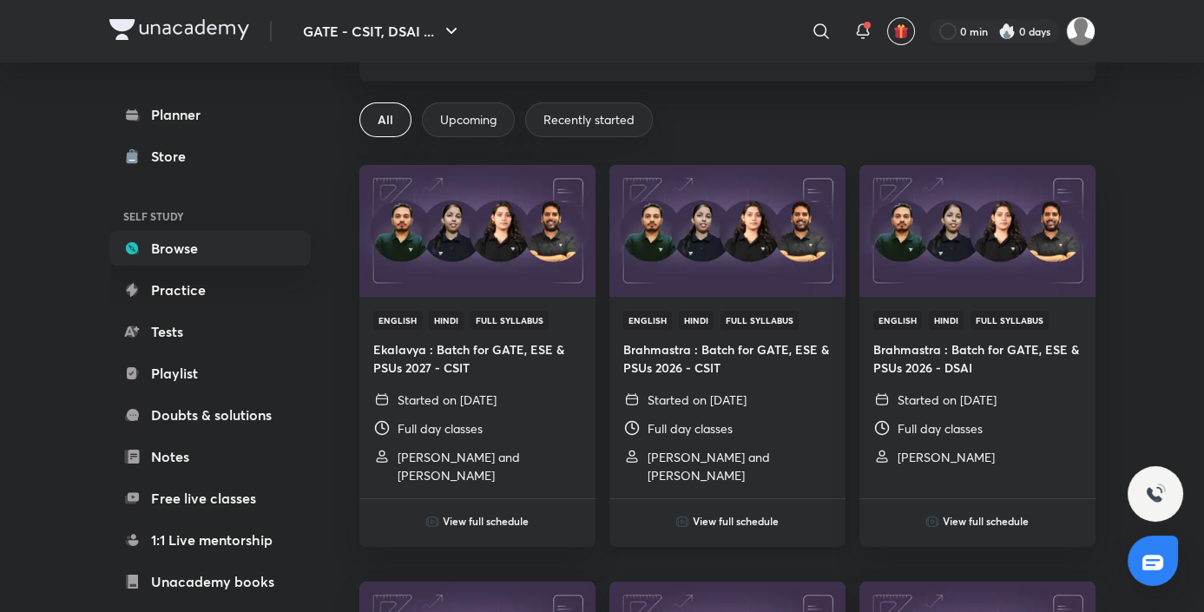
scroll to position [95, 0]
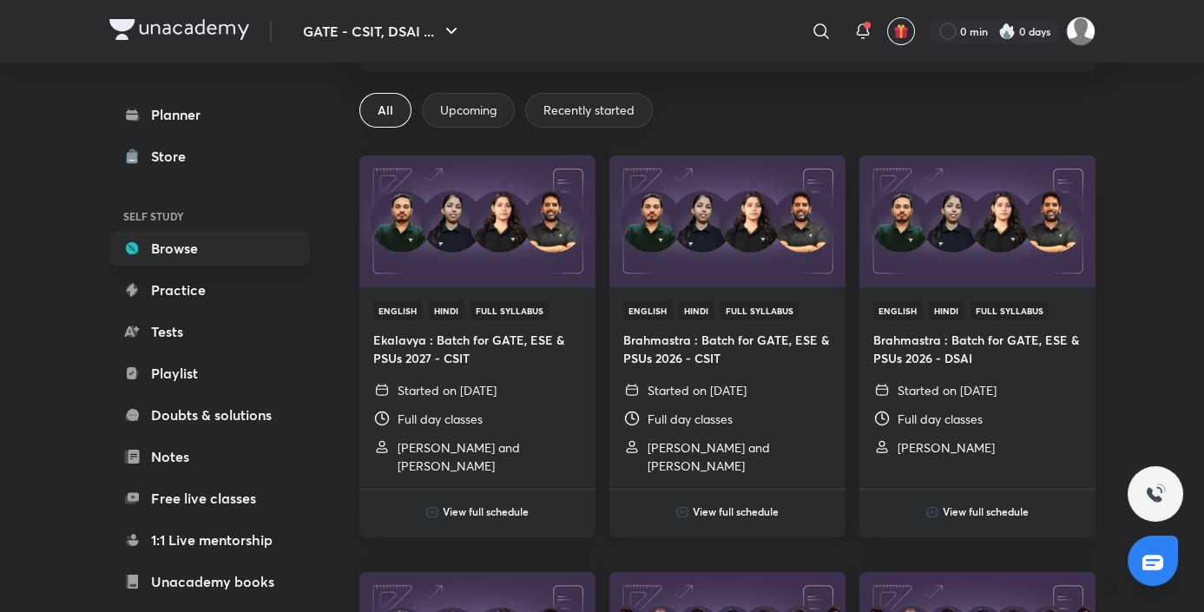
click at [713, 510] on h6 "View full schedule" at bounding box center [736, 512] width 86 height 16
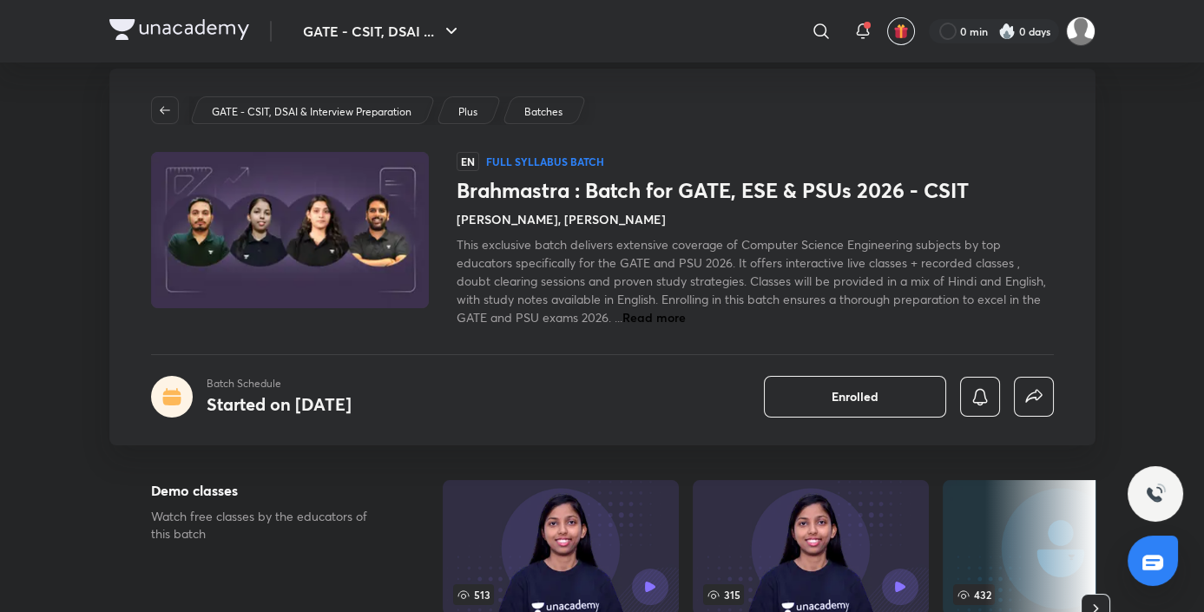
scroll to position [35, 0]
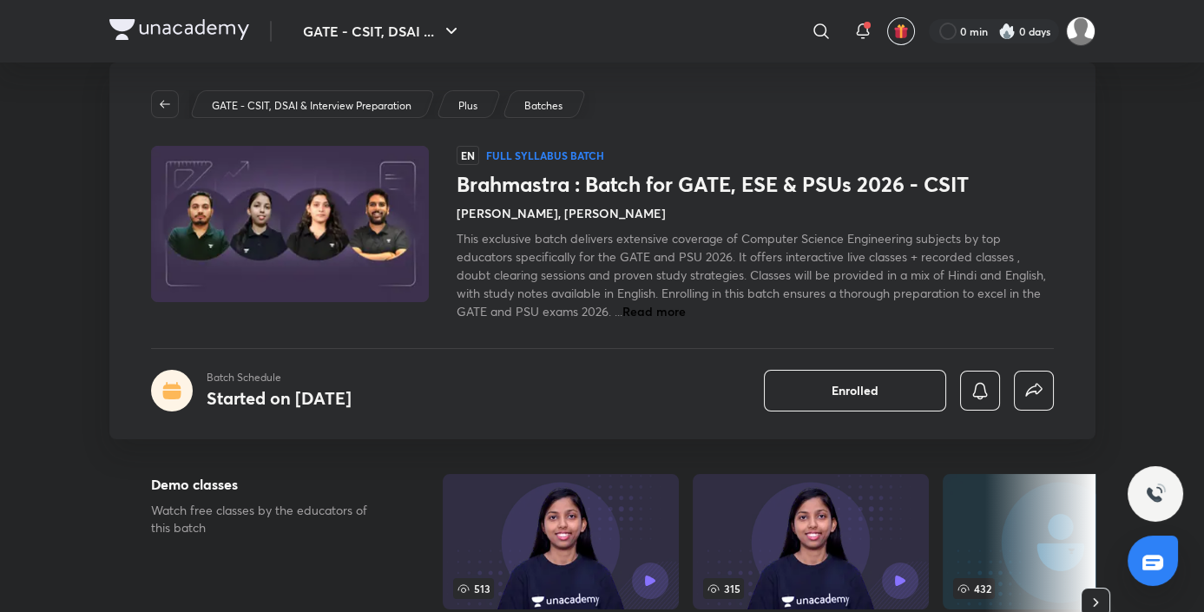
click at [662, 312] on span "Read more" at bounding box center [653, 311] width 63 height 16
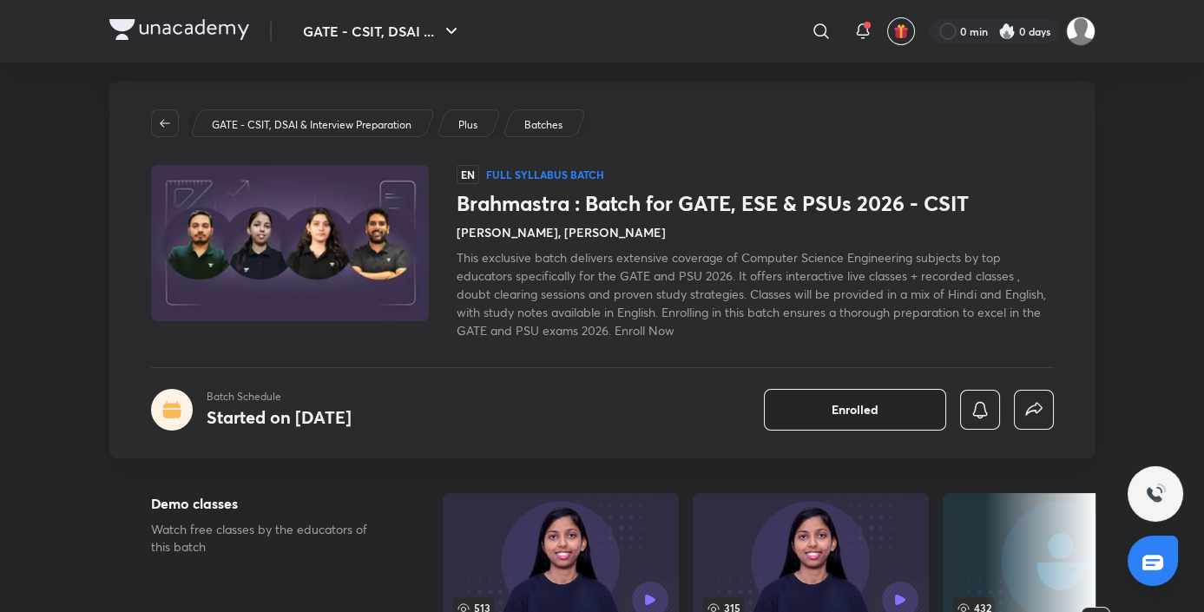
scroll to position [0, 0]
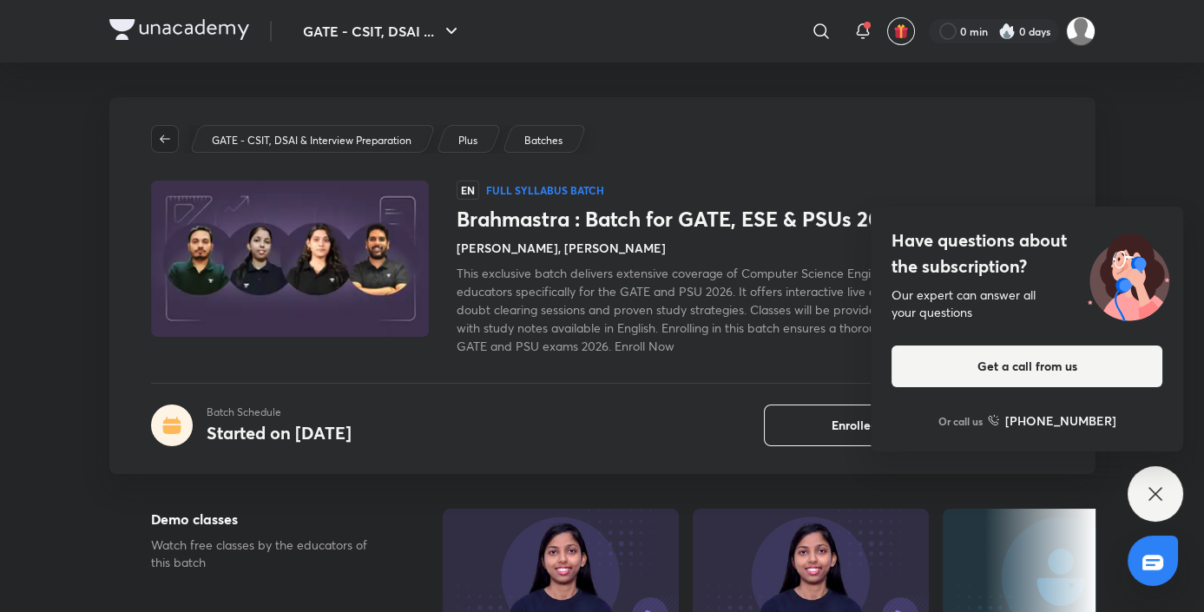
click at [168, 142] on icon "button" at bounding box center [165, 139] width 14 height 14
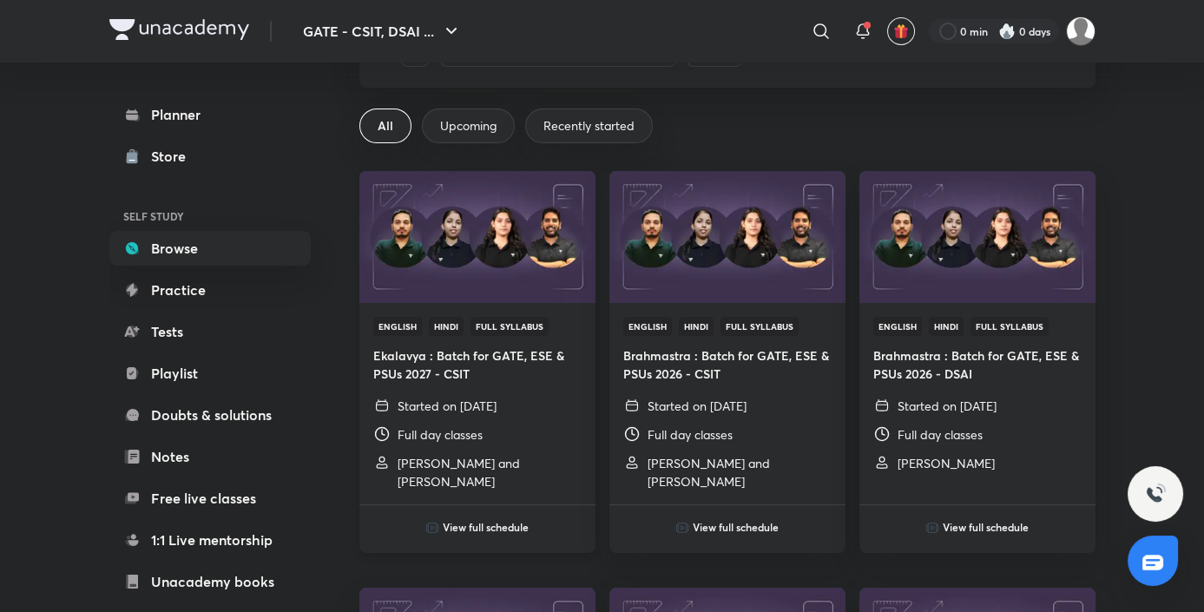
scroll to position [82, 0]
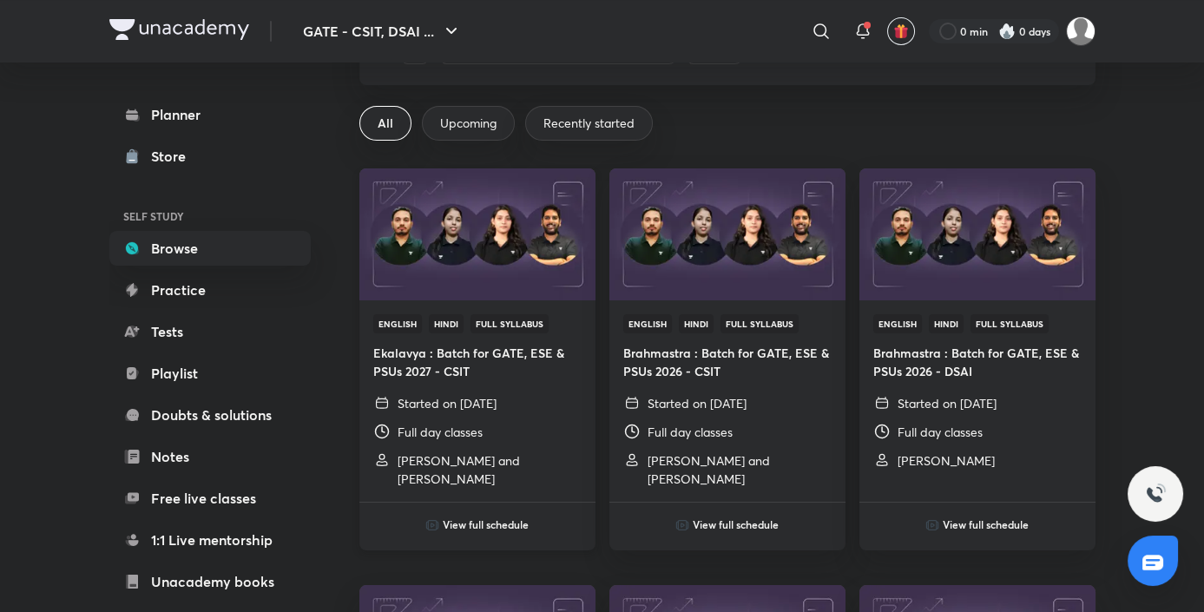
click at [484, 519] on h6 "View full schedule" at bounding box center [486, 525] width 86 height 16
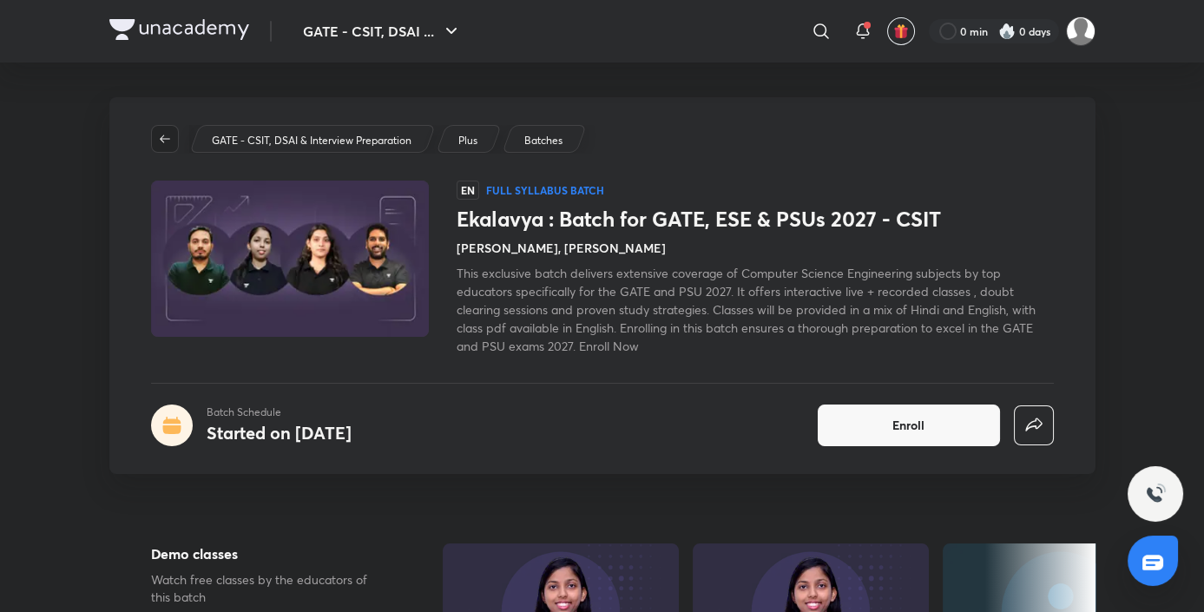
click at [164, 146] on button "button" at bounding box center [165, 139] width 28 height 28
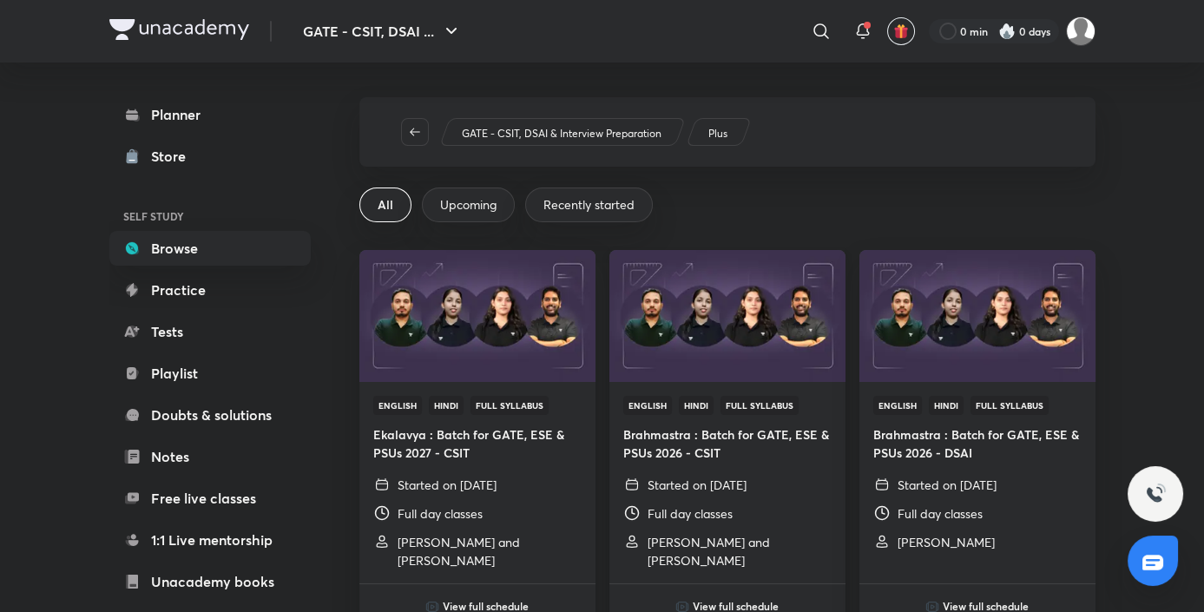
scroll to position [38, 0]
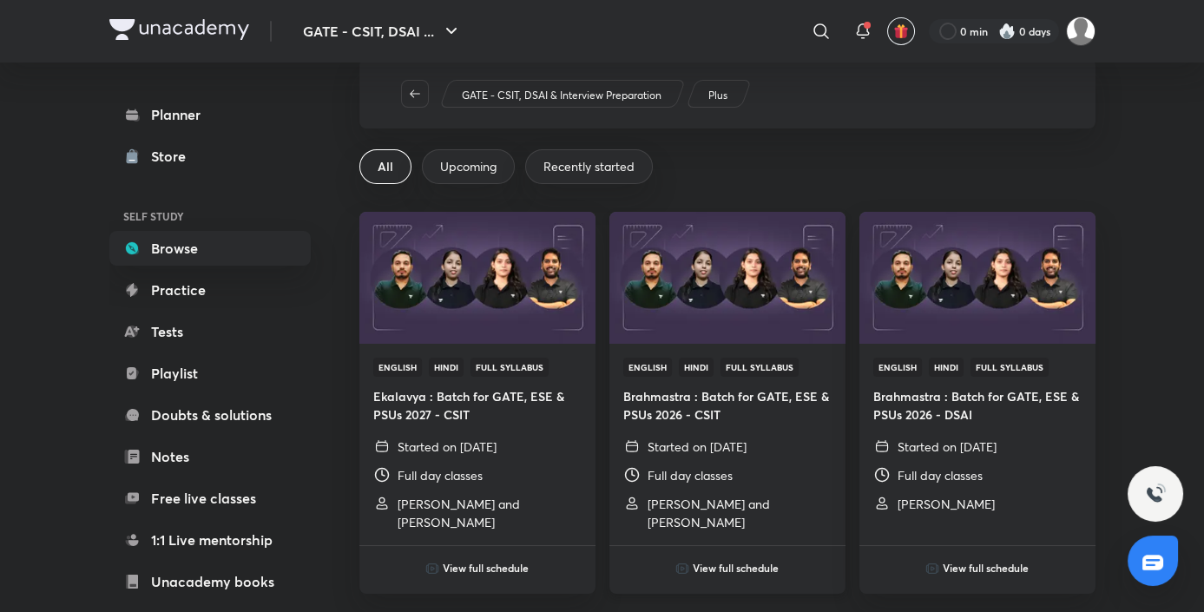
click at [710, 407] on h4 "Brahmastra : Batch for GATE, ESE & PSUs 2026 - CSIT" at bounding box center [727, 405] width 208 height 36
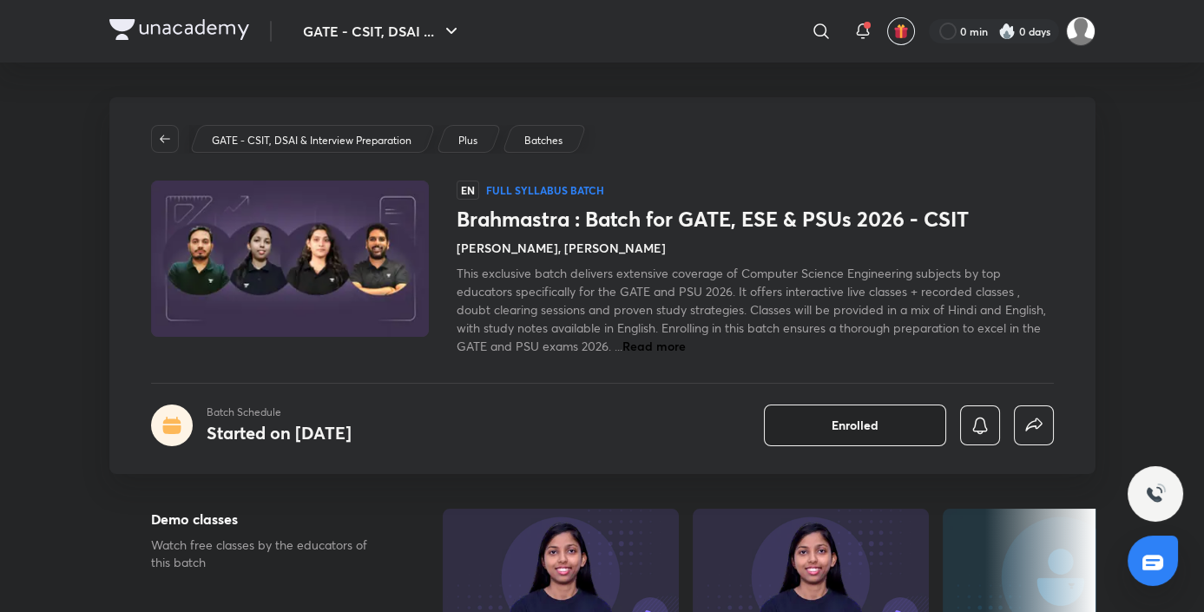
click at [872, 426] on span "Enrolled" at bounding box center [855, 425] width 47 height 17
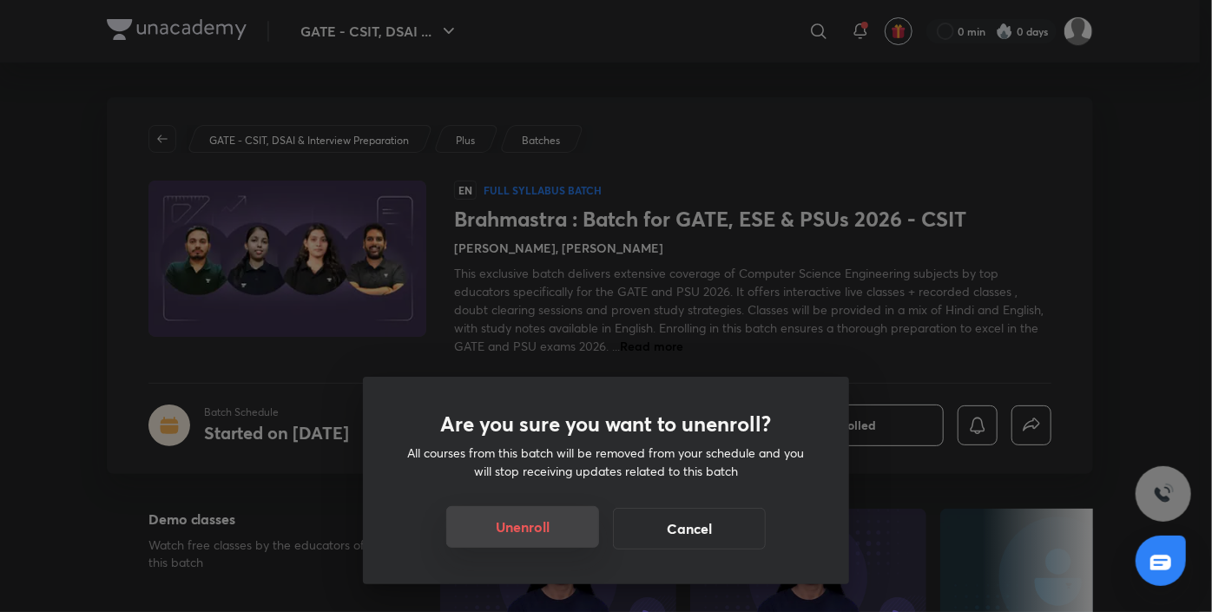
click at [557, 528] on button "Unenroll" at bounding box center [522, 527] width 153 height 42
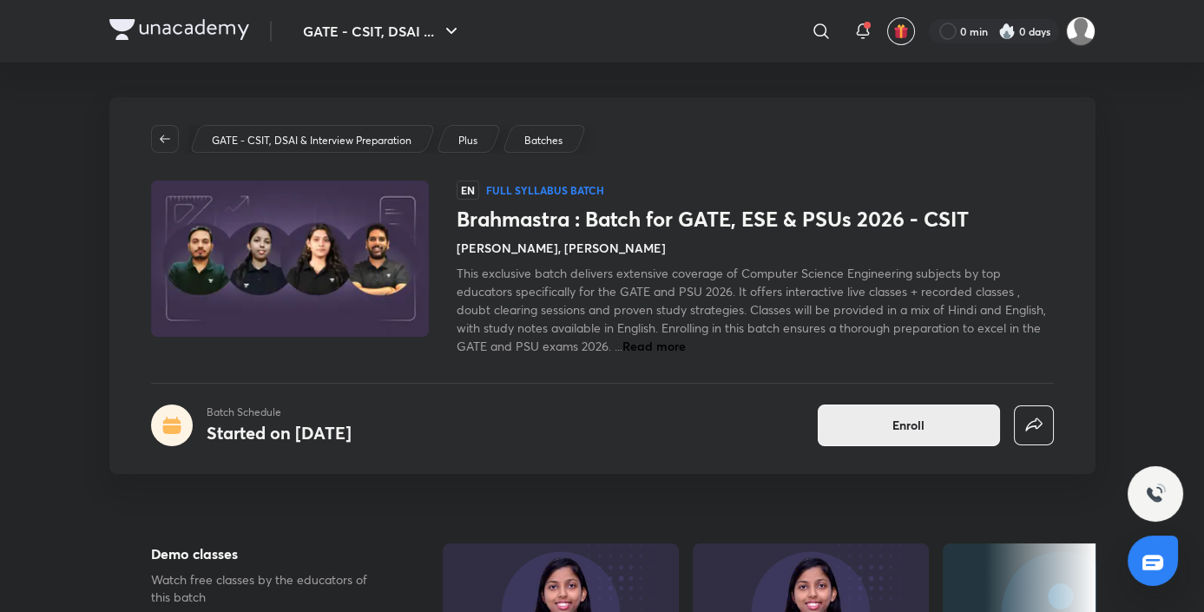
click at [917, 425] on span "Enroll" at bounding box center [908, 425] width 32 height 17
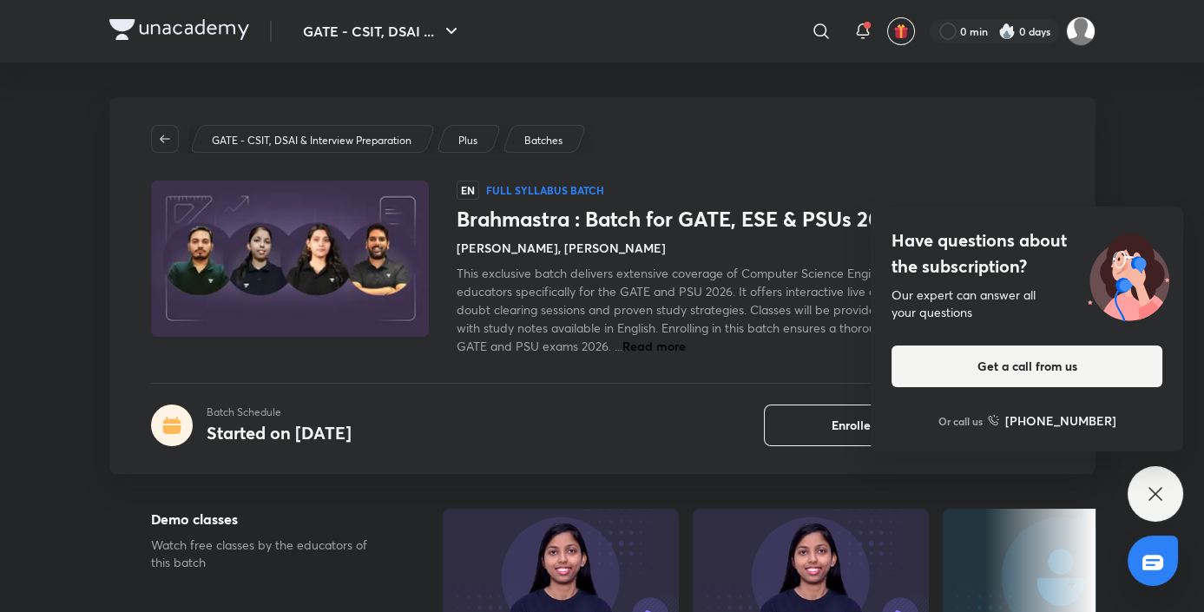
click at [1152, 491] on icon at bounding box center [1155, 493] width 13 height 13
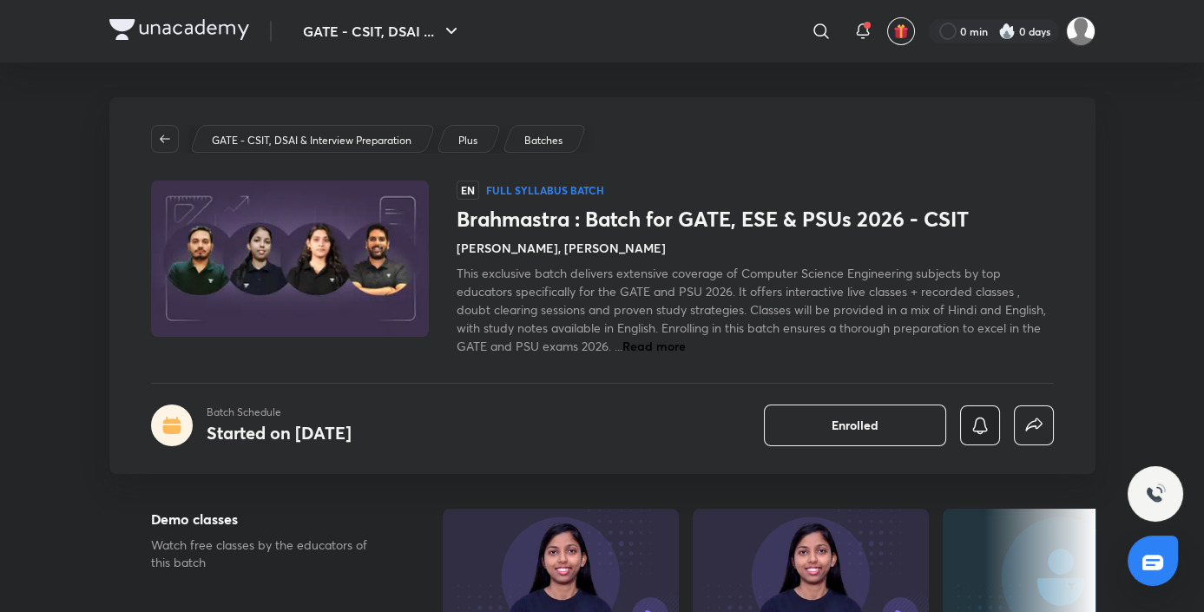
click at [981, 428] on icon "button" at bounding box center [980, 425] width 21 height 21
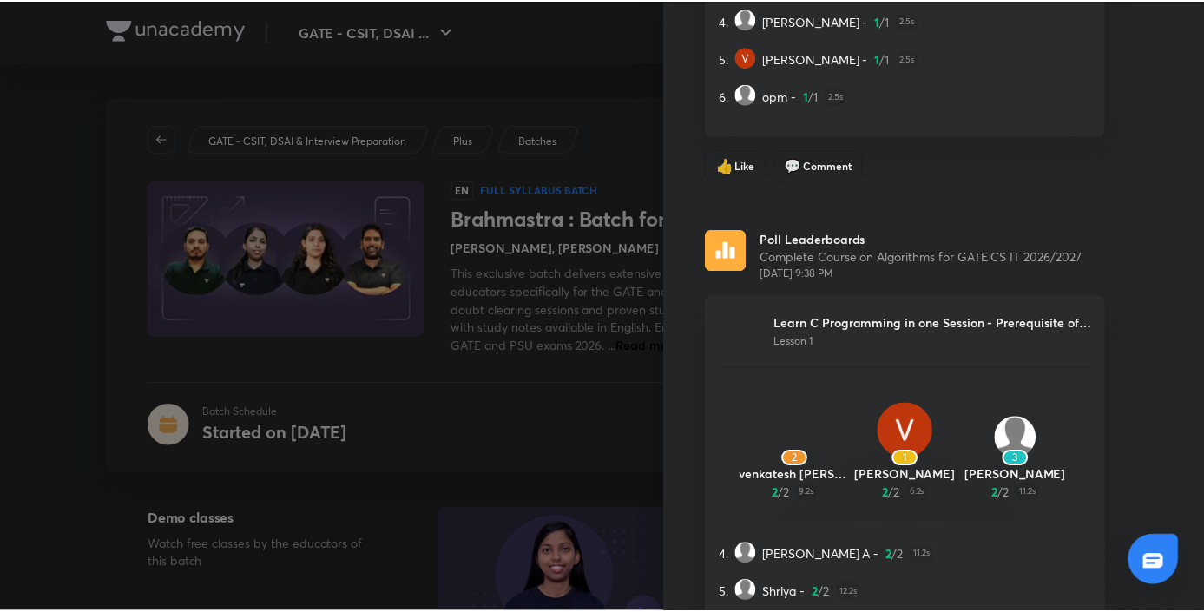
scroll to position [4322, 0]
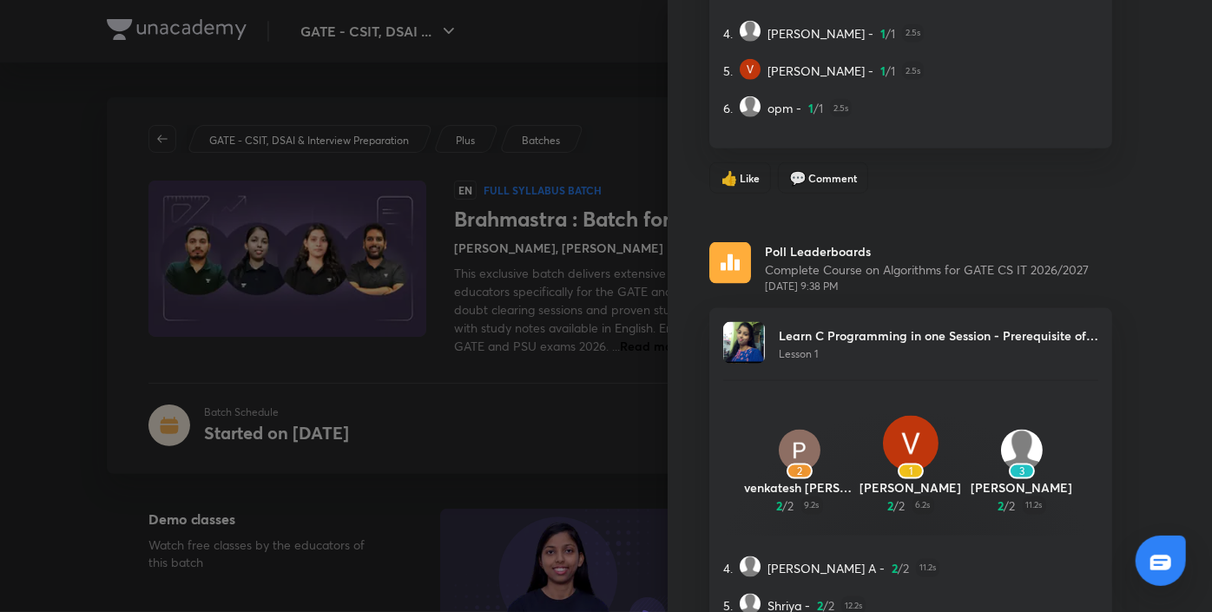
click at [668, 128] on div "Updates All updates All educators Poll Leaderboards Complete Course on DBMS for…" at bounding box center [940, 306] width 544 height 612
click at [622, 314] on div at bounding box center [606, 306] width 1212 height 612
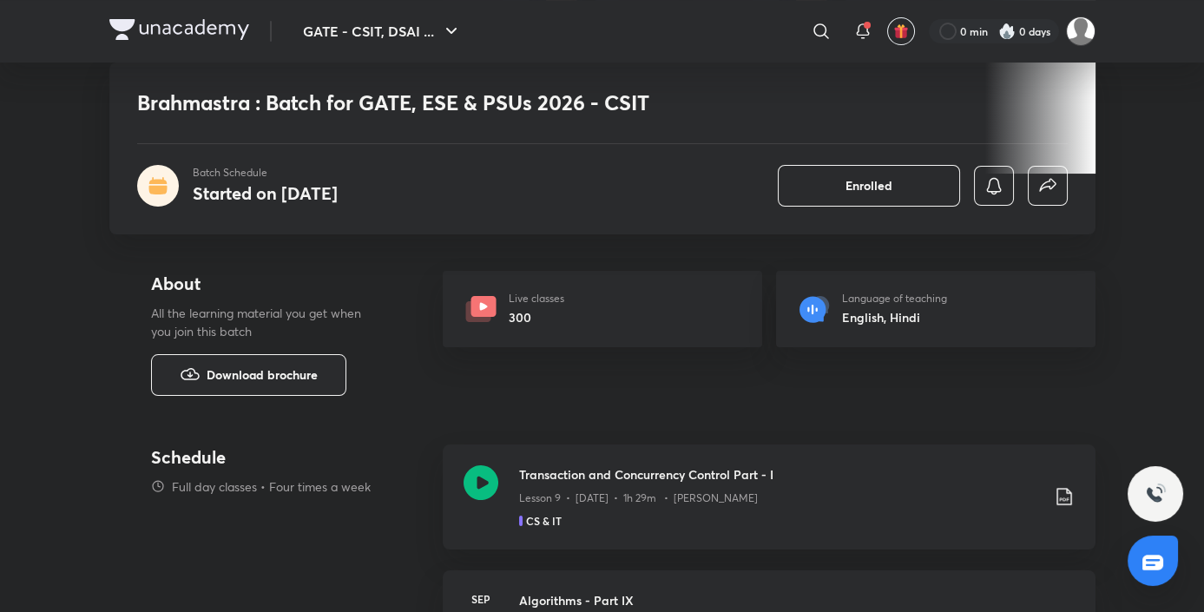
scroll to position [592, 0]
click at [274, 376] on span "Download brochure" at bounding box center [262, 374] width 111 height 19
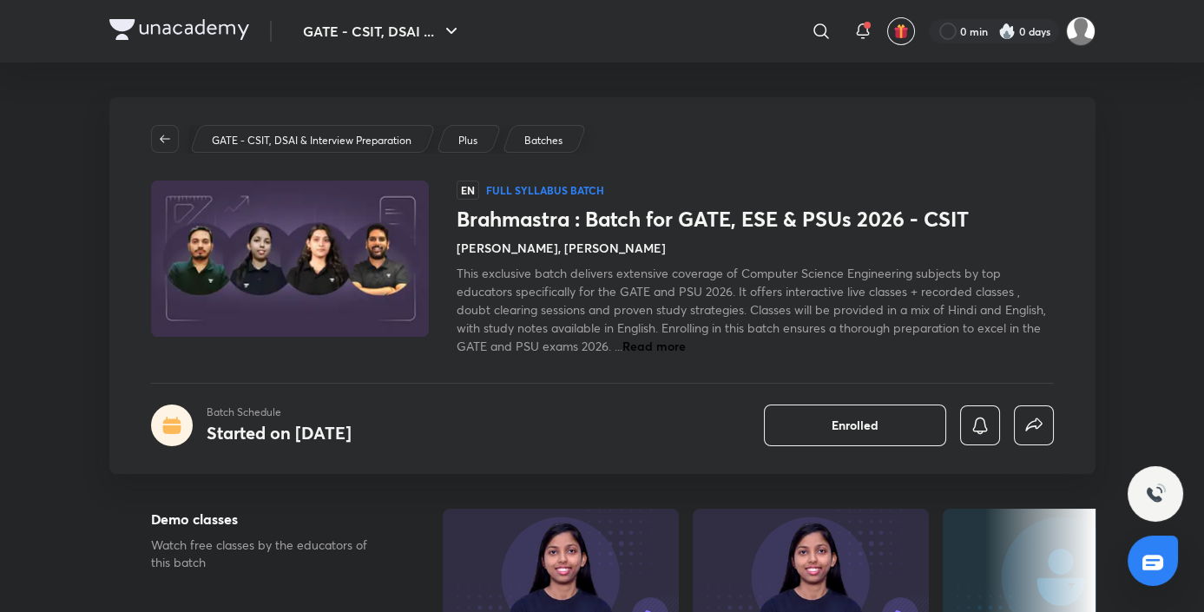
scroll to position [0, 0]
click at [462, 137] on p "Plus" at bounding box center [467, 141] width 19 height 16
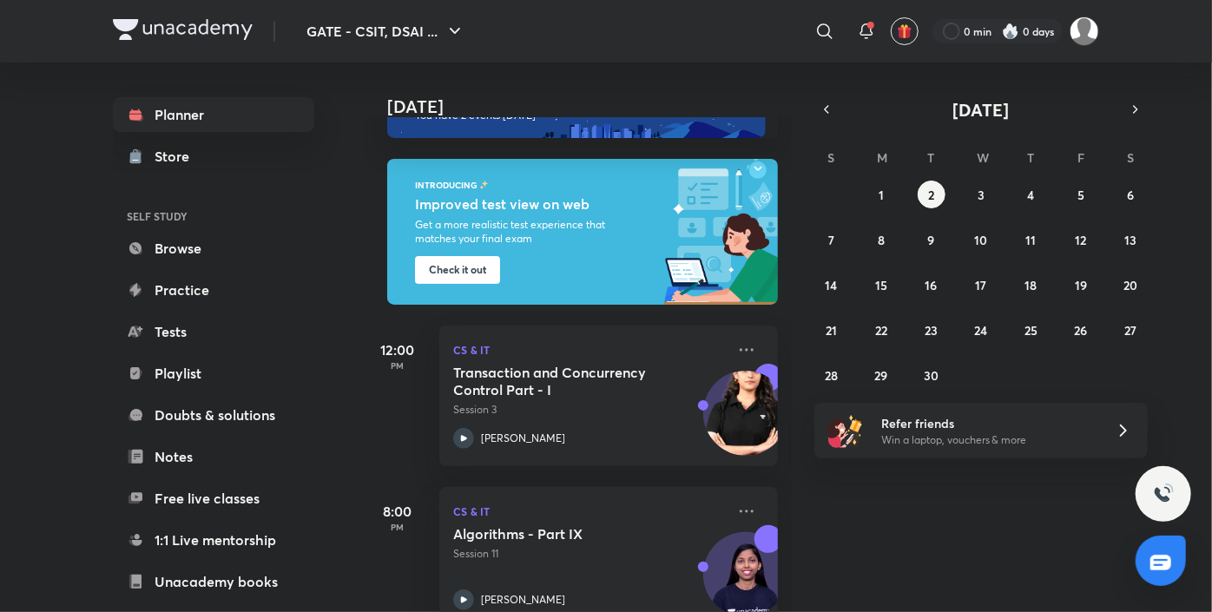
scroll to position [62, 0]
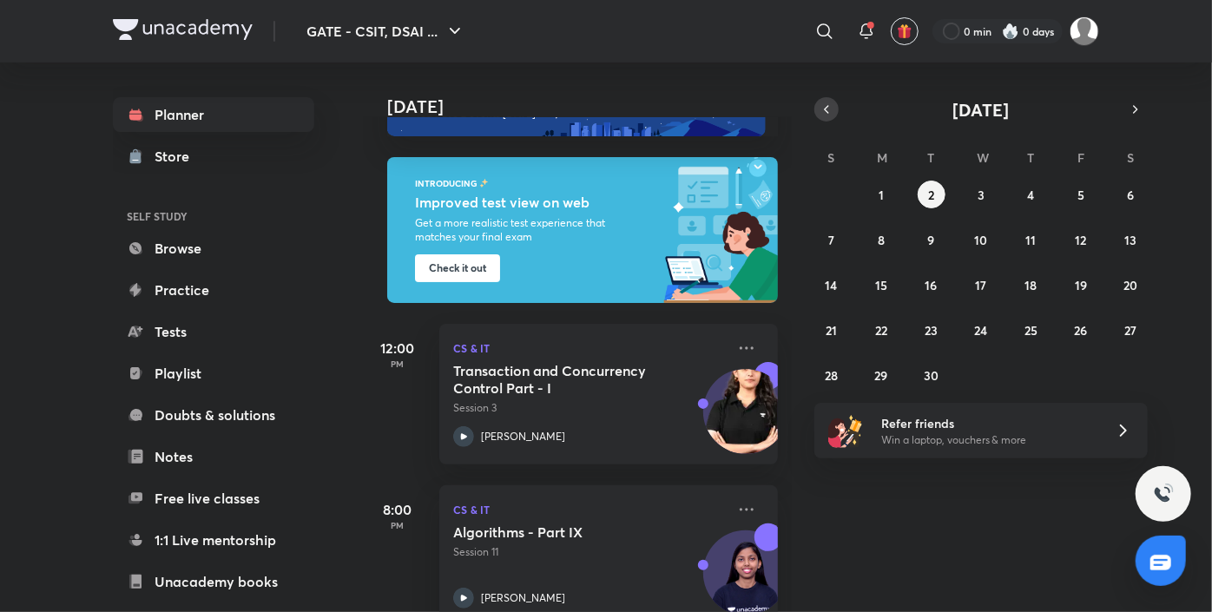
click at [833, 108] on icon "button" at bounding box center [827, 110] width 14 height 16
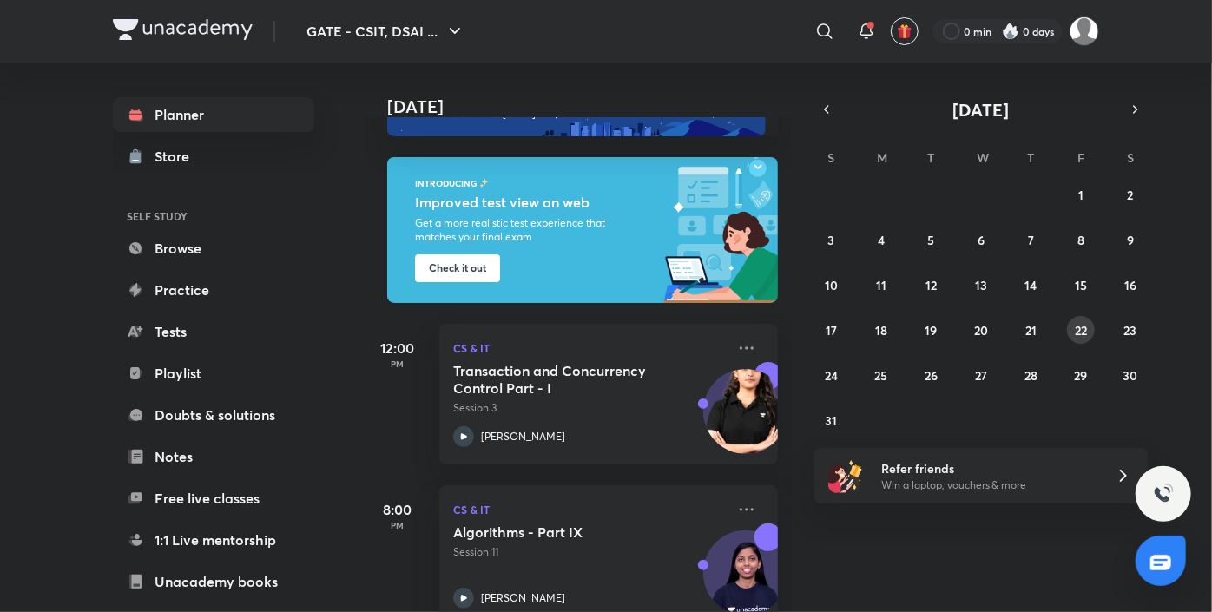
click at [1080, 329] on abbr "22" at bounding box center [1081, 330] width 12 height 16
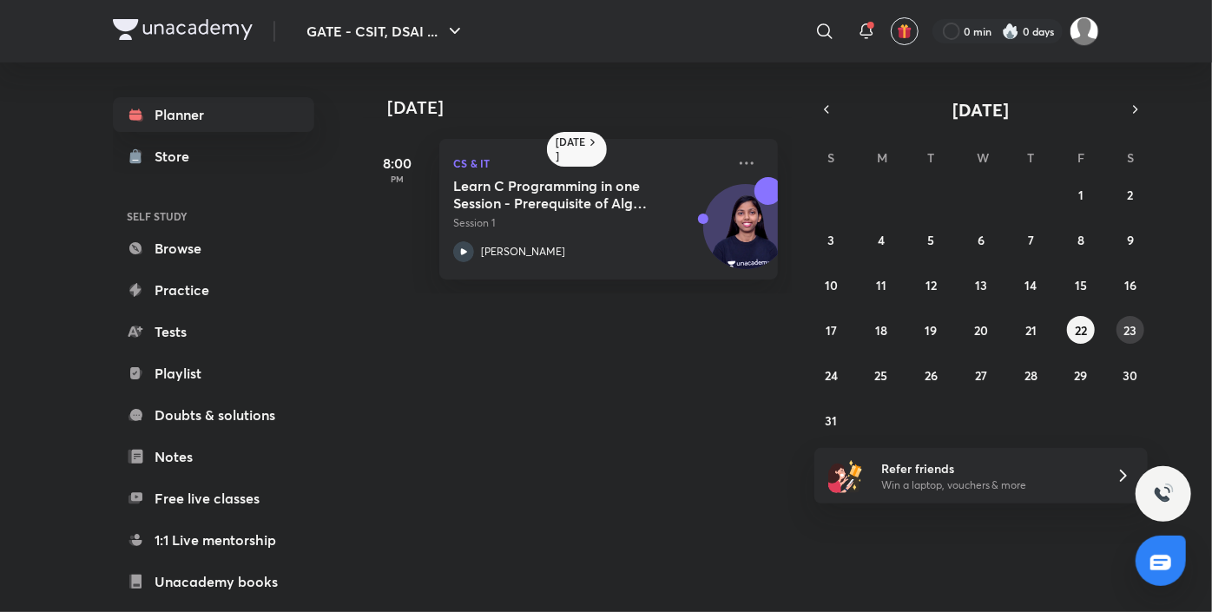
click at [1129, 326] on abbr "23" at bounding box center [1130, 330] width 13 height 16
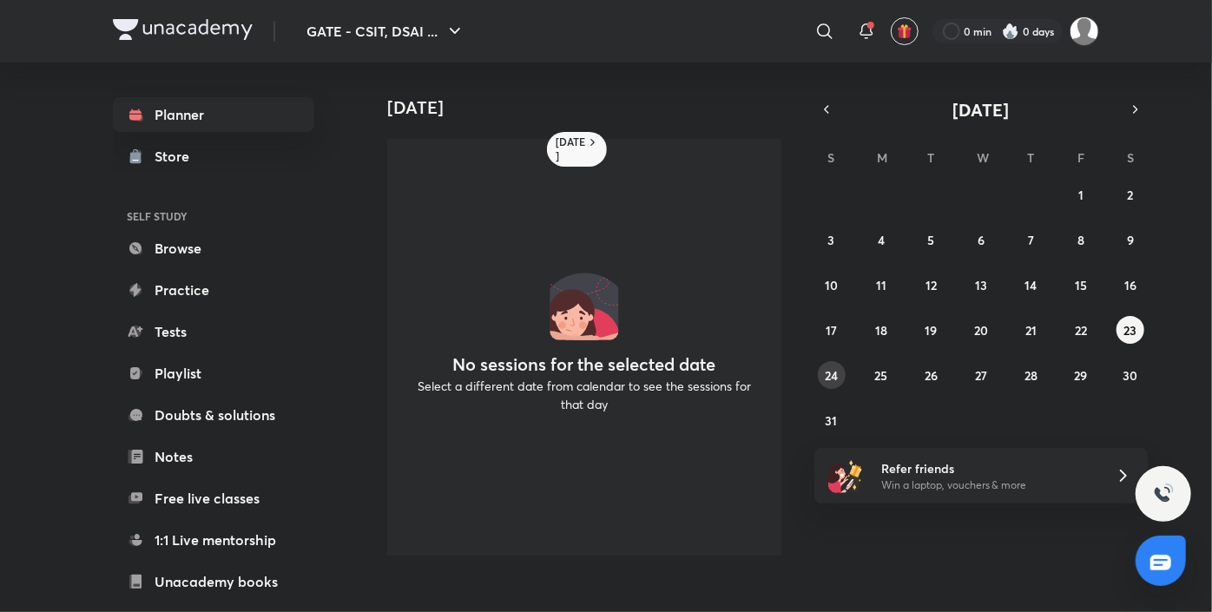
click at [825, 377] on abbr "24" at bounding box center [831, 375] width 13 height 16
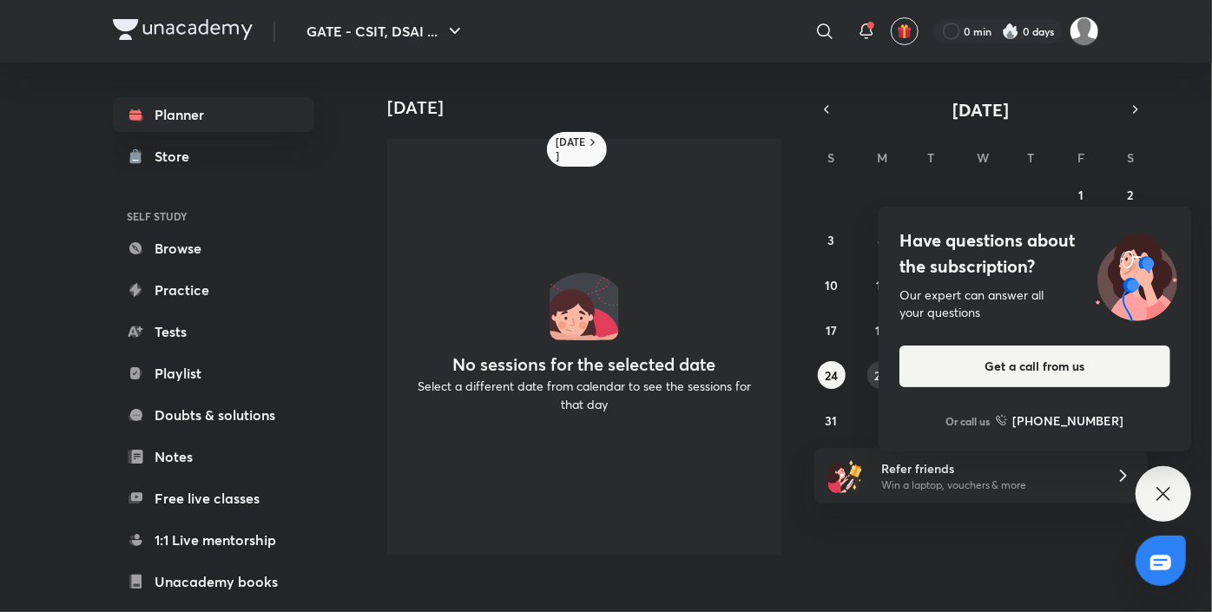
click at [879, 380] on div "Have questions about the subscription? Our expert can answer all your questions…" at bounding box center [1035, 329] width 313 height 245
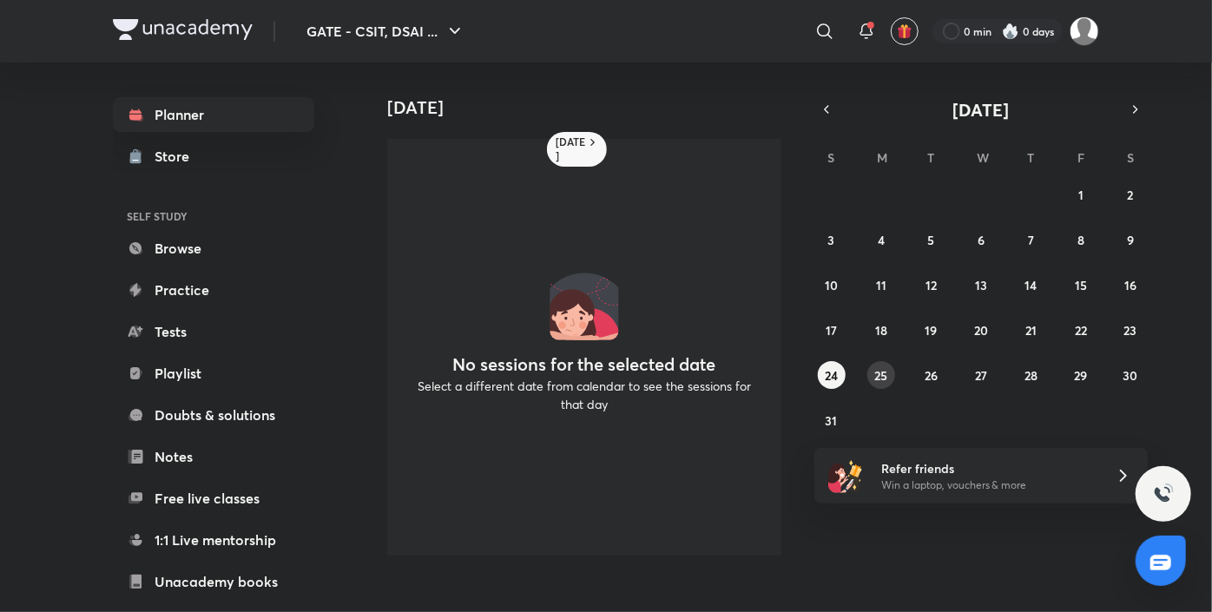
click at [879, 380] on abbr "25" at bounding box center [881, 375] width 13 height 16
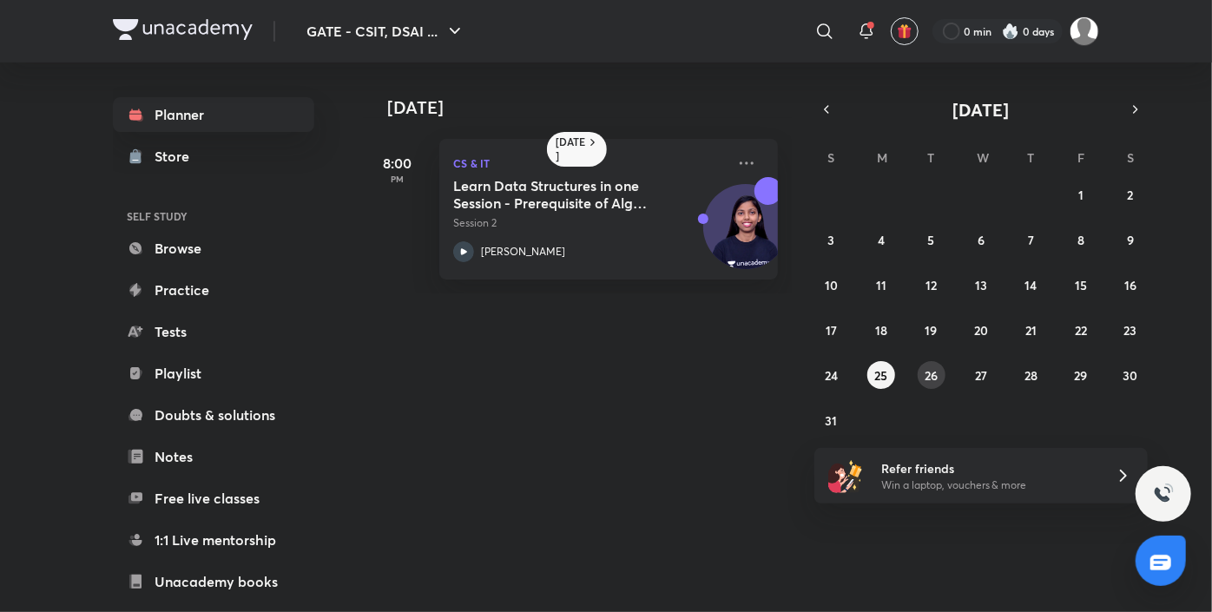
click at [921, 381] on button "26" at bounding box center [932, 375] width 28 height 28
click at [1126, 325] on abbr "23" at bounding box center [1130, 330] width 13 height 16
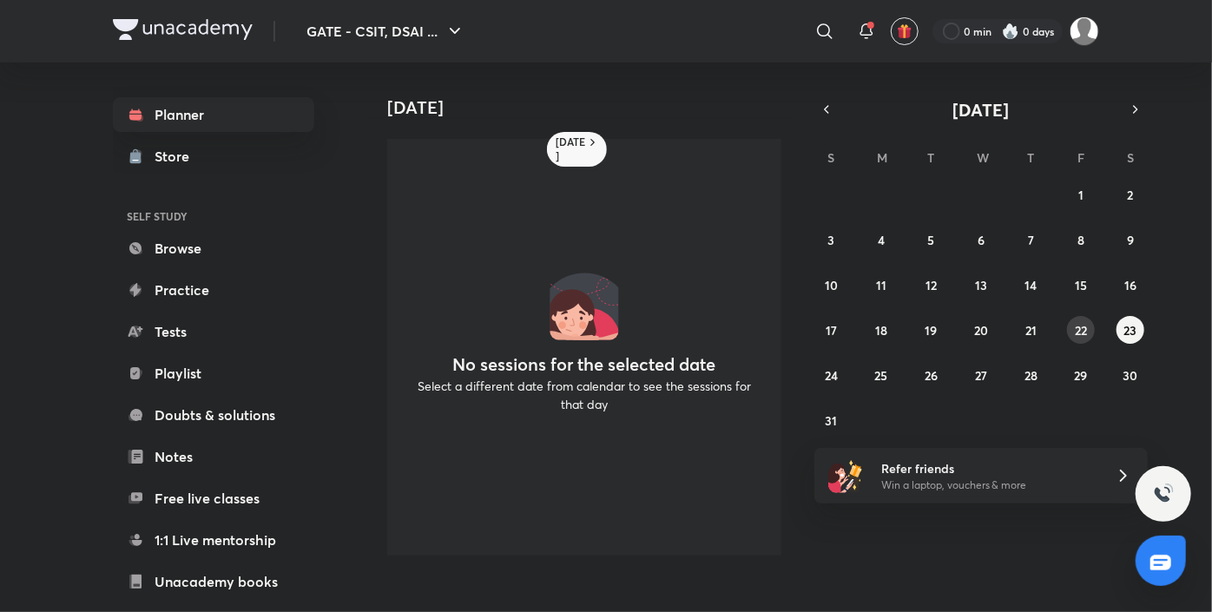
click at [1078, 334] on abbr "22" at bounding box center [1081, 330] width 12 height 16
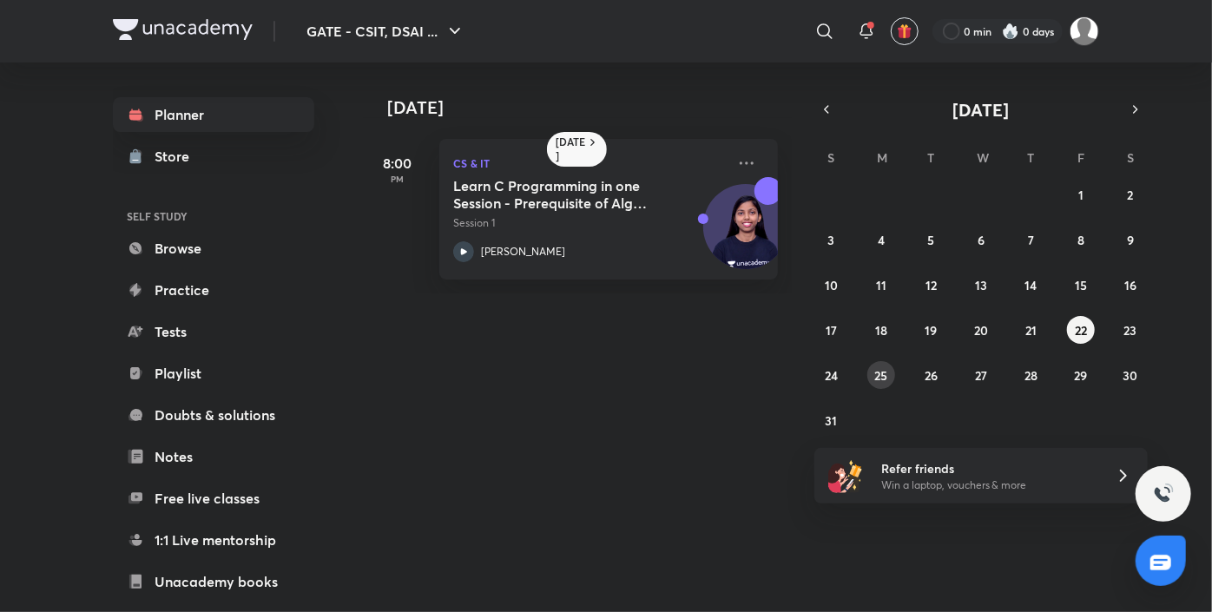
click at [885, 382] on abbr "25" at bounding box center [881, 375] width 13 height 16
click at [1077, 339] on button "22" at bounding box center [1081, 330] width 28 height 28
